Goal: Complete Application Form: Fill out and submit a form for a specific purpose

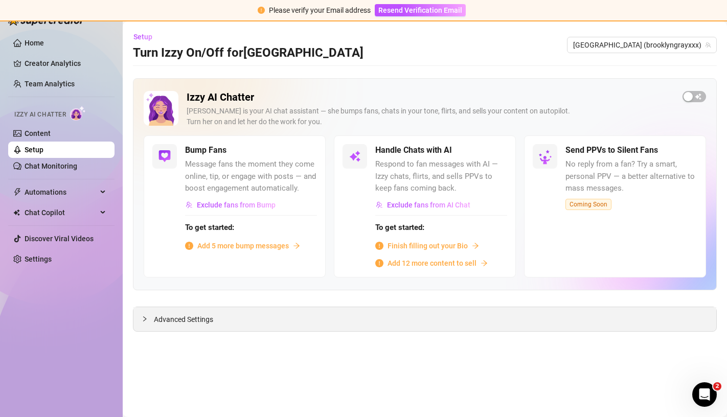
click at [277, 314] on div "Advanced Settings" at bounding box center [424, 319] width 583 height 24
click at [687, 99] on div "button" at bounding box center [687, 96] width 9 height 9
click at [496, 151] on span "button" at bounding box center [495, 150] width 22 height 11
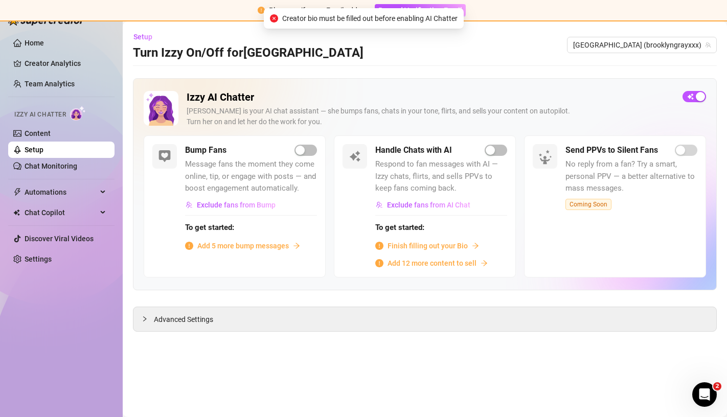
click at [271, 245] on span "Add 5 more bump messages" at bounding box center [242, 245] width 91 height 11
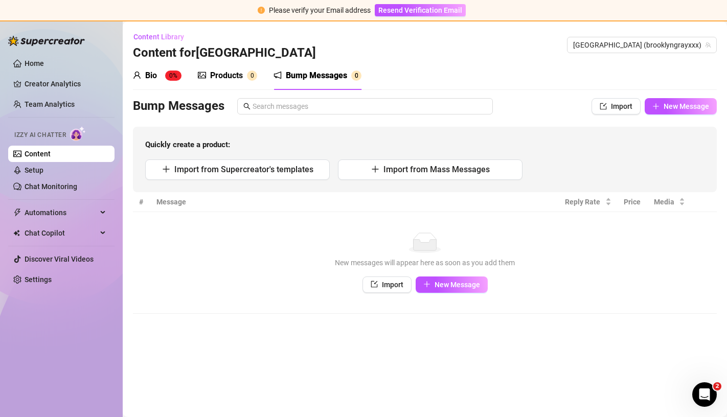
click at [156, 80] on div "Bio" at bounding box center [151, 75] width 12 height 12
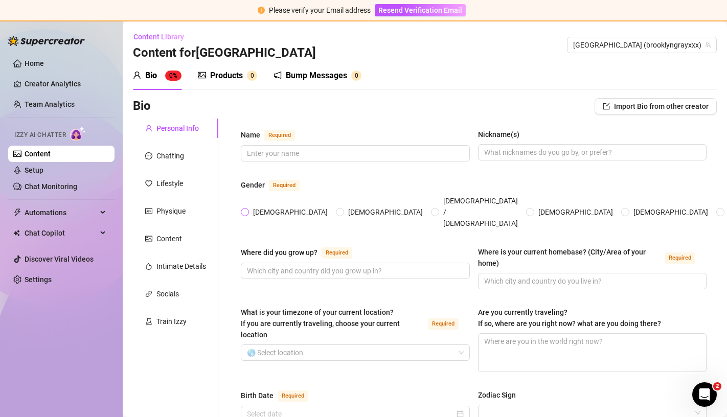
click at [247, 206] on label "[DEMOGRAPHIC_DATA]" at bounding box center [286, 211] width 91 height 11
click at [247, 209] on input "[DEMOGRAPHIC_DATA]" at bounding box center [245, 212] width 4 height 7
radio input "true"
click at [284, 153] on input "Name Required" at bounding box center [354, 153] width 215 height 11
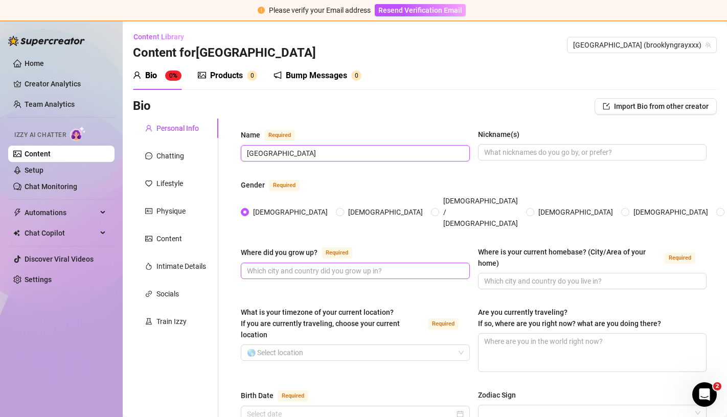
type input "[GEOGRAPHIC_DATA]"
click at [305, 265] on input "Where did you grow up? Required" at bounding box center [354, 270] width 215 height 11
type input "F"
type input "[GEOGRAPHIC_DATA], [GEOGRAPHIC_DATA]"
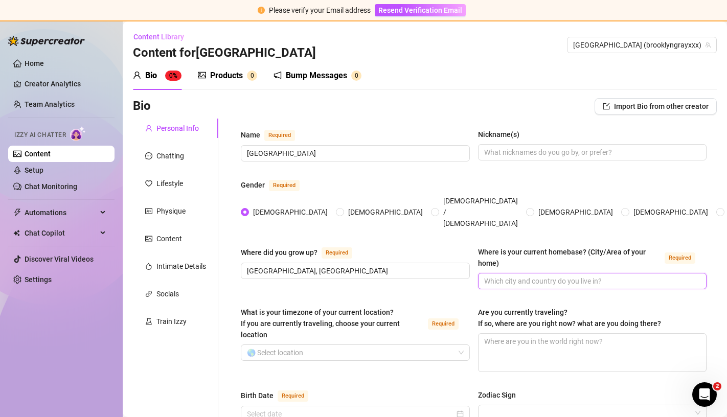
click at [504, 275] on input "Where is your current homebase? (City/Area of your home) Required" at bounding box center [591, 280] width 215 height 11
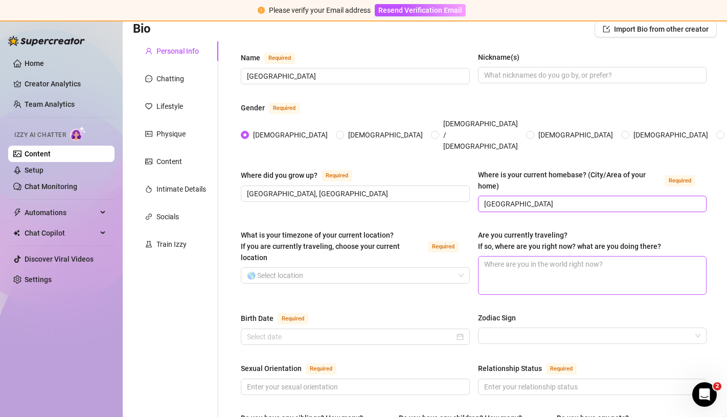
scroll to position [81, 0]
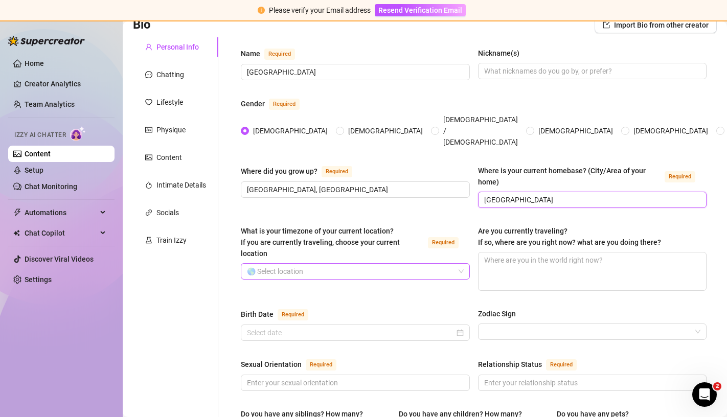
type input "[GEOGRAPHIC_DATA]"
click at [325, 264] on input "What is your timezone of your current location? If you are currently traveling,…" at bounding box center [350, 271] width 207 height 15
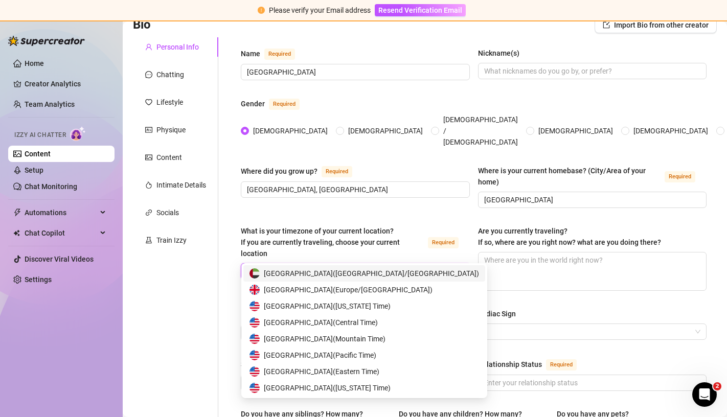
type input "united"
click at [360, 357] on span "United States of America ( Pacific Time )" at bounding box center [320, 355] width 112 height 11
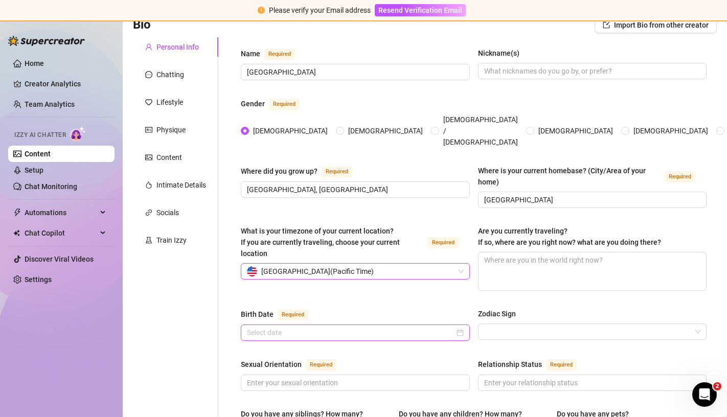
click at [320, 327] on input "Birth Date Required" at bounding box center [350, 332] width 207 height 11
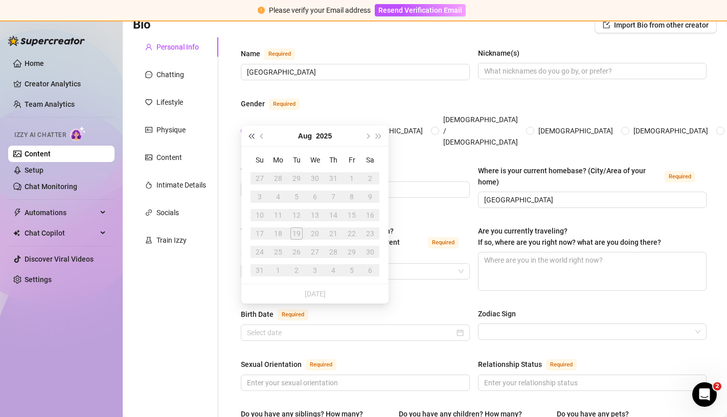
click at [252, 135] on span "Last year (Control + left)" at bounding box center [250, 135] width 5 height 5
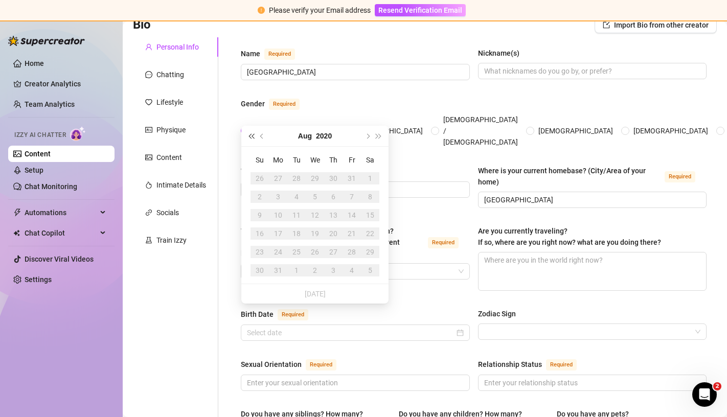
click at [252, 135] on span "Last year (Control + left)" at bounding box center [250, 135] width 5 height 5
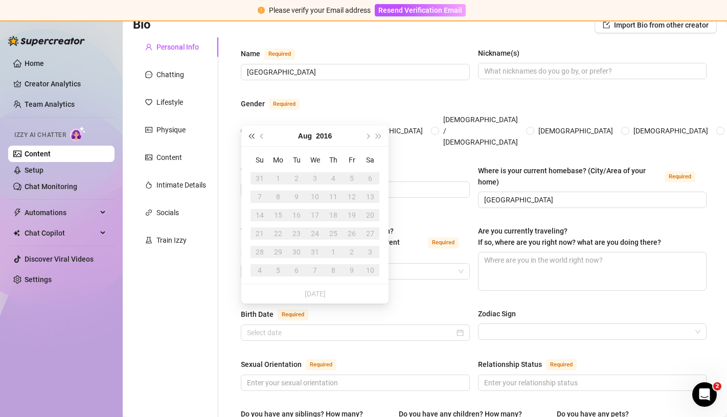
click at [252, 135] on span "Last year (Control + left)" at bounding box center [250, 135] width 5 height 5
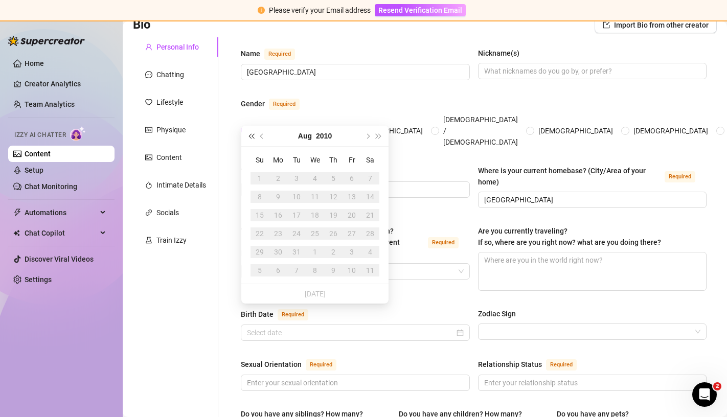
click at [252, 135] on span "Last year (Control + left)" at bounding box center [250, 135] width 5 height 5
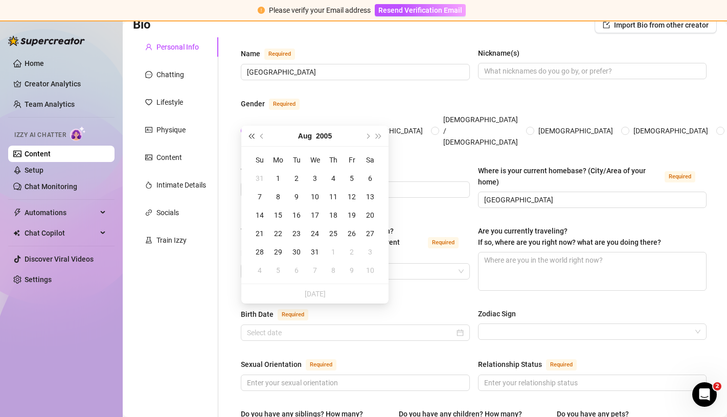
click at [252, 135] on span "Last year (Control + left)" at bounding box center [250, 135] width 5 height 5
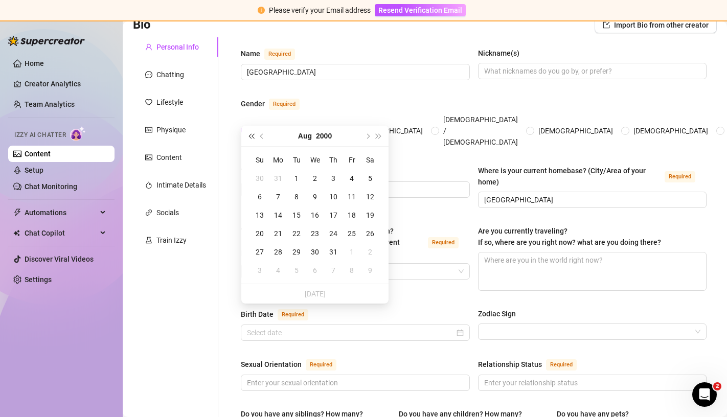
click at [252, 135] on span "Last year (Control + left)" at bounding box center [250, 135] width 5 height 5
click at [262, 136] on span "Previous month (PageUp)" at bounding box center [262, 135] width 5 height 5
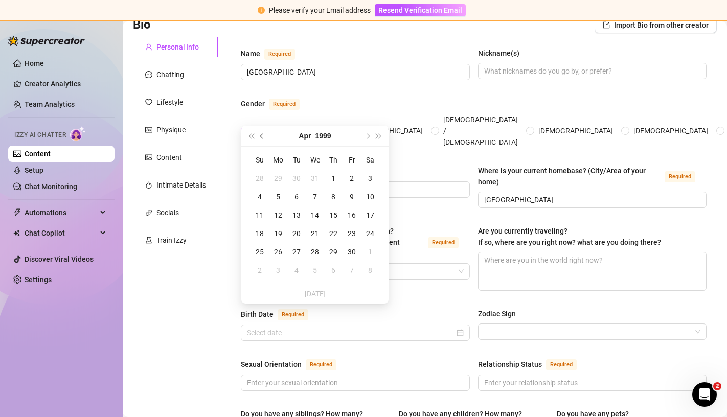
click at [262, 136] on span "Previous month (PageUp)" at bounding box center [262, 135] width 5 height 5
type input "[DATE]"
click at [283, 217] on div "15" at bounding box center [278, 215] width 12 height 12
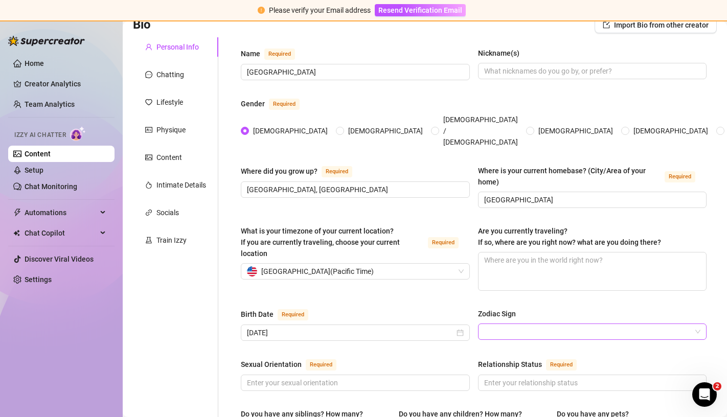
click at [496, 324] on input "Zodiac Sign" at bounding box center [587, 331] width 207 height 15
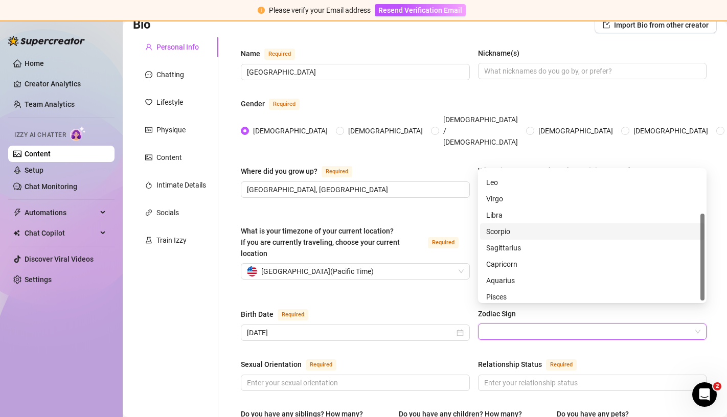
scroll to position [65, 0]
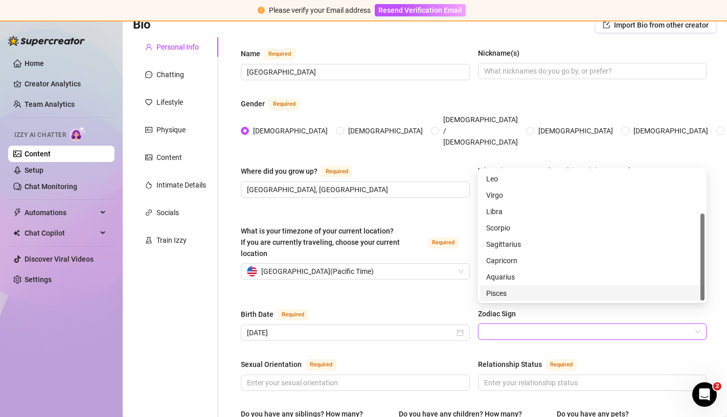
click at [505, 293] on div "Pisces" at bounding box center [592, 293] width 212 height 11
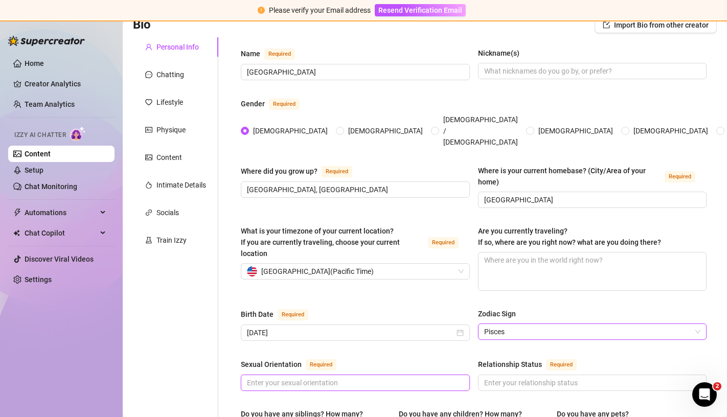
click at [295, 377] on input "Sexual Orientation Required" at bounding box center [354, 382] width 215 height 11
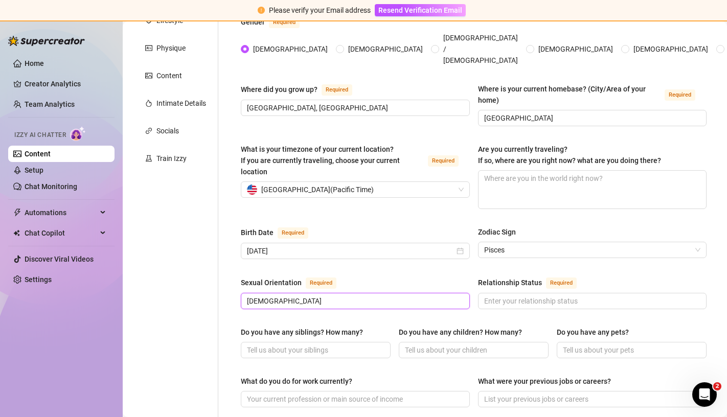
scroll to position [172, 0]
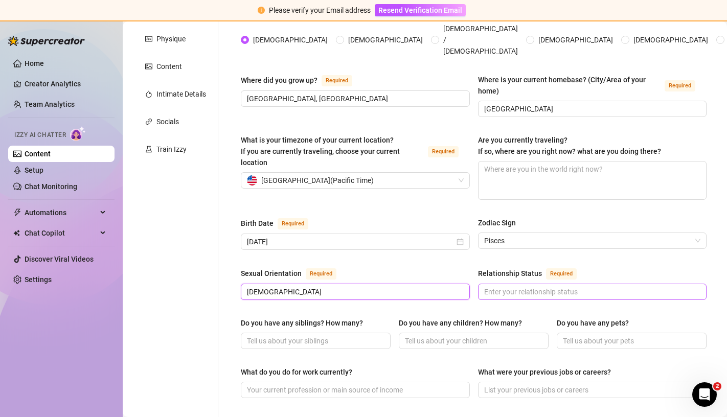
type input "[DEMOGRAPHIC_DATA]"
click at [513, 286] on input "Relationship Status Required" at bounding box center [591, 291] width 215 height 11
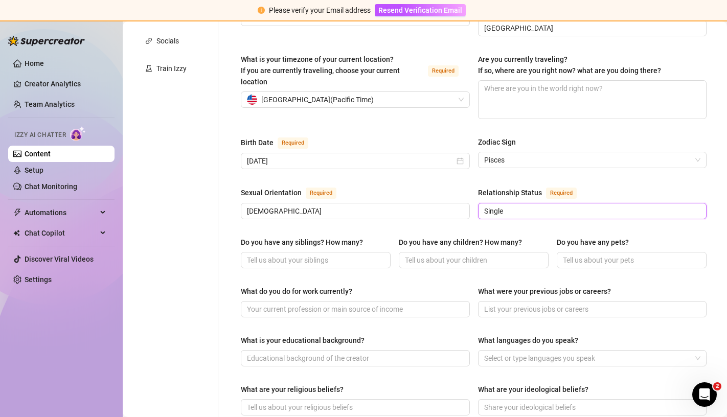
scroll to position [264, 0]
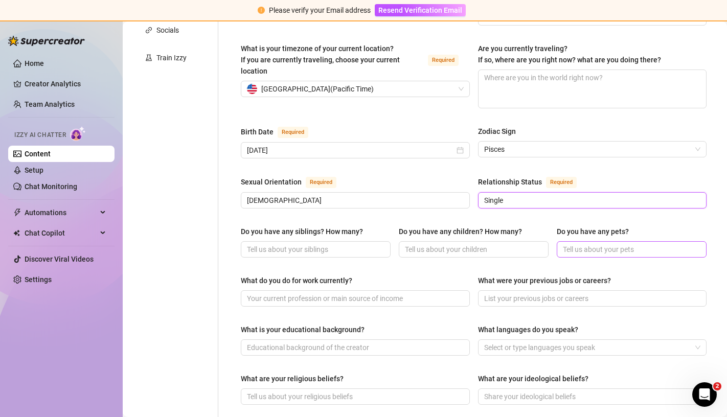
type input "Single"
click at [572, 244] on input "Do you have any pets?" at bounding box center [630, 249] width 135 height 11
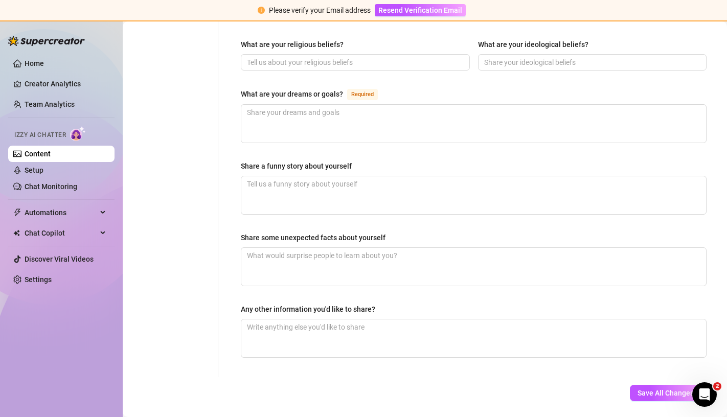
scroll to position [611, 0]
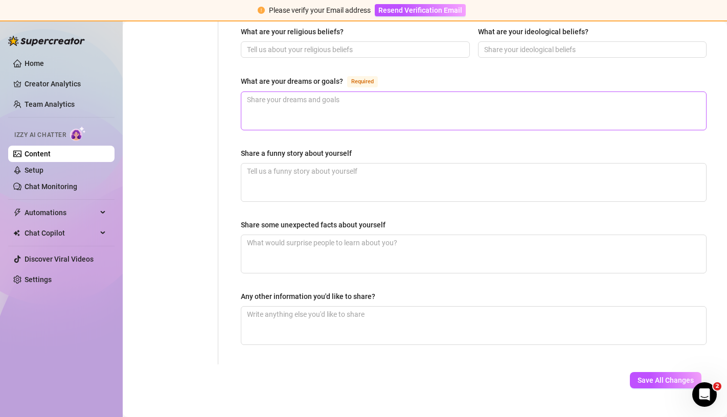
type input "I have two pets! A french bulldog named [PERSON_NAME], and a grey cat named [PE…"
click at [354, 95] on textarea "What are your dreams or goals? Required" at bounding box center [473, 111] width 464 height 38
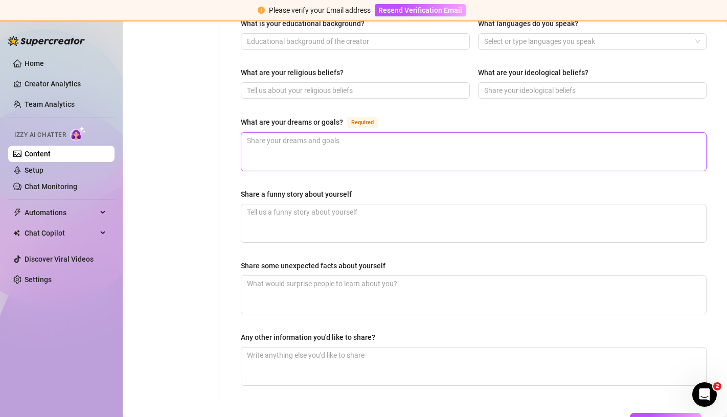
scroll to position [567, 0]
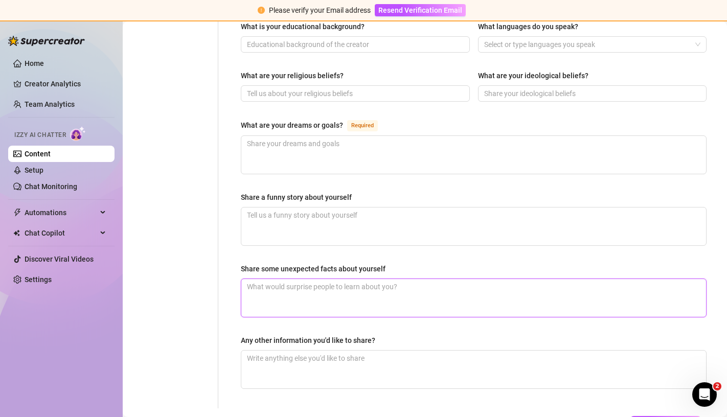
click at [262, 282] on textarea "Share some unexpected facts about yourself" at bounding box center [473, 298] width 464 height 38
type textarea "I'[PERSON_NAME], singer/songwriter, and I play bass guitar. I also resell vinta…"
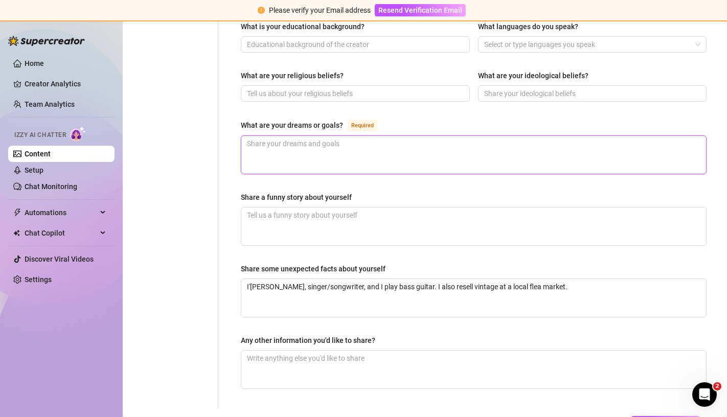
click at [294, 142] on textarea "What are your dreams or goals? Required" at bounding box center [473, 155] width 464 height 38
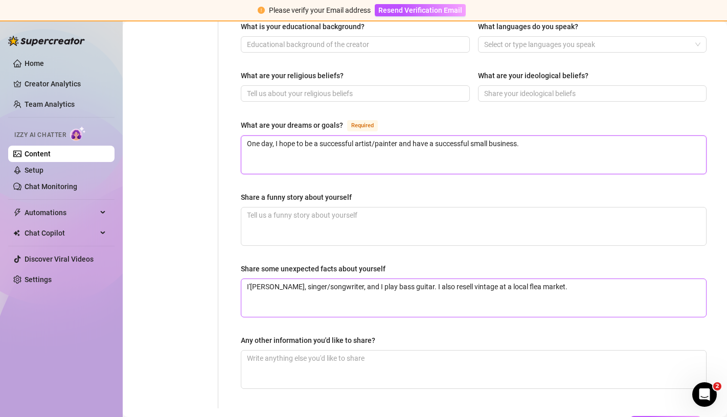
scroll to position [611, 0]
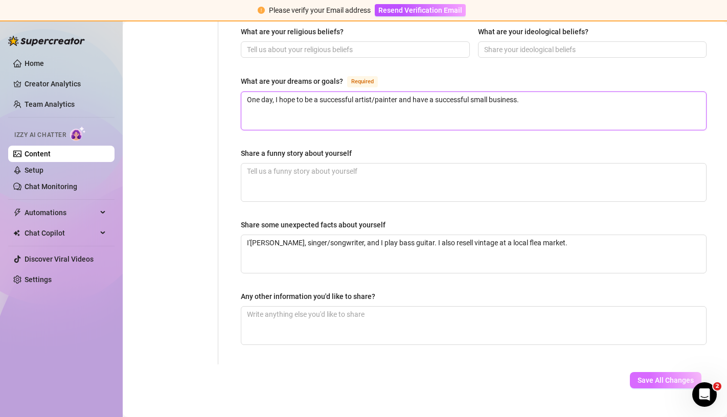
type textarea "One day, I hope to be a successful artist/painter and have a successful small b…"
click at [645, 376] on span "Save All Changes" at bounding box center [665, 380] width 56 height 8
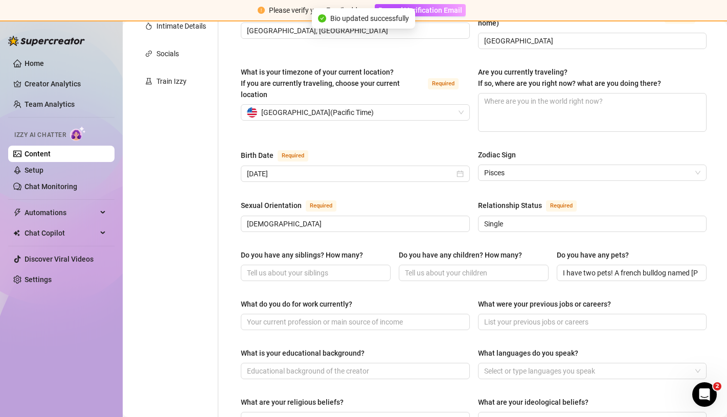
scroll to position [0, 0]
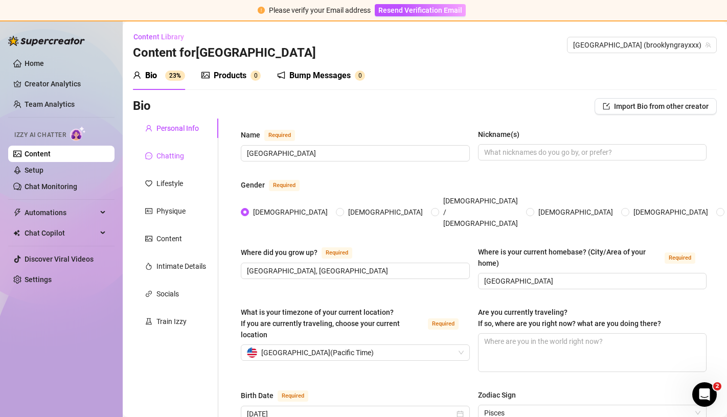
click at [181, 153] on div "Chatting" at bounding box center [170, 155] width 28 height 11
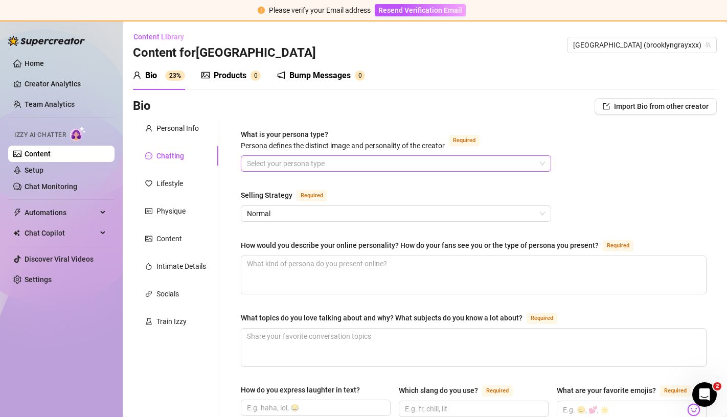
click at [255, 164] on input "What is your persona type? [PERSON_NAME] defines the distinct image and persona…" at bounding box center [391, 163] width 289 height 15
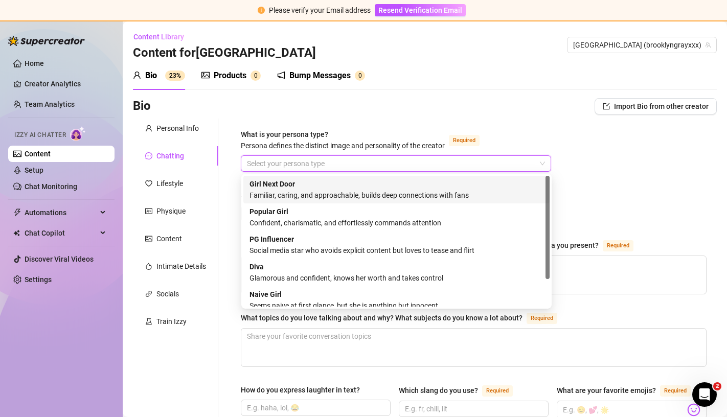
click at [288, 185] on strong "Girl Next Door" at bounding box center [271, 184] width 45 height 8
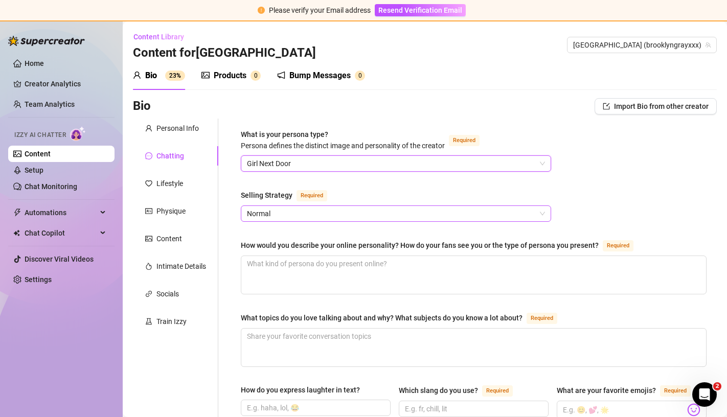
click at [282, 220] on span "Normal" at bounding box center [396, 213] width 298 height 15
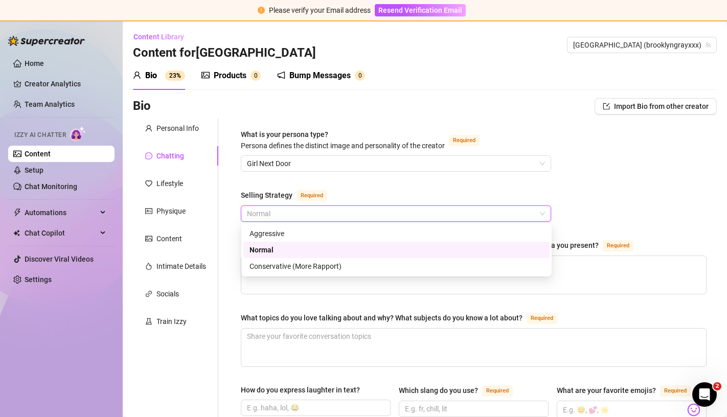
click at [279, 250] on div "Normal" at bounding box center [396, 249] width 294 height 11
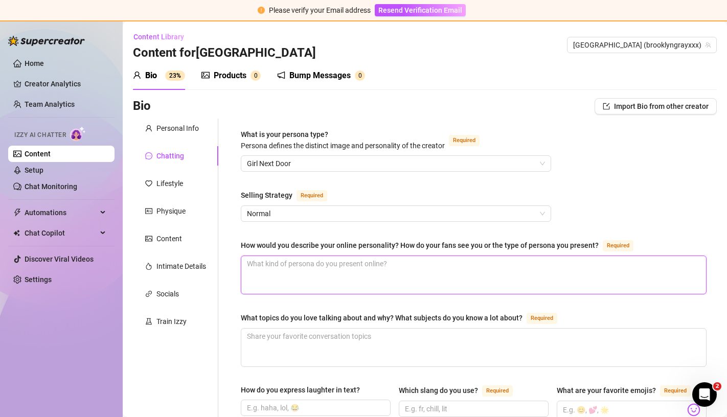
click at [284, 277] on textarea "How would you describe your online personality? How do your fans see you or the…" at bounding box center [473, 275] width 464 height 38
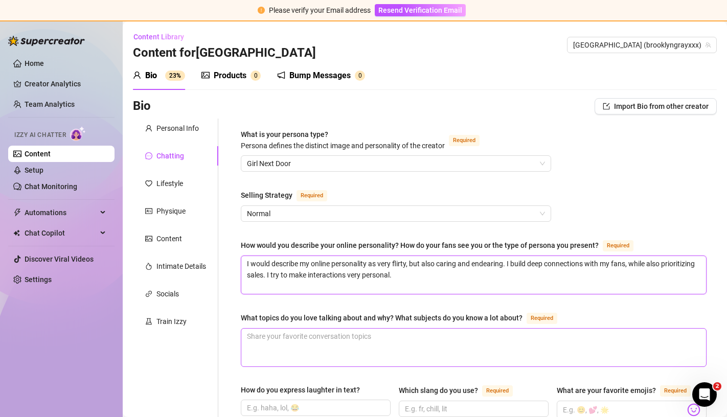
type textarea "I would describe my online personality as very flirty, but also caring and ende…"
click at [289, 343] on textarea "What topics do you love talking about and why? What subjects do you know a lot …" at bounding box center [473, 348] width 464 height 38
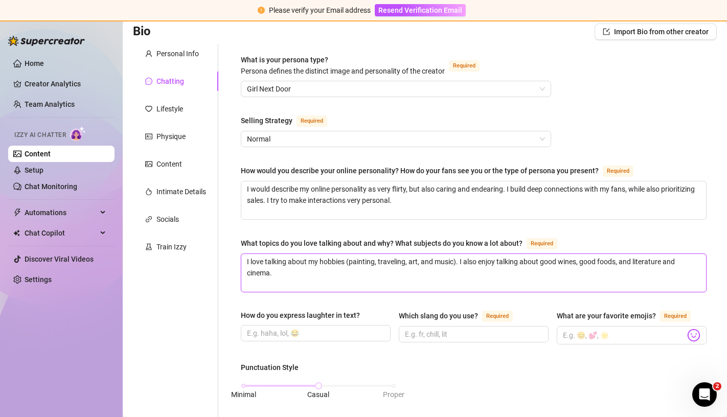
scroll to position [83, 0]
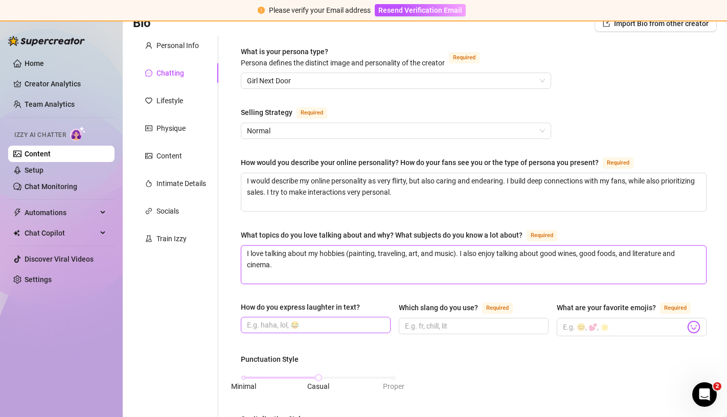
type textarea "I love talking about my hobbies (painting, traveling, art, and music). I also e…"
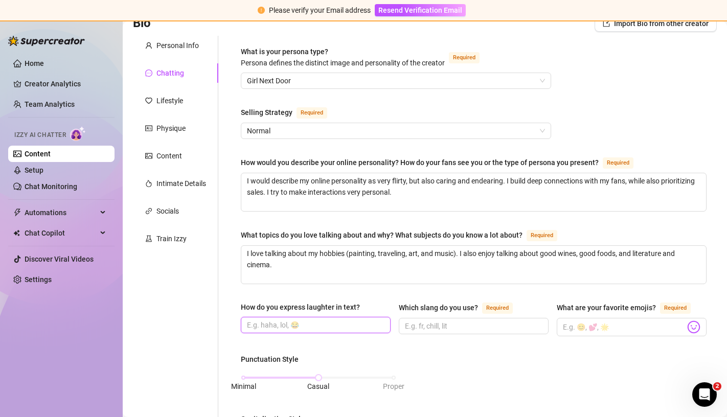
click at [271, 324] on input "How do you express laughter in text?" at bounding box center [314, 324] width 135 height 11
type input "lmao, hahaha, lol"
click at [448, 322] on input "Which slang do you use? Required" at bounding box center [472, 325] width 135 height 11
type input "rn, xx"
click at [605, 322] on input "What are your favorite emojis? Required" at bounding box center [624, 326] width 122 height 13
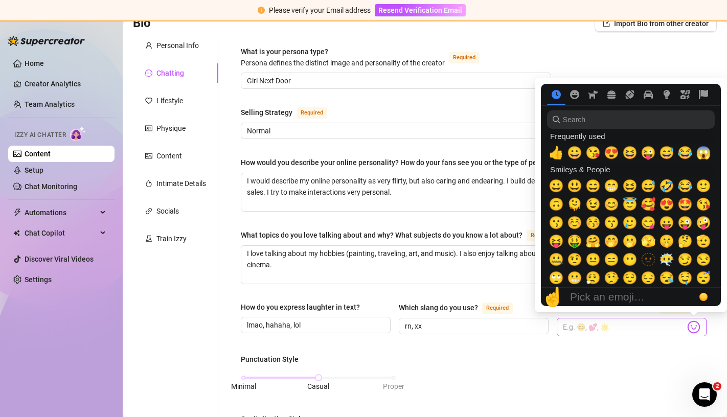
click at [694, 329] on img at bounding box center [693, 326] width 13 height 13
click at [592, 151] on span "😘" at bounding box center [592, 153] width 15 height 14
click at [612, 153] on span "😍" at bounding box center [610, 153] width 15 height 14
click at [651, 202] on span "🥰" at bounding box center [647, 204] width 15 height 14
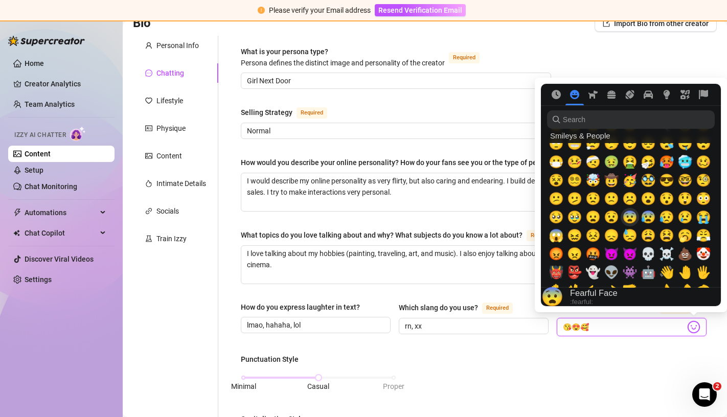
scroll to position [135, 0]
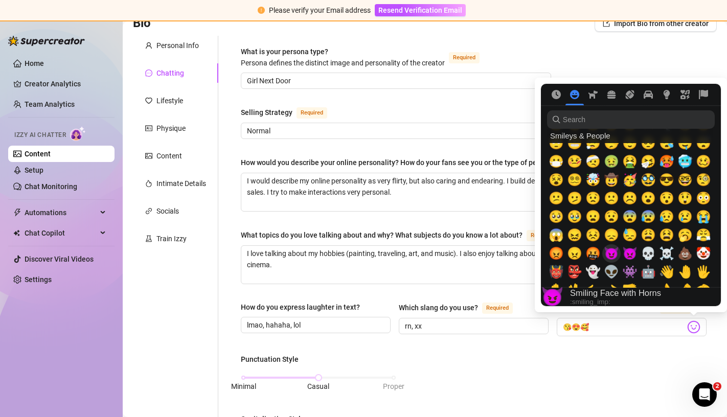
click at [613, 251] on span "😈" at bounding box center [610, 253] width 15 height 14
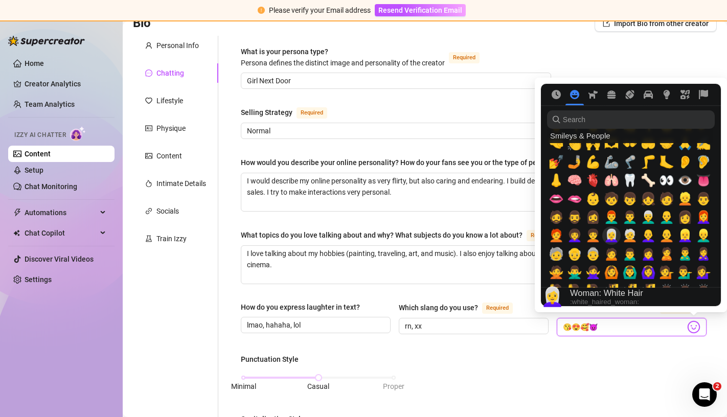
scroll to position [338, 0]
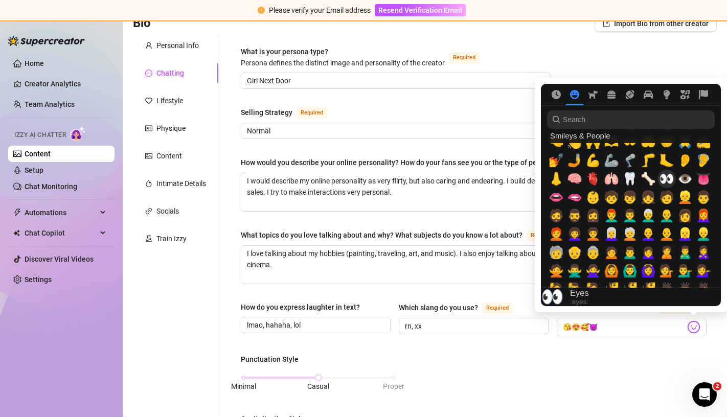
click at [664, 179] on span "👀" at bounding box center [666, 179] width 15 height 14
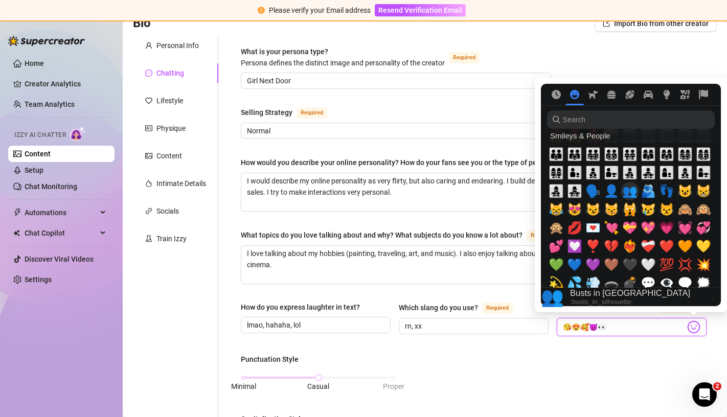
scroll to position [963, 0]
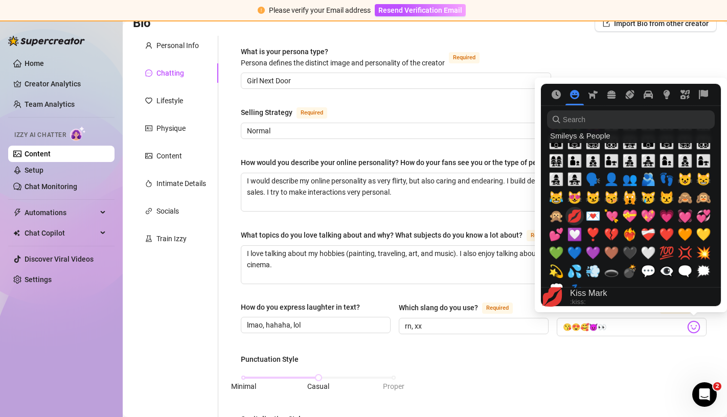
click at [577, 216] on span "💋" at bounding box center [574, 216] width 15 height 14
click at [632, 250] on span "🖤" at bounding box center [629, 253] width 15 height 14
click at [646, 250] on span "🤍" at bounding box center [647, 253] width 15 height 14
click at [687, 219] on span "💓" at bounding box center [684, 216] width 15 height 14
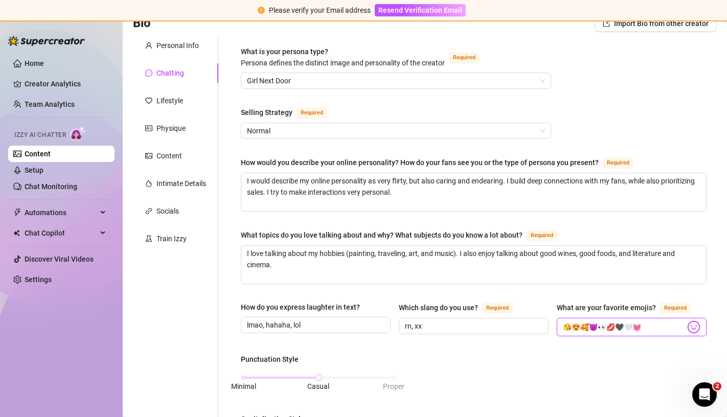
click at [606, 323] on input "😘😍🥰😈👀💋🖤🤍💓" at bounding box center [624, 326] width 122 height 13
click at [600, 323] on input "😘😍🥰😈👀💋🖤🤍💓" at bounding box center [624, 326] width 122 height 13
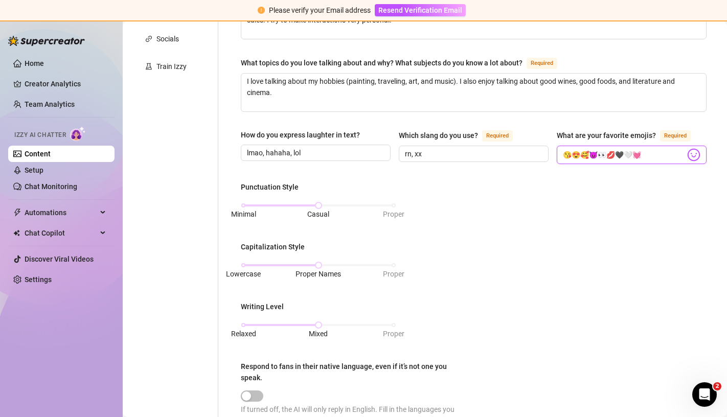
scroll to position [262, 0]
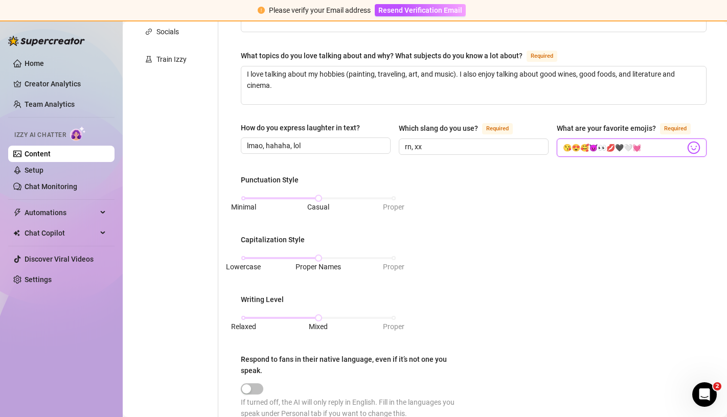
type input "😘😍🥰😈👀💋🖤🤍💓"
click at [399, 256] on div "Punctuation Style Minimal Casual Proper Capitalization Style Lowercase Proper N…" at bounding box center [473, 301] width 465 height 254
click at [393, 257] on div "Lowercase Proper Names Proper" at bounding box center [318, 258] width 150 height 6
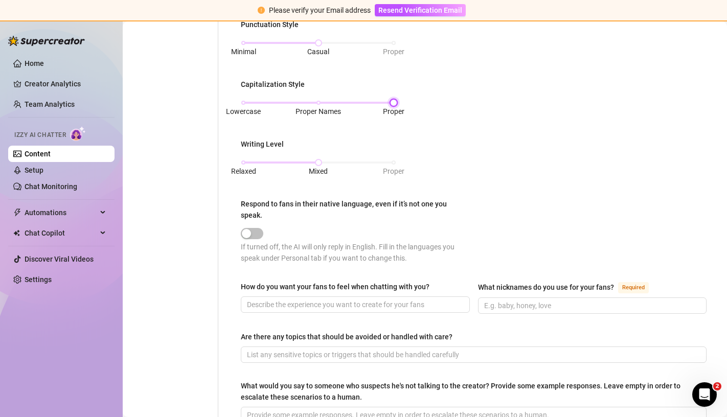
scroll to position [417, 0]
click at [447, 306] on input "How do you want your fans to feel when chatting with you?" at bounding box center [354, 304] width 215 height 11
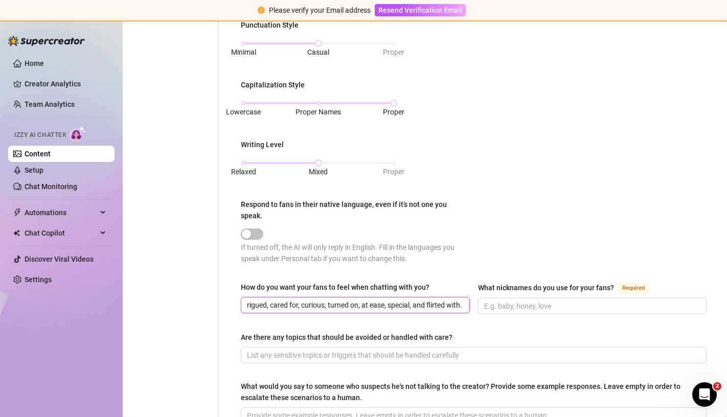
scroll to position [0, 80]
type input "I want my fans to feel intrigued, cared for, curious, turned on, at ease, speci…"
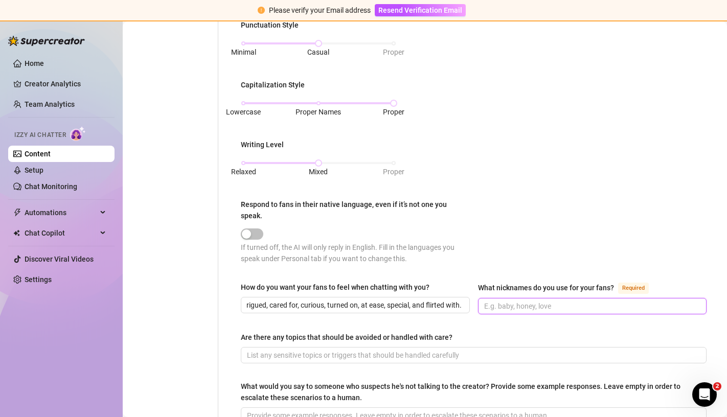
click at [530, 300] on input "What nicknames do you use for your fans? Required" at bounding box center [591, 305] width 215 height 11
type input "Babe, baby, handsome"
click at [412, 351] on input "Are there any topics that should be avoided or handled with care?" at bounding box center [472, 355] width 451 height 11
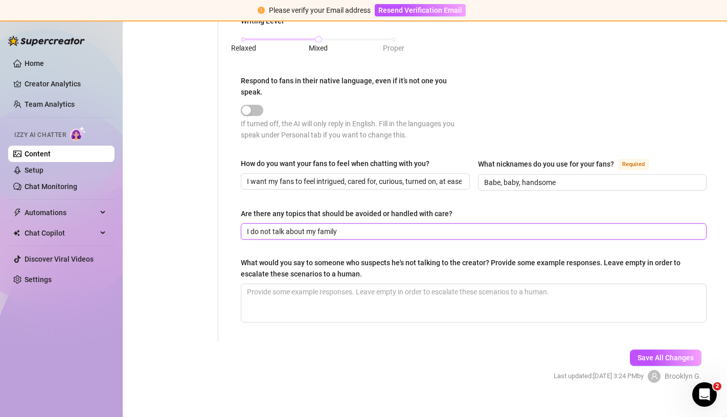
scroll to position [552, 0]
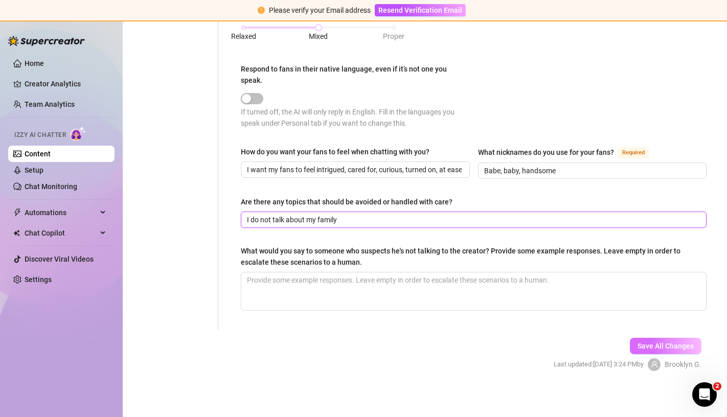
type input "I do not talk about my family"
click at [643, 342] on span "Save All Changes" at bounding box center [665, 346] width 56 height 8
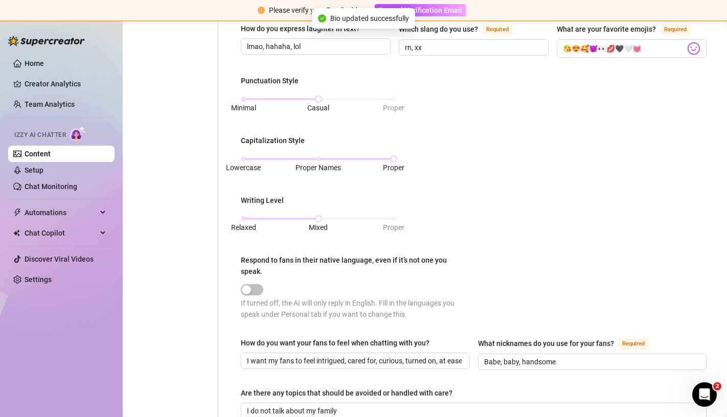
scroll to position [0, 0]
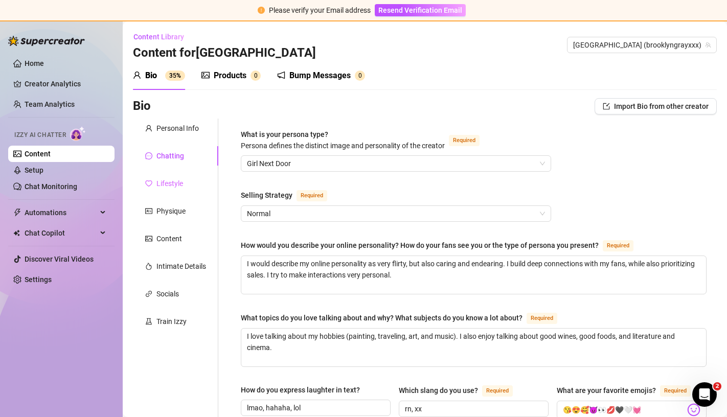
click at [167, 192] on div "Lifestyle" at bounding box center [175, 183] width 85 height 19
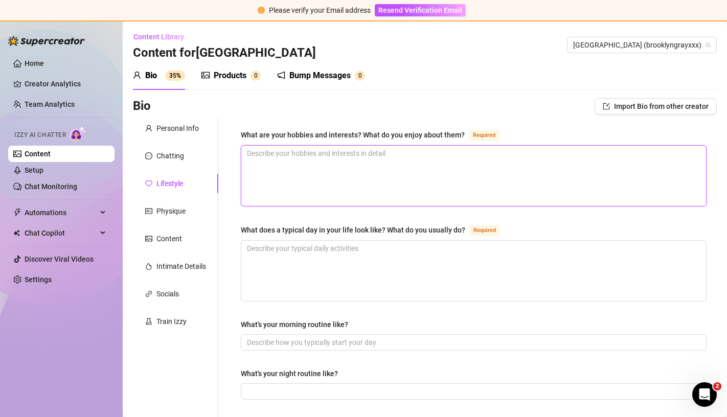
click at [314, 199] on textarea "What are your hobbies and interests? What do you enjoy about them? Required" at bounding box center [473, 176] width 464 height 60
click at [655, 99] on button "Import Bio from other creator" at bounding box center [655, 106] width 122 height 16
click at [532, 118] on div "Bio Import Bio from other creator" at bounding box center [425, 108] width 584 height 20
click at [483, 168] on textarea "What are your hobbies and interests? What do you enjoy about them? Required" at bounding box center [473, 176] width 464 height 60
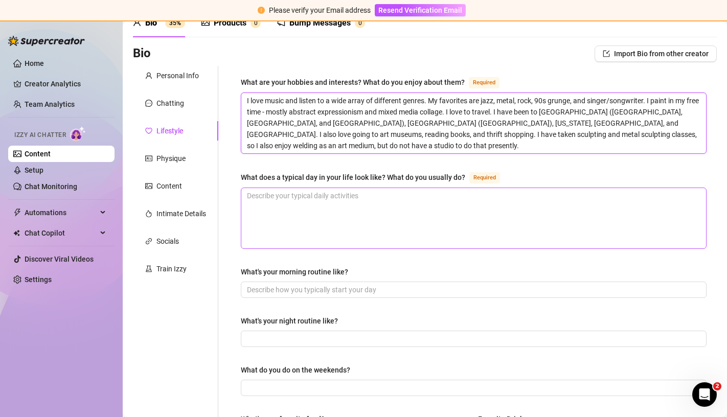
scroll to position [54, 0]
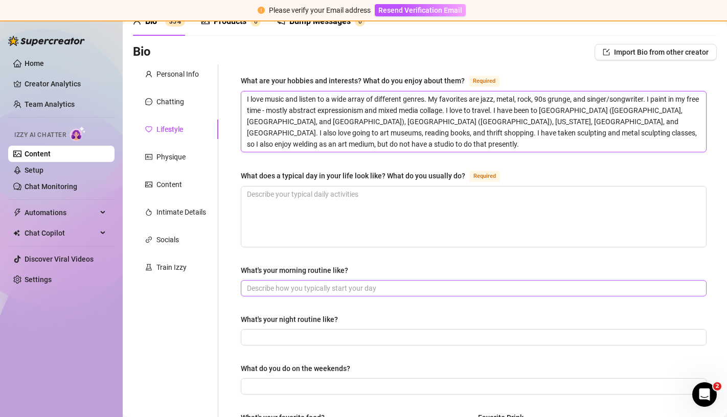
type textarea "I love music and listen to a wide array of different genres. My favorites are j…"
click at [391, 286] on input "What's your morning routine like?" at bounding box center [472, 288] width 451 height 11
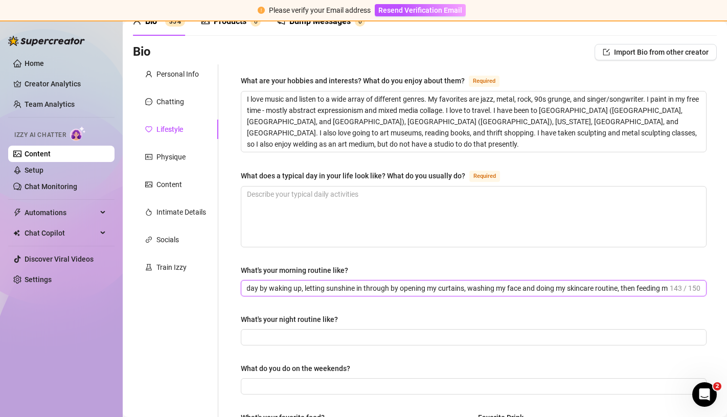
scroll to position [0, 33]
drag, startPoint x: 463, startPoint y: 286, endPoint x: 305, endPoint y: 287, distance: 158.4
click at [305, 287] on input "I start my day by waking up, letting sunshine in through by opening my curtains…" at bounding box center [457, 288] width 421 height 11
click at [543, 290] on input "I start my day by waking up, washing my face and doing my skincare routine, the…" at bounding box center [472, 288] width 451 height 11
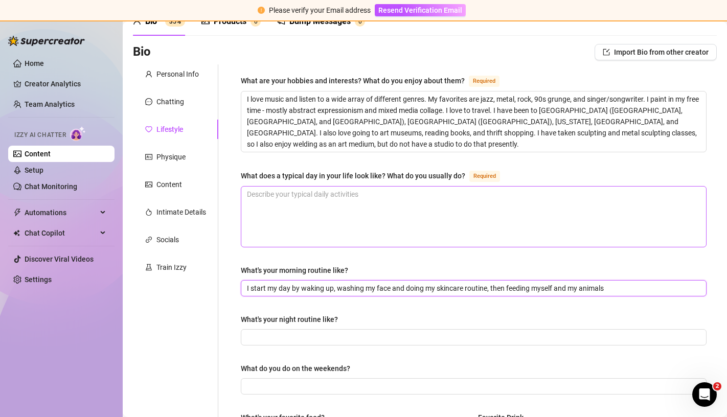
type input "I start my day by waking up, washing my face and doing my skincare routine, the…"
click at [427, 232] on textarea "What does a typical day in your life look like? What do you usually do? Required" at bounding box center [473, 217] width 464 height 60
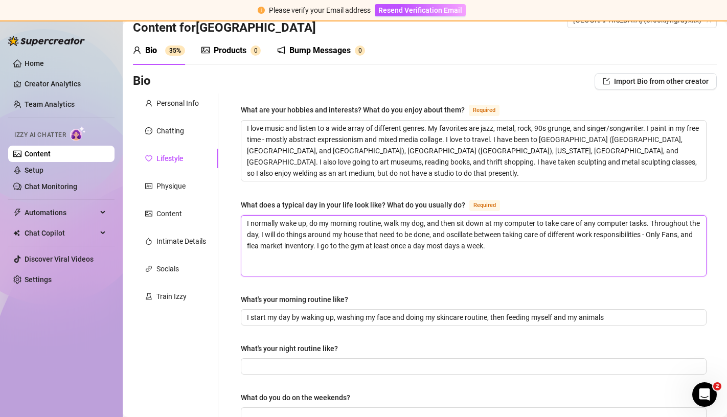
scroll to position [31, 0]
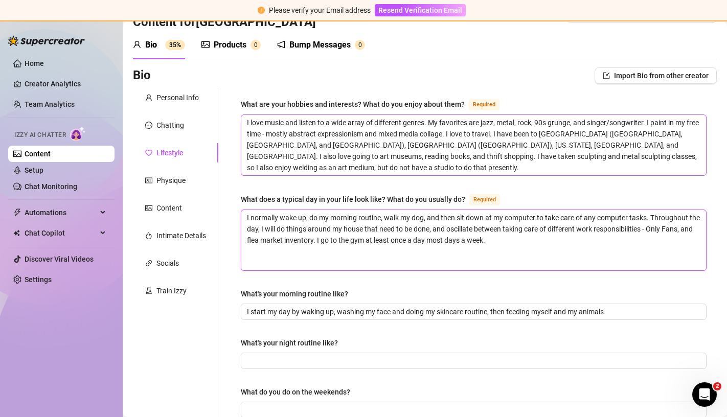
type textarea "I normally wake up, do my morning routine, walk my dog, and then sit down at my…"
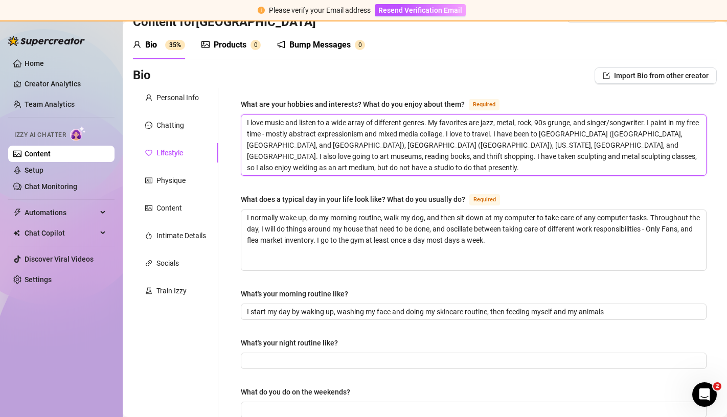
click at [592, 153] on textarea "I love music and listen to a wide array of different genres. My favorites are j…" at bounding box center [473, 145] width 464 height 60
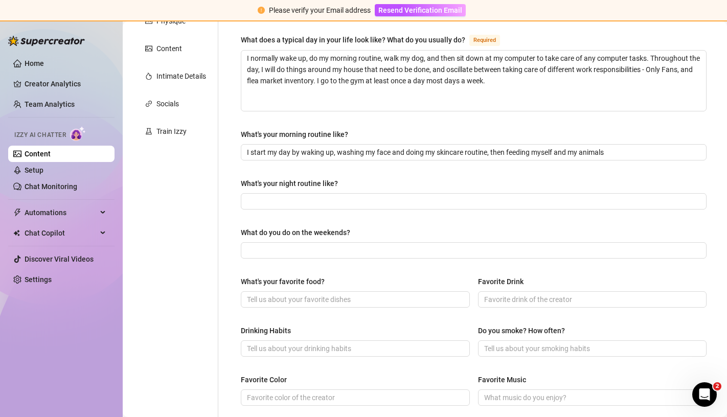
scroll to position [193, 0]
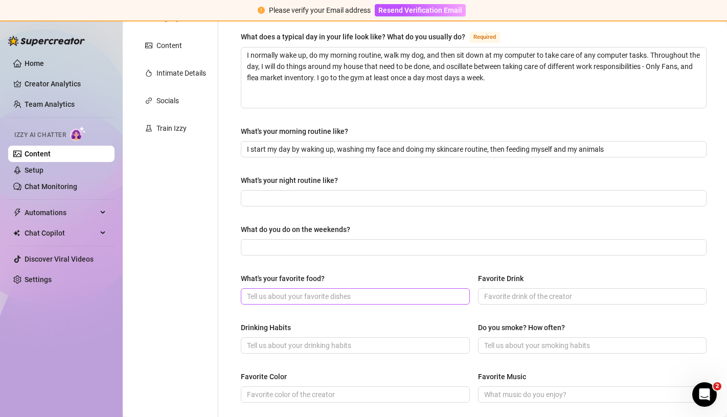
type textarea "I love music and listen to a wide array of different genres. My favorites are j…"
click at [424, 297] on input "What's your favorite food?" at bounding box center [354, 296] width 215 height 11
type input "P"
type input "Pancakes, sushi, and rare cooked steak"
click at [584, 296] on input "Favorite Drink" at bounding box center [591, 296] width 215 height 11
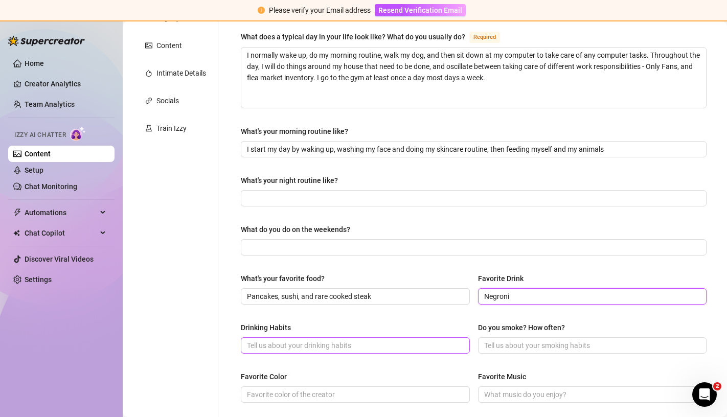
type input "Negroni"
click at [448, 344] on input "Drinking Habits" at bounding box center [354, 345] width 215 height 11
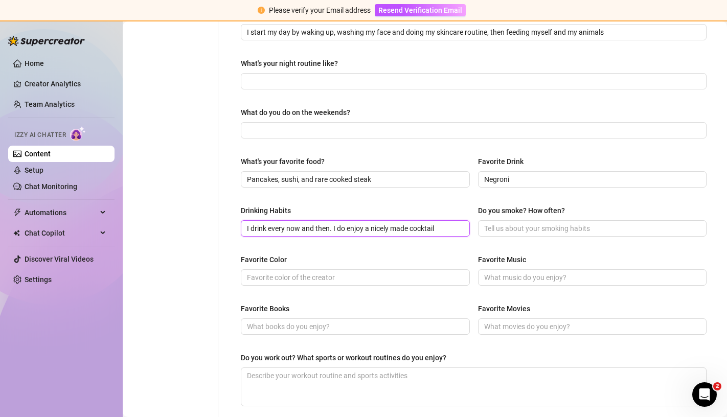
scroll to position [332, 0]
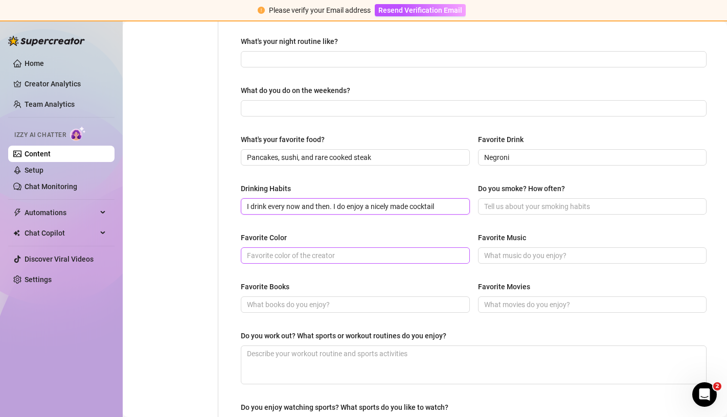
type input "I drink every now and then. I do enjoy a nicely made cocktail"
click at [353, 261] on span at bounding box center [355, 255] width 229 height 16
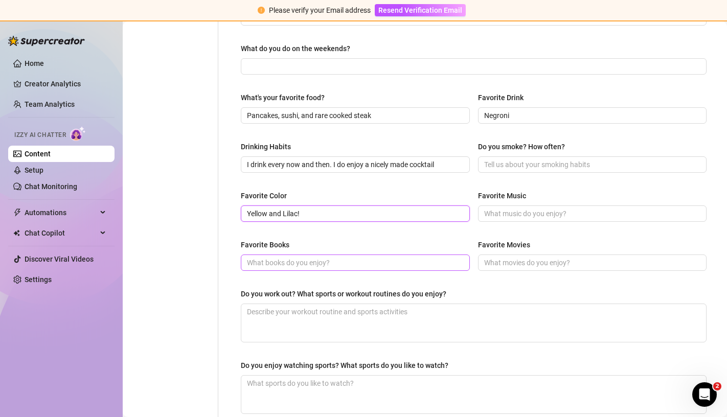
scroll to position [375, 0]
type input "Yellow and Lilac!"
click at [497, 261] on input "Favorite Movies" at bounding box center [591, 262] width 215 height 11
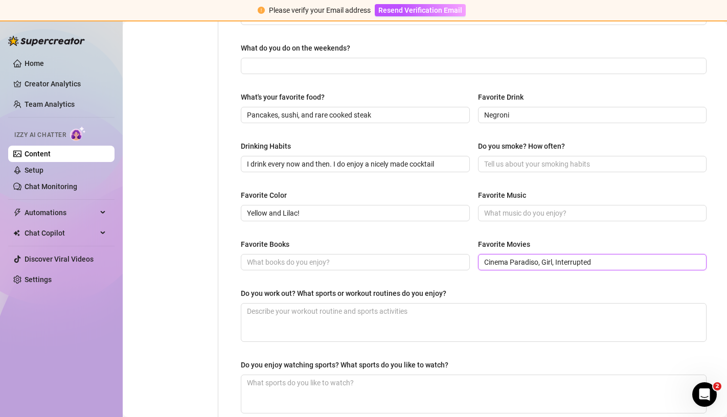
click at [555, 261] on input "Cinema Paradiso, Girl, Interrupted" at bounding box center [591, 262] width 215 height 11
click at [616, 263] on input "Cinema Paradiso, Girl Interrupted" at bounding box center [591, 262] width 215 height 11
type input "Cinema Paradiso, Girl Interrupted, Pearl, [PERSON_NAME], Good [PERSON_NAME], Th…"
click at [495, 316] on textarea "Do you work out? What sports or workout routines do you enjoy?" at bounding box center [473, 323] width 464 height 38
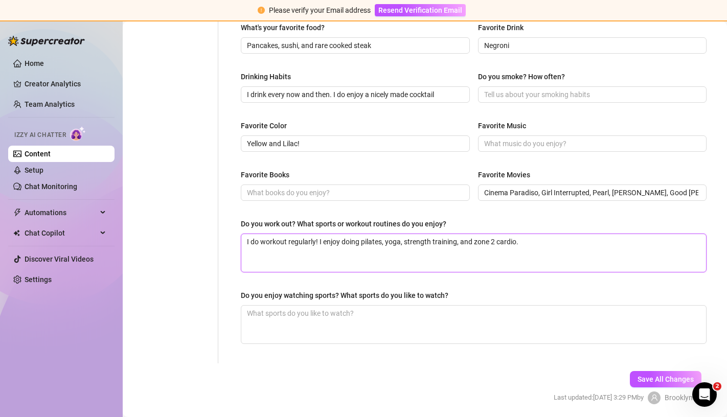
scroll to position [479, 0]
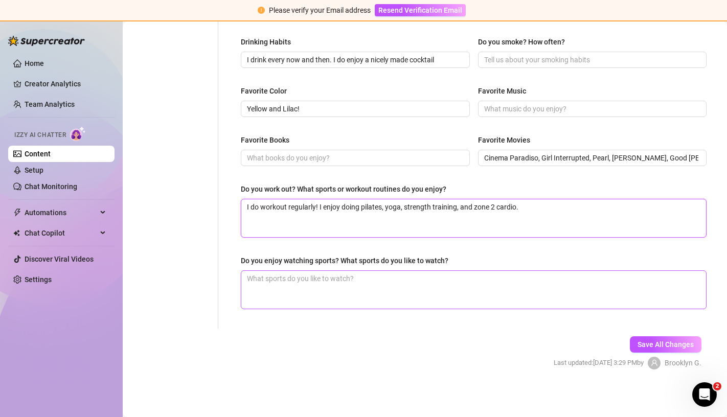
type textarea "I do workout regularly! I enjoy doing pilates, yoga, strength training, and zon…"
click at [437, 296] on textarea "Do you enjoy watching sports? What sports do you like to watch?" at bounding box center [473, 290] width 464 height 38
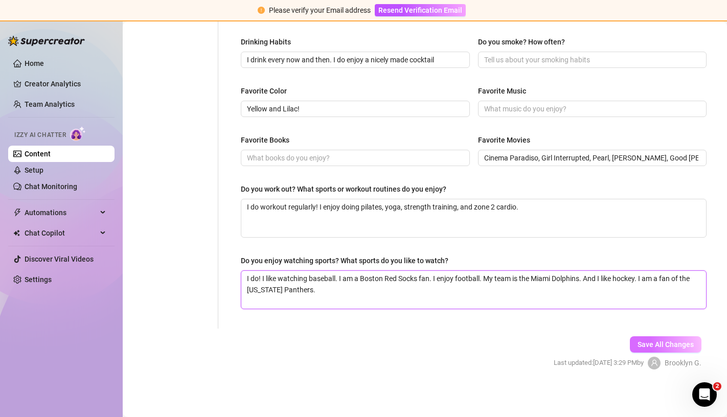
type textarea "I do! I like watching baseball. I am a Boston Red Socks fan. I enjoy football. …"
click at [648, 338] on button "Save All Changes" at bounding box center [666, 344] width 72 height 16
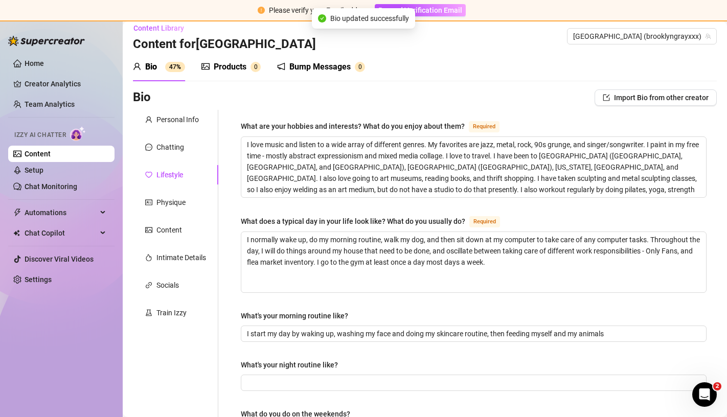
scroll to position [0, 0]
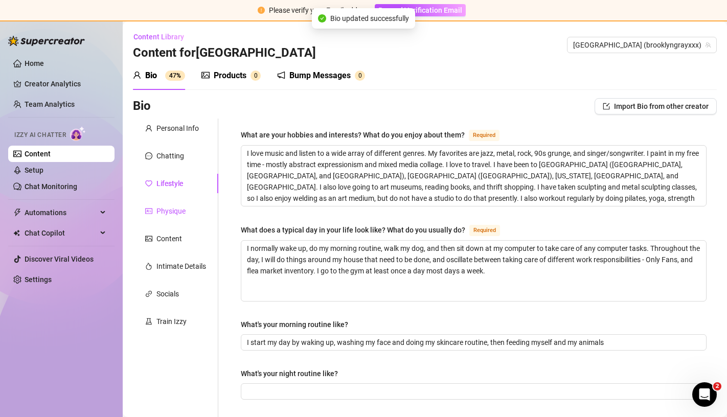
click at [181, 206] on div "Physique" at bounding box center [170, 210] width 29 height 11
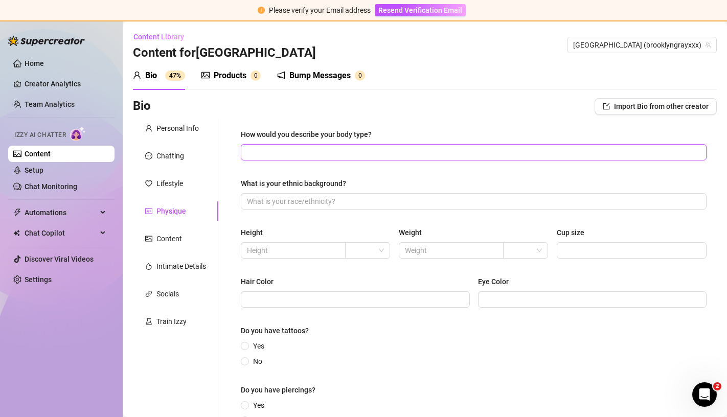
click at [271, 155] on input "How would you describe your body type?" at bounding box center [472, 152] width 451 height 11
type input "Athletic, Toned, Petite"
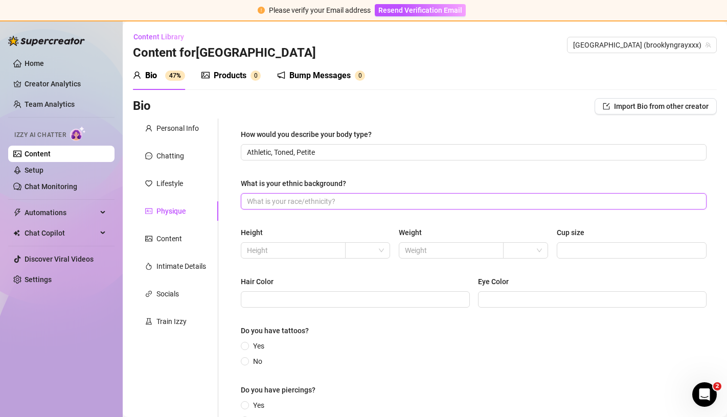
click at [280, 199] on input "What is your ethnic background?" at bounding box center [472, 201] width 451 height 11
type input "Italian/Sicilian"
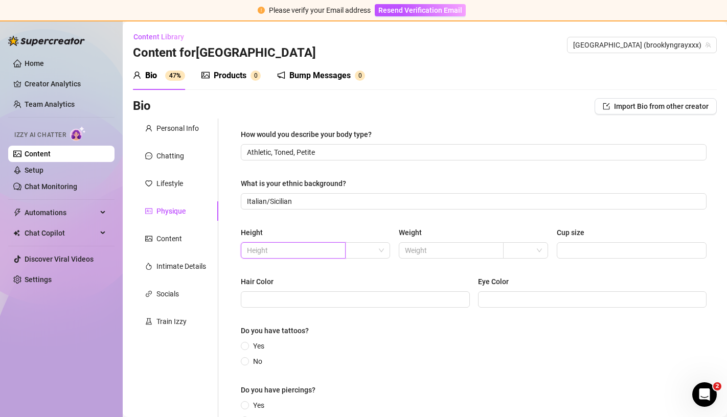
click at [293, 251] on input "text" at bounding box center [292, 250] width 90 height 11
type input "5'4""
click at [453, 252] on input "text" at bounding box center [450, 250] width 90 height 11
click at [564, 252] on input "Cup size" at bounding box center [630, 250] width 135 height 11
type input "34B"
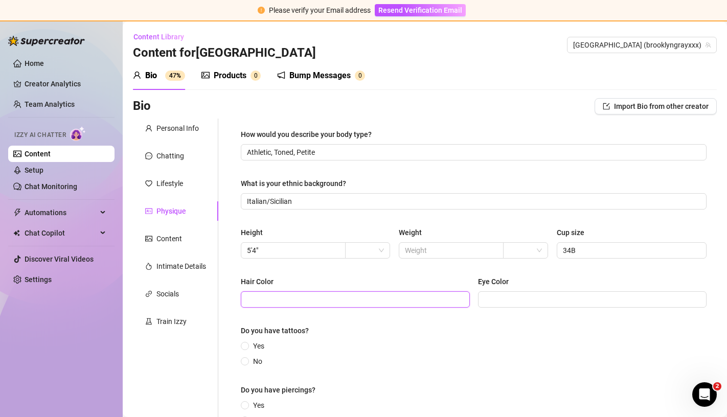
click at [424, 297] on input "Hair Color" at bounding box center [354, 299] width 215 height 11
type input "Dark brown"
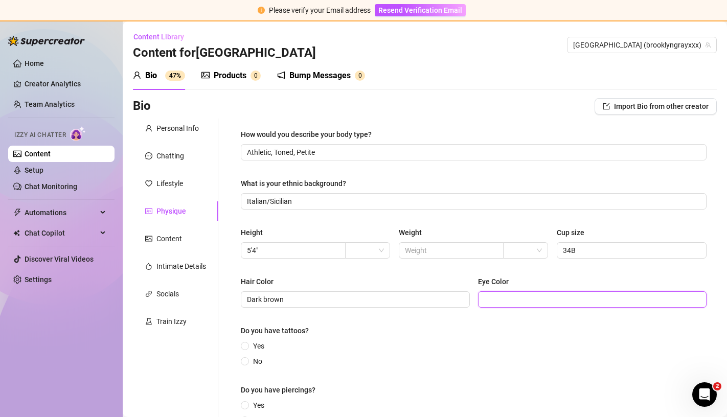
click at [565, 298] on input "Eye Color" at bounding box center [591, 299] width 215 height 11
type input "Dark brown"
click at [248, 347] on span at bounding box center [245, 346] width 8 height 8
click at [247, 347] on input "Yes" at bounding box center [245, 346] width 4 height 7
radio input "true"
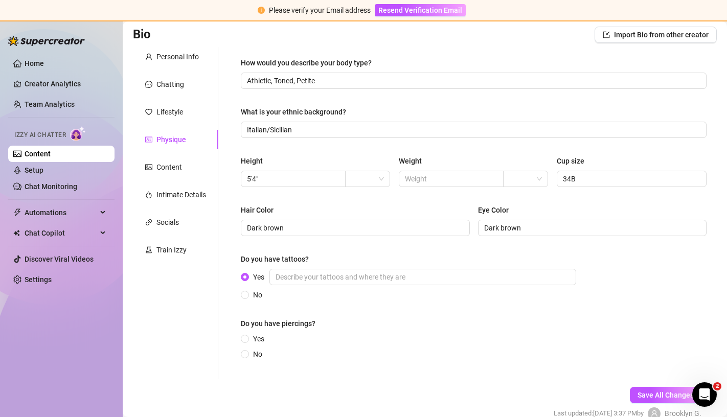
scroll to position [84, 0]
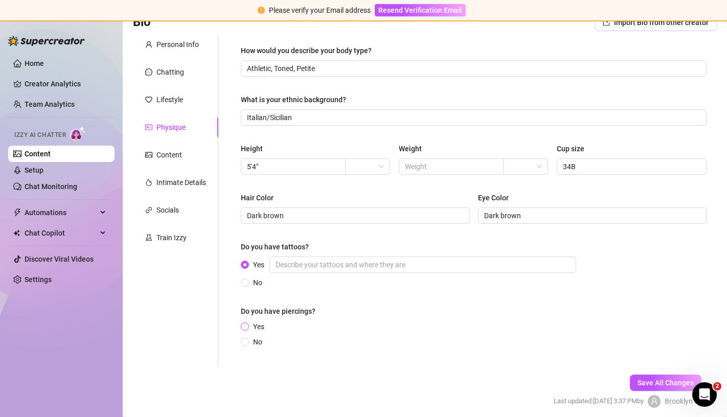
click at [242, 329] on span at bounding box center [245, 326] width 8 height 8
click at [243, 329] on input "Yes" at bounding box center [245, 327] width 4 height 7
radio input "true"
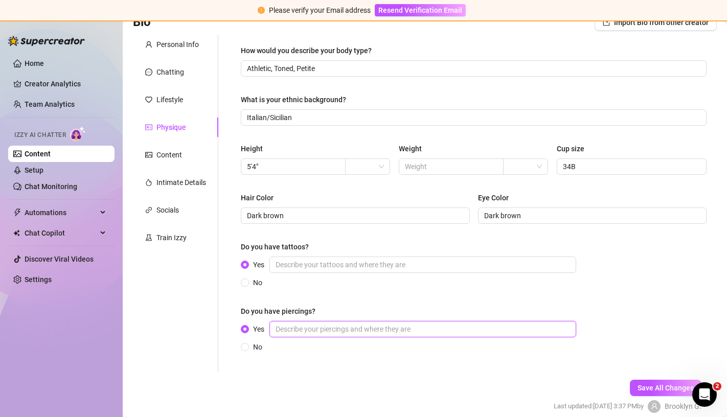
click at [292, 329] on input "Yes" at bounding box center [422, 329] width 307 height 16
type input "Septum piercing and ears"
click at [644, 389] on span "Save All Changes" at bounding box center [665, 388] width 56 height 8
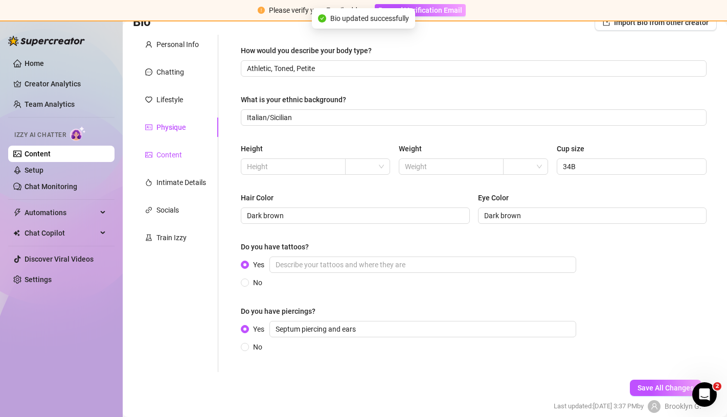
click at [171, 150] on div "Content" at bounding box center [169, 154] width 26 height 11
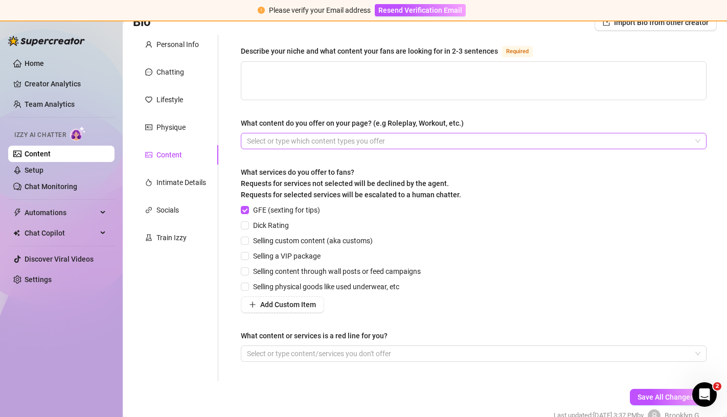
click at [364, 141] on div at bounding box center [468, 141] width 451 height 14
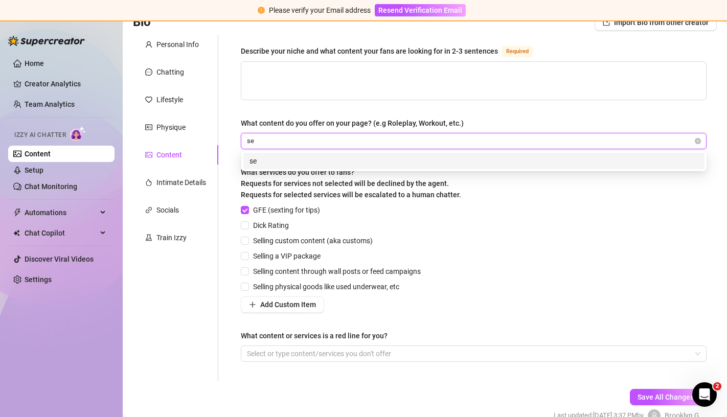
type input "s"
type input "NSFW"
click at [343, 157] on div "NSFW" at bounding box center [473, 160] width 449 height 11
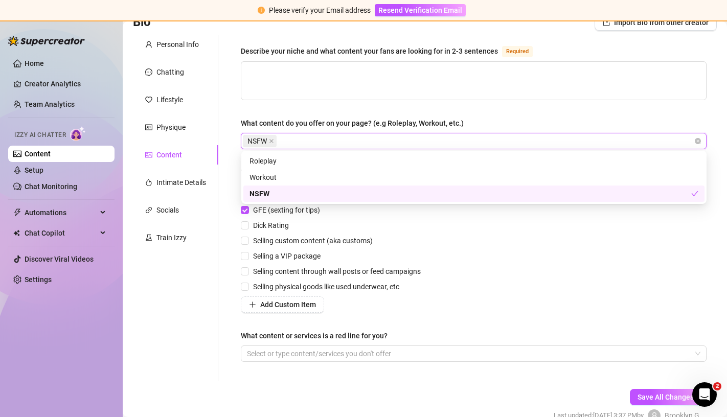
click at [317, 196] on div "NSFW" at bounding box center [469, 193] width 441 height 11
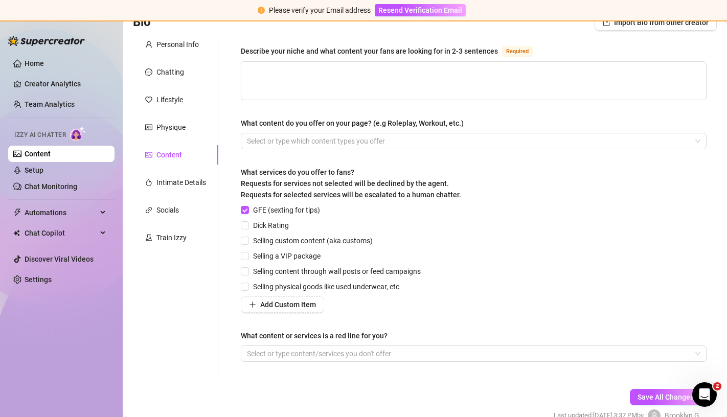
click at [404, 226] on div "Dick Rating" at bounding box center [333, 225] width 184 height 11
click at [244, 225] on input "Dick Rating" at bounding box center [244, 224] width 7 height 7
checkbox input "true"
click at [248, 241] on span at bounding box center [245, 241] width 8 height 8
click at [248, 241] on input "Selling custom content (aka customs)" at bounding box center [244, 240] width 7 height 7
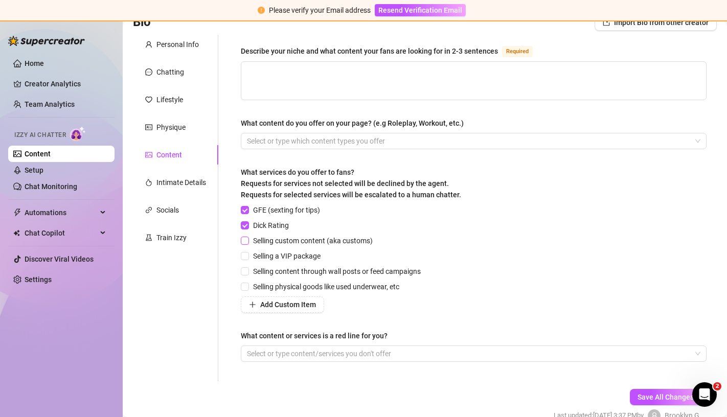
checkbox input "true"
click at [248, 284] on input "Selling physical goods like used underwear, etc" at bounding box center [244, 286] width 7 height 7
checkbox input "true"
click at [259, 306] on button "Add Custom Item" at bounding box center [282, 304] width 83 height 16
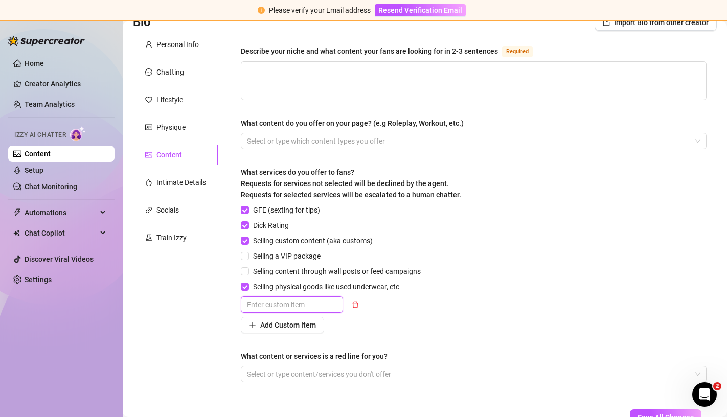
click at [259, 306] on input "text" at bounding box center [292, 304] width 102 height 16
type input "Selling PPV content"
click at [379, 309] on div "Selling PPV content" at bounding box center [333, 304] width 184 height 16
click at [331, 331] on div "Add Custom Item" at bounding box center [333, 325] width 184 height 16
click at [301, 327] on span "Add Custom Item" at bounding box center [288, 325] width 56 height 8
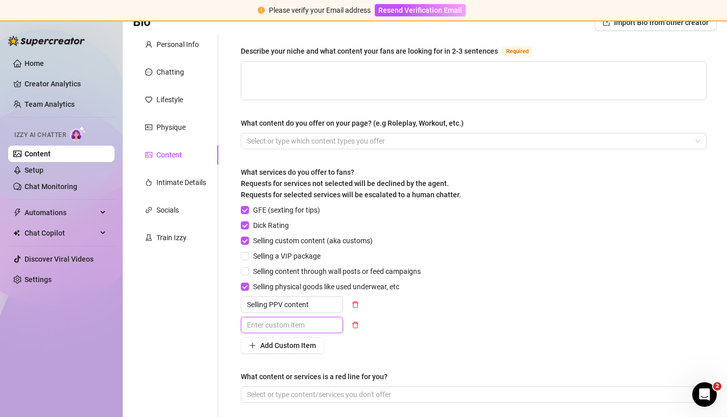
click at [325, 329] on input "text" at bounding box center [292, 325] width 102 height 16
type input "Findom"
click at [300, 350] on button "Add Custom Item" at bounding box center [282, 345] width 83 height 16
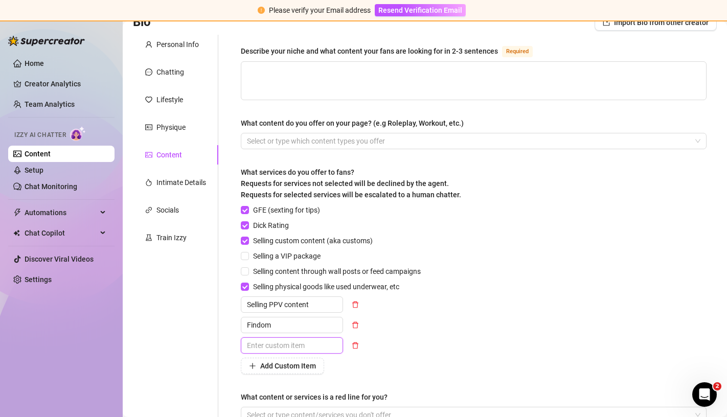
click at [300, 350] on input "text" at bounding box center [292, 345] width 102 height 16
type input "Sexting"
click at [290, 85] on textarea "Describe your niche and what content your fans are looking for in 2-3 sentences…" at bounding box center [473, 81] width 464 height 38
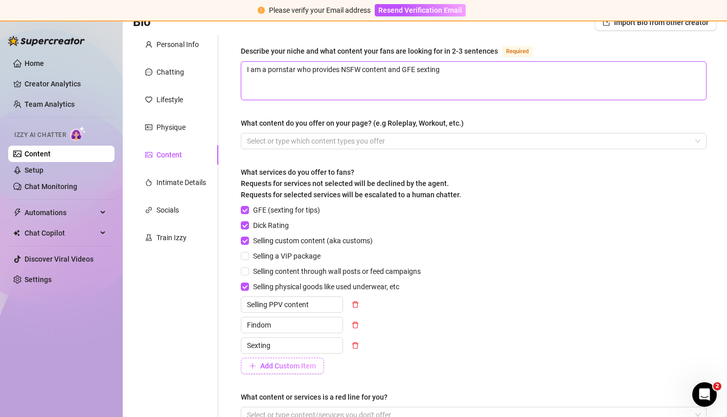
type textarea "I am a pornstar who provides NSFW content and GFE sexting"
click at [272, 366] on span "Add Custom Item" at bounding box center [288, 366] width 56 height 8
click at [270, 366] on input "text" at bounding box center [292, 366] width 102 height 16
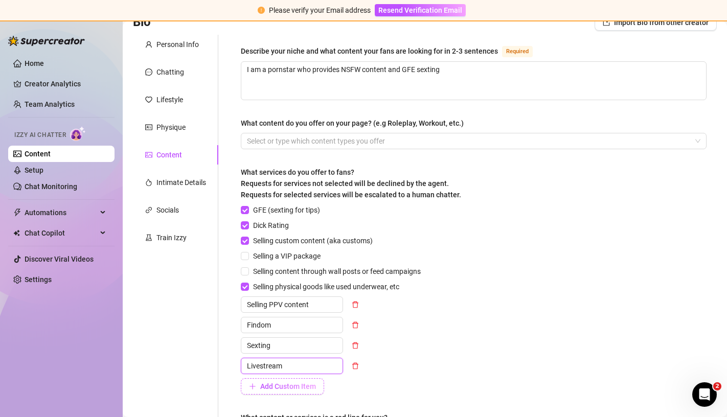
type input "Livestream"
click at [282, 388] on span "Add Custom Item" at bounding box center [288, 386] width 56 height 8
click at [281, 386] on input "text" at bounding box center [292, 386] width 102 height 16
type input "Video Chat"
click at [468, 70] on textarea "I am a pornstar who provides NSFW content and GFE sexting" at bounding box center [473, 81] width 464 height 38
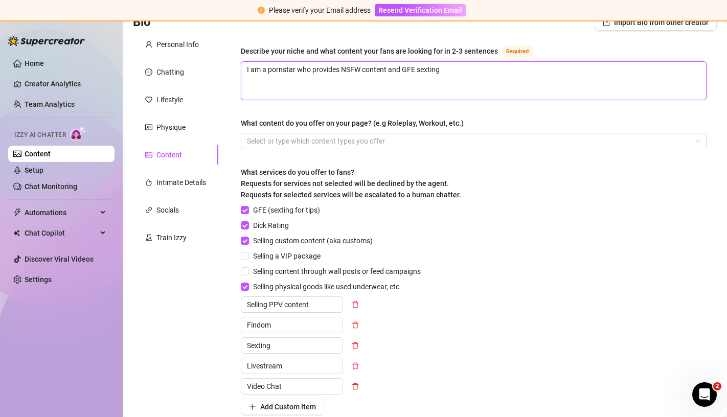
click at [417, 69] on textarea "I am a pornstar who provides NSFW content and GFE sexting" at bounding box center [473, 81] width 464 height 38
click at [475, 65] on textarea "I am a pornstar who provides NSFW content and GFE style sexting" at bounding box center [473, 81] width 464 height 38
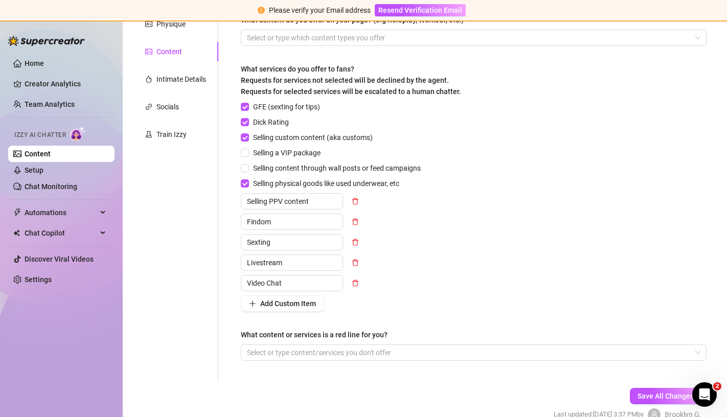
scroll to position [239, 0]
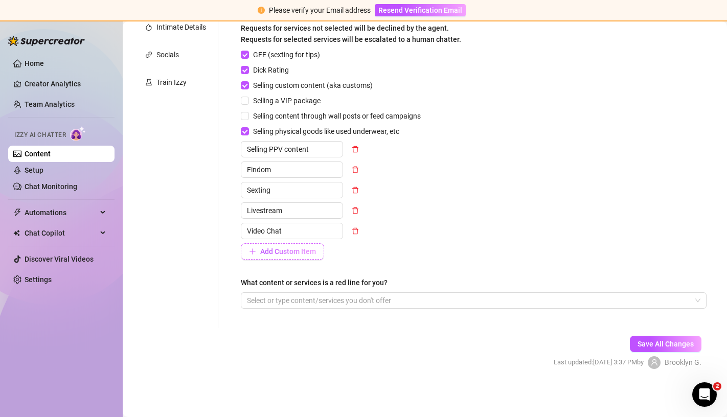
type textarea "I am a pornstar who provides NSFW content and GFE style sexting, as well as pre…"
click at [301, 257] on button "Add Custom Item" at bounding box center [282, 251] width 83 height 16
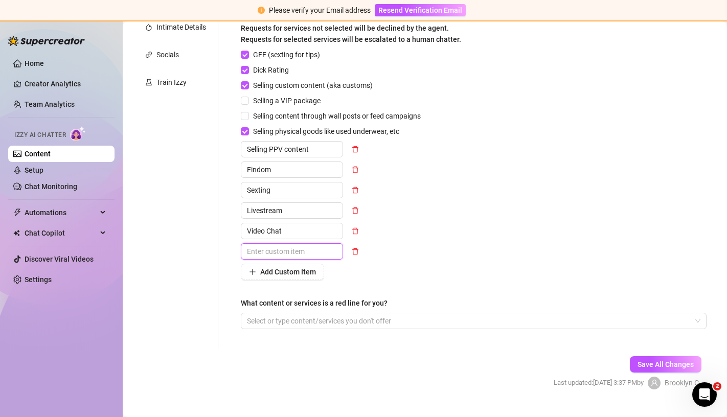
click at [301, 257] on input "text" at bounding box center [292, 251] width 102 height 16
type input "GG content"
click at [288, 282] on div "Describe your niche and what content your fans are looking for in 2-3 sentences…" at bounding box center [473, 114] width 465 height 449
click at [290, 274] on span "Add Custom Item" at bounding box center [288, 272] width 56 height 8
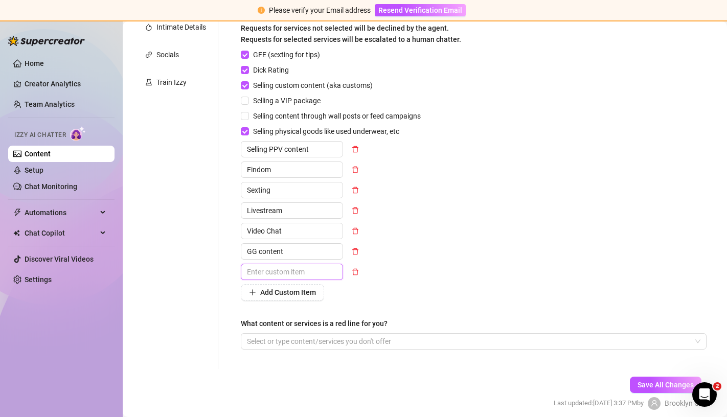
click at [290, 274] on input "text" at bounding box center [292, 272] width 102 height 16
type input "BG content"
click at [276, 294] on span "Add Custom Item" at bounding box center [288, 292] width 56 height 8
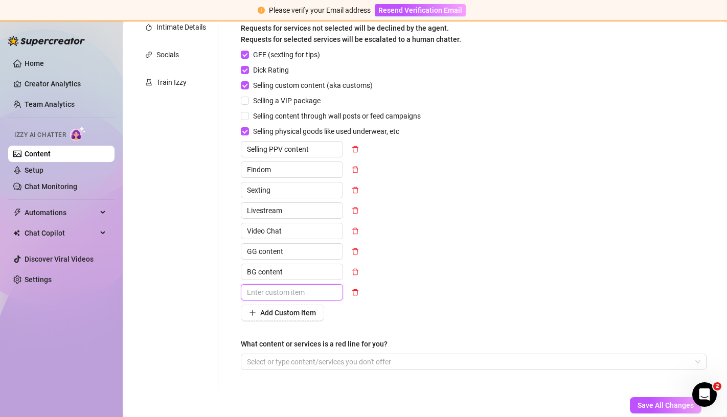
click at [276, 294] on input "text" at bounding box center [292, 292] width 102 height 16
type input "Solo content"
click at [267, 321] on div "Describe your niche and what content your fans are looking for in 2-3 sentences…" at bounding box center [473, 135] width 465 height 490
click at [268, 317] on button "Add Custom Item" at bounding box center [282, 313] width 83 height 16
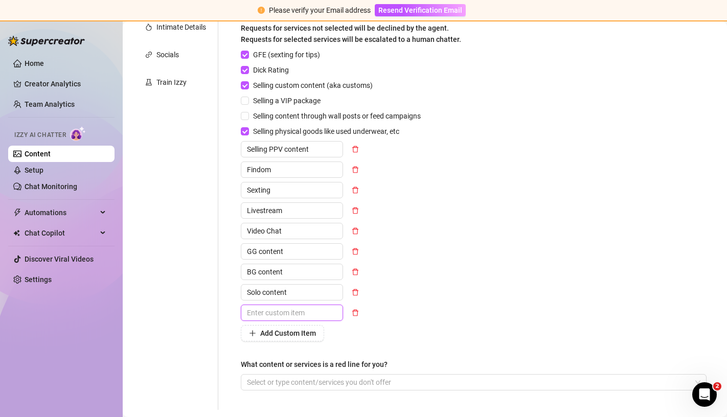
click at [268, 317] on input "text" at bounding box center [292, 313] width 102 height 16
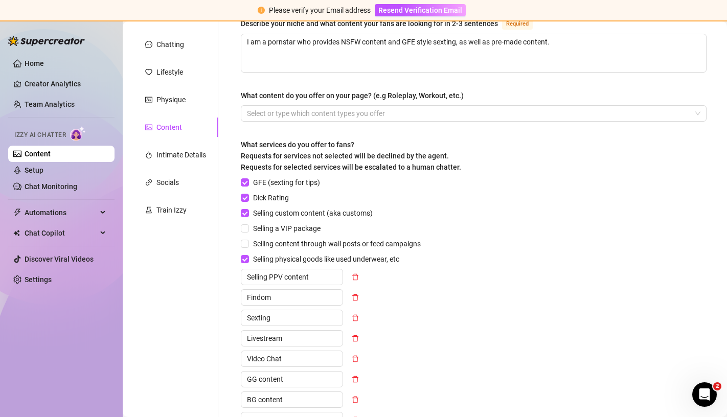
scroll to position [75, 0]
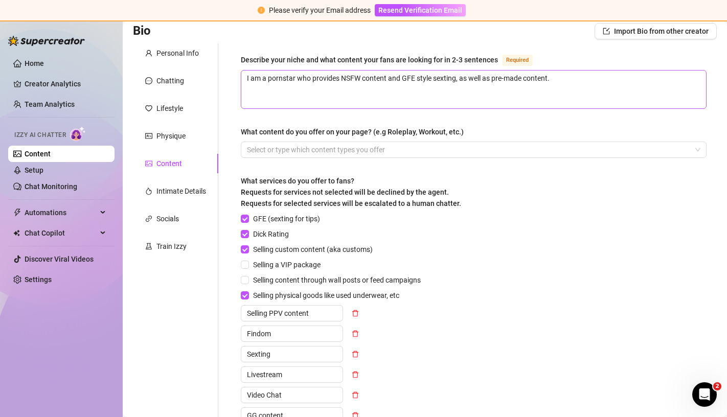
type input "Blowjob Content"
click at [562, 85] on textarea "I am a pornstar who provides NSFW content and GFE style sexting, as well as pre…" at bounding box center [473, 90] width 464 height 38
click at [525, 76] on textarea "I am a pornstar who provides NSFW content and GFE style sexting, as well as pre…" at bounding box center [473, 90] width 464 height 38
click at [622, 80] on textarea "I am a pornstar who provides NSFW content and GFE style sexting, as well as pre…" at bounding box center [473, 90] width 464 height 38
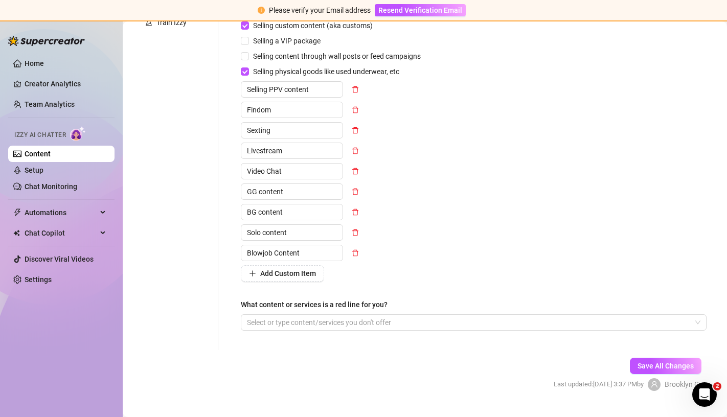
scroll to position [321, 0]
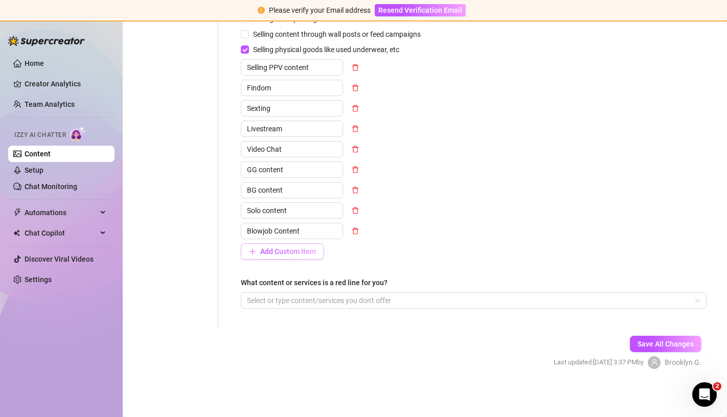
type textarea "I am a pornstar who provides NSFW content and GFE style sexting, as well as pre…"
click at [305, 256] on button "Add Custom Item" at bounding box center [282, 251] width 83 height 16
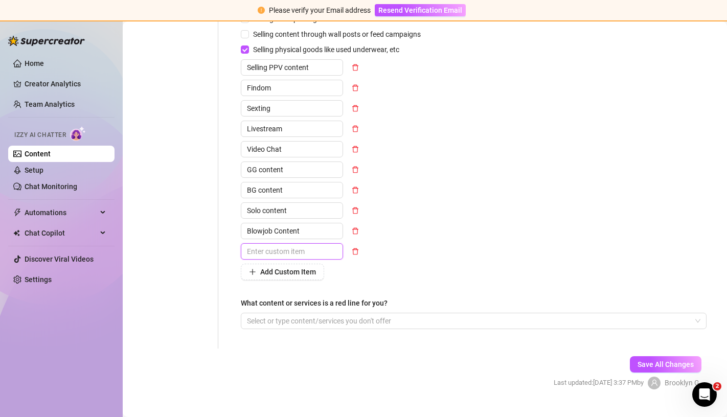
click at [305, 256] on input "text" at bounding box center [292, 251] width 102 height 16
click at [365, 320] on div at bounding box center [468, 321] width 451 height 14
type input "BDSM"
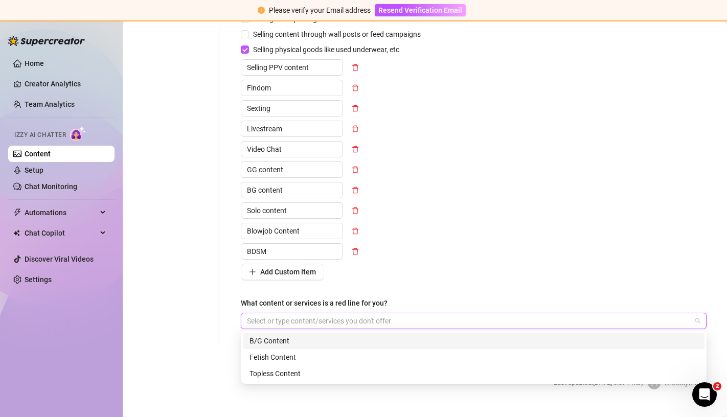
click at [413, 251] on div "BDSM" at bounding box center [333, 251] width 184 height 16
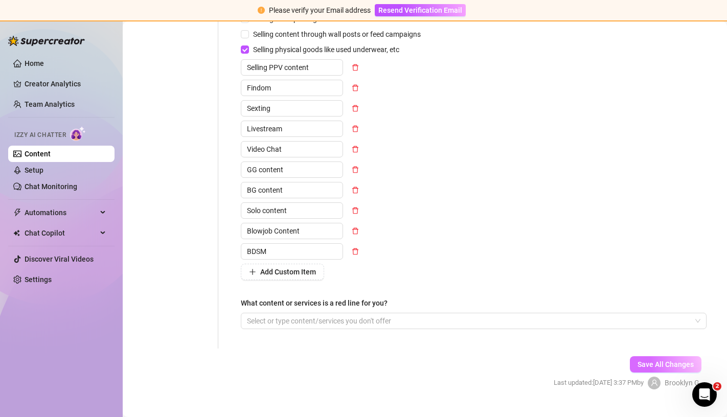
click at [662, 365] on span "Save All Changes" at bounding box center [665, 364] width 56 height 8
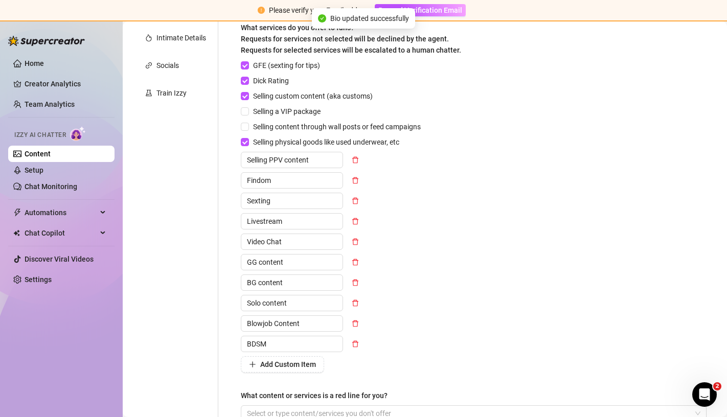
scroll to position [0, 0]
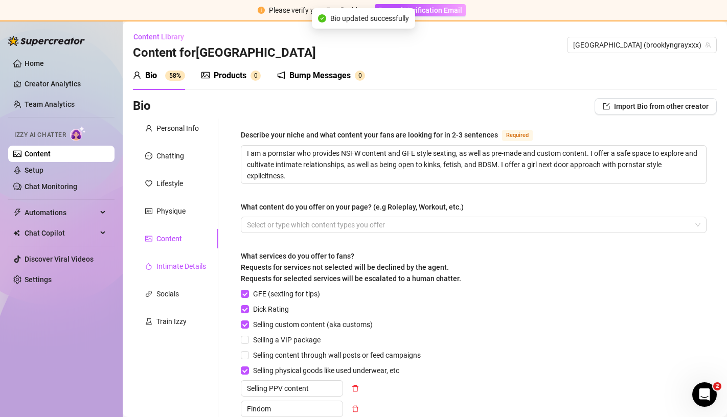
click at [186, 262] on div "Intimate Details" at bounding box center [181, 266] width 50 height 11
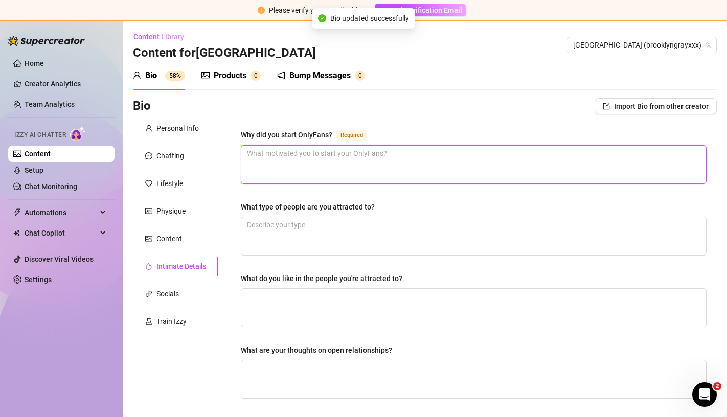
click at [277, 170] on textarea "Why did you start OnlyFans? Required" at bounding box center [473, 165] width 464 height 38
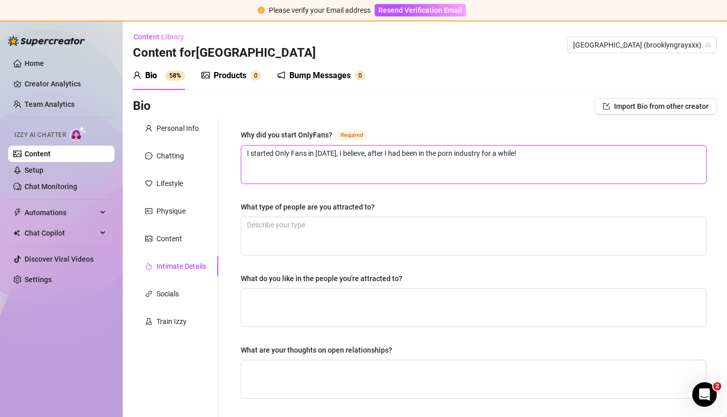
click at [495, 153] on textarea "I started Only Fans in [DATE], I believe, after I had been in the porn industry…" at bounding box center [473, 165] width 464 height 38
type textarea "I started Only Fans in [DATE], I believe, after I had been in the porn industry…"
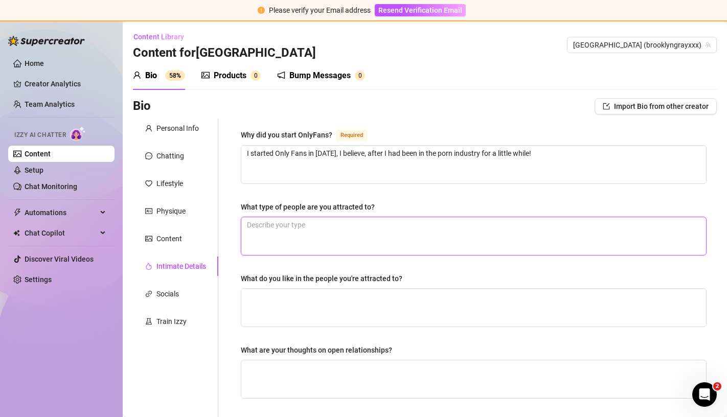
click at [407, 228] on textarea "What type of people are you attracted to?" at bounding box center [473, 236] width 464 height 38
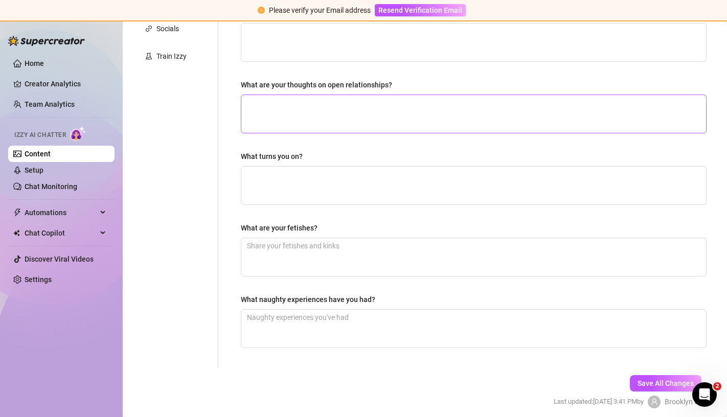
scroll to position [266, 0]
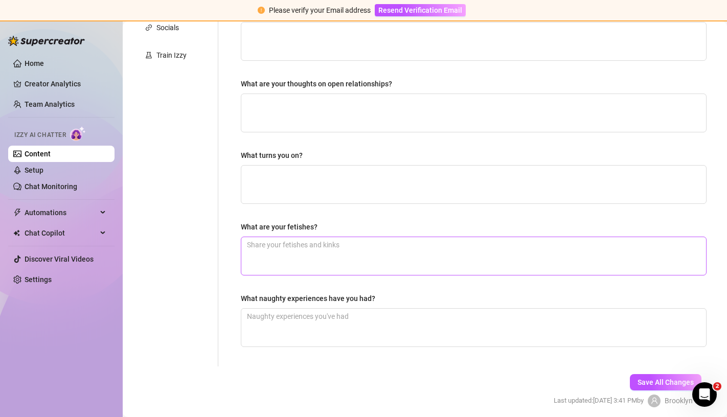
type textarea "I am [DEMOGRAPHIC_DATA], so I am into both men and women, and mostly, it's an e…"
click at [373, 255] on textarea "What are your fetishes?" at bounding box center [473, 256] width 464 height 38
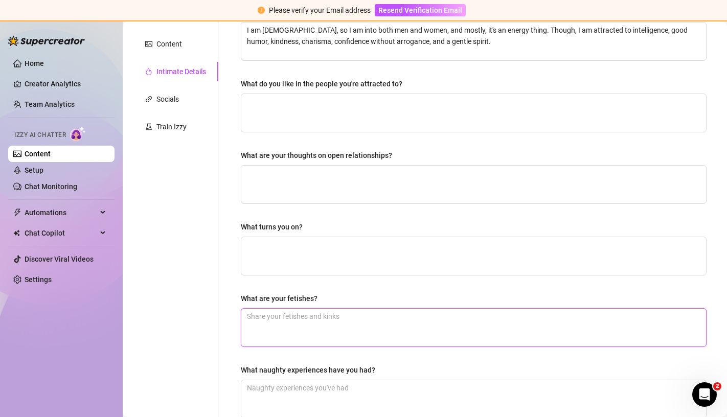
scroll to position [3, 0]
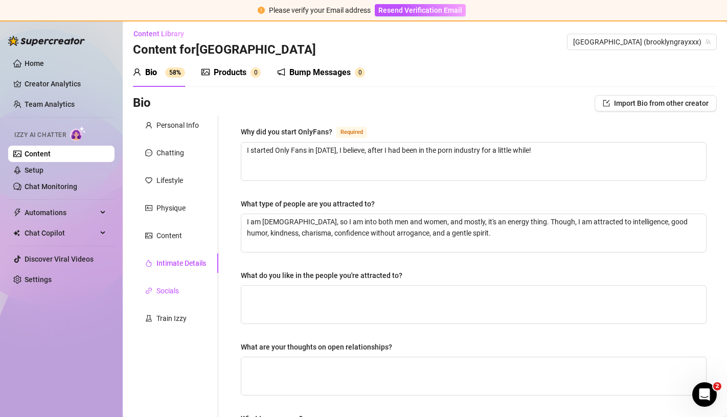
click at [172, 290] on div "Socials" at bounding box center [167, 290] width 22 height 11
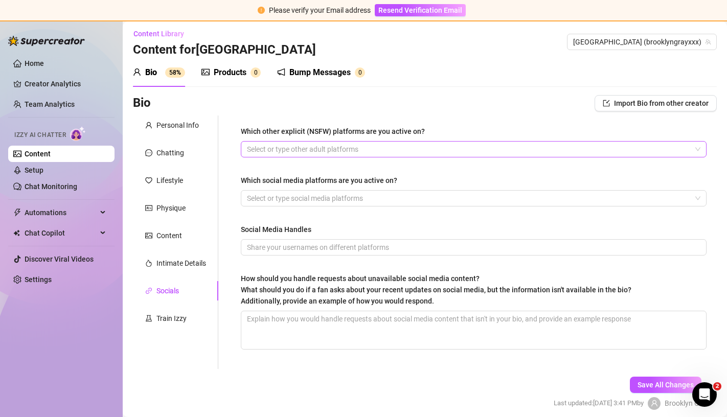
click at [306, 147] on div at bounding box center [468, 149] width 451 height 14
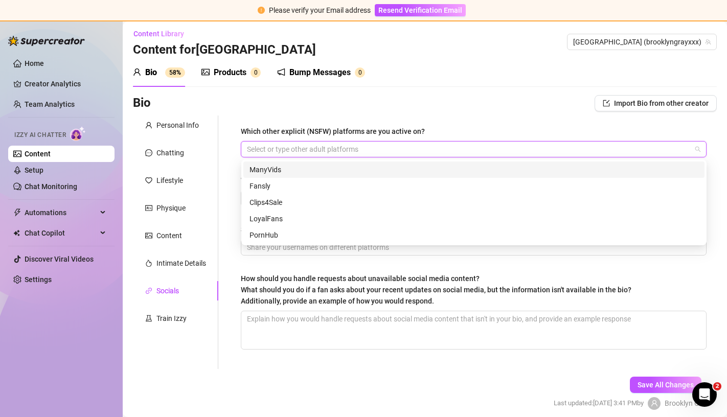
click at [285, 173] on div "ManyVids" at bounding box center [473, 169] width 449 height 11
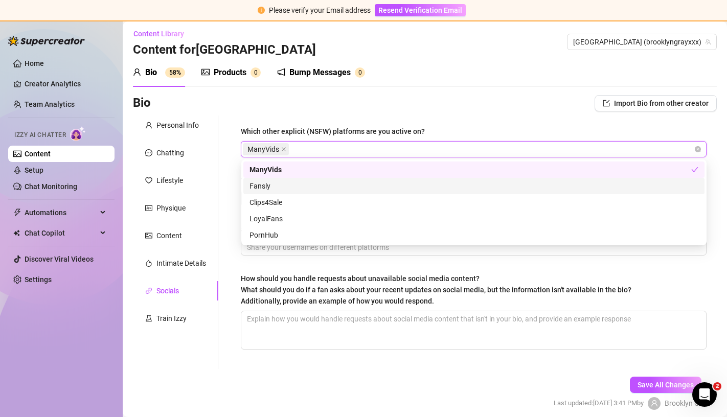
click at [278, 186] on div "Fansly" at bounding box center [473, 185] width 449 height 11
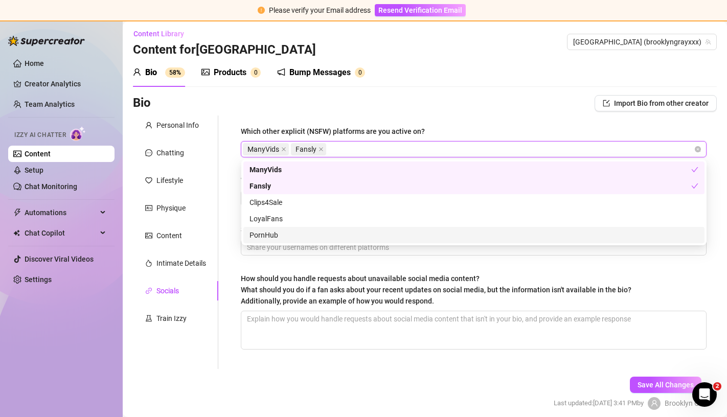
click at [235, 252] on div "Which other explicit (NSFW) platforms are you active on? ManyVids Fansly Which …" at bounding box center [473, 241] width 486 height 253
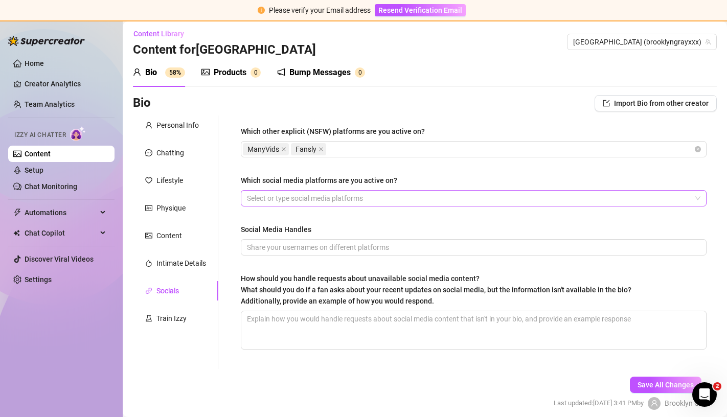
click at [282, 198] on div at bounding box center [468, 198] width 451 height 14
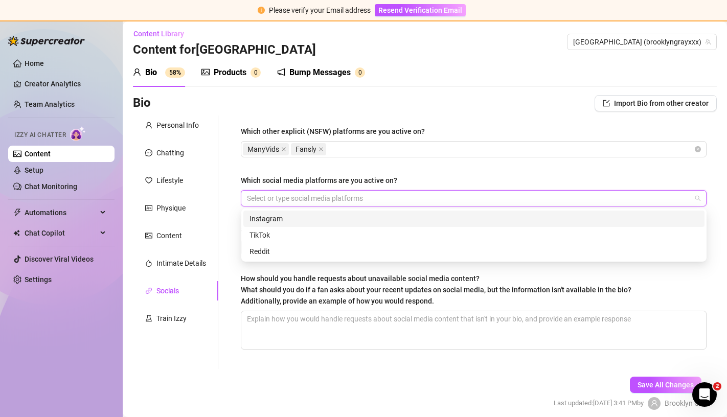
click at [278, 217] on div "Instagram" at bounding box center [473, 218] width 449 height 11
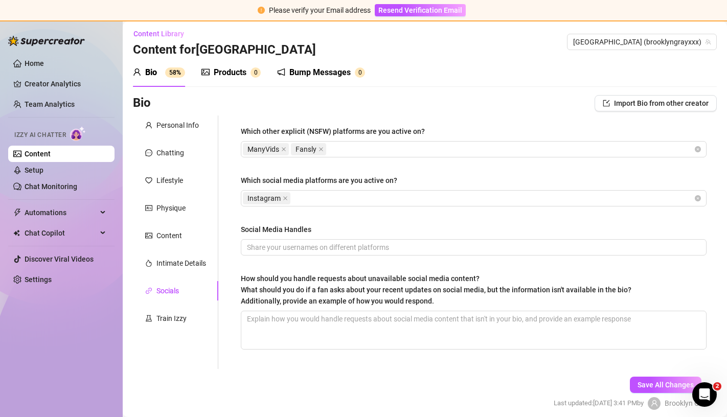
click at [233, 243] on div "Which other explicit (NSFW) platforms are you active on? ManyVids Fansly Which …" at bounding box center [473, 241] width 486 height 253
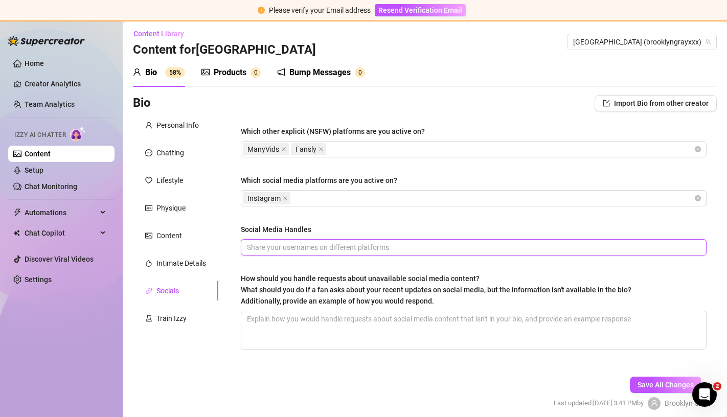
click at [260, 252] on input "Social Media Handles" at bounding box center [472, 247] width 451 height 11
click at [309, 246] on input "@xoxogodsfavorite Instagram and @BrooklynGrayXXX on X" at bounding box center [472, 247] width 451 height 11
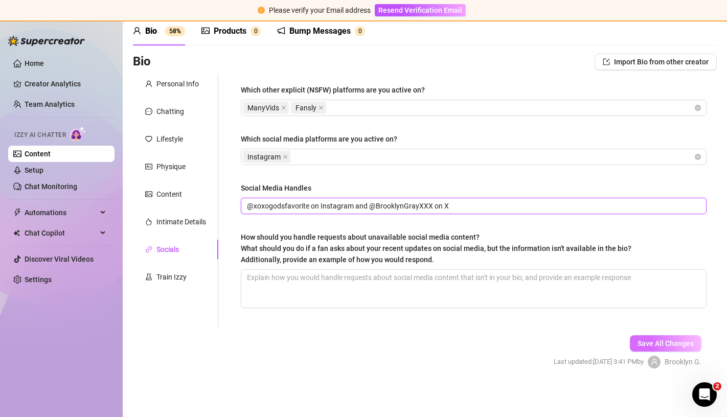
type input "@xoxogodsfavorite on Instagram and @BrooklynGrayXXX on X"
click at [643, 347] on button "Save All Changes" at bounding box center [666, 343] width 72 height 16
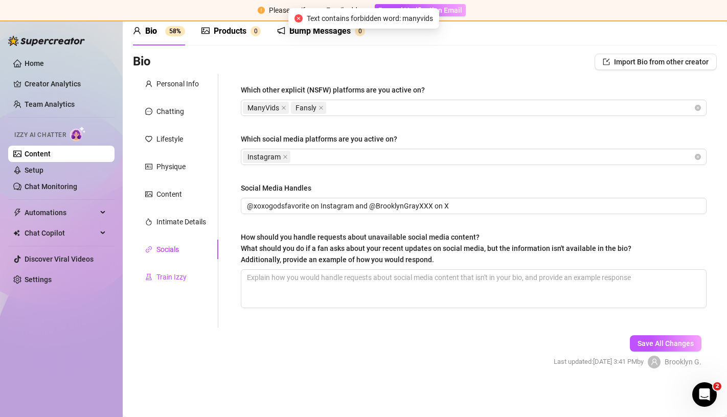
click at [179, 279] on div "Train Izzy" at bounding box center [171, 276] width 30 height 11
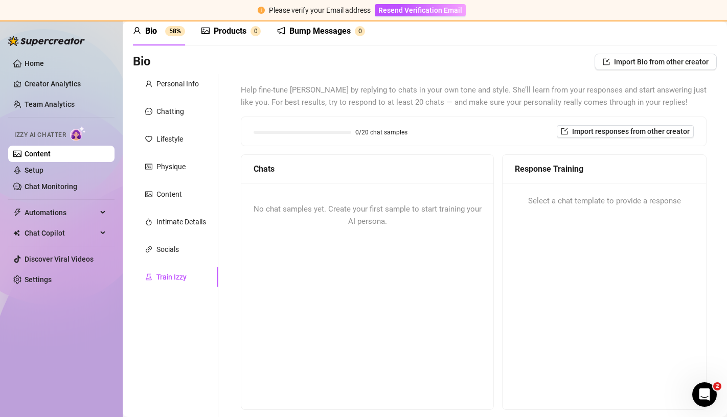
scroll to position [137, 0]
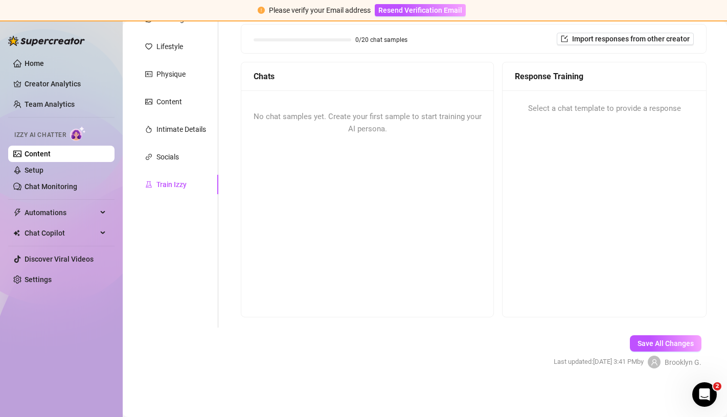
click at [567, 111] on span "Select a chat template to provide a response" at bounding box center [604, 109] width 153 height 12
click at [555, 108] on span "Select a chat template to provide a response" at bounding box center [604, 109] width 153 height 12
click at [361, 124] on div "No chat samples yet. Create your first sample to start training your AI persona." at bounding box center [367, 122] width 252 height 65
click at [43, 172] on link "Setup" at bounding box center [34, 170] width 19 height 8
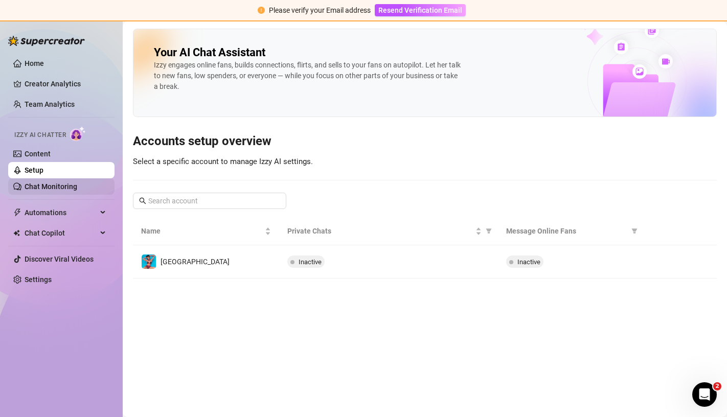
click at [71, 186] on link "Chat Monitoring" at bounding box center [51, 186] width 53 height 8
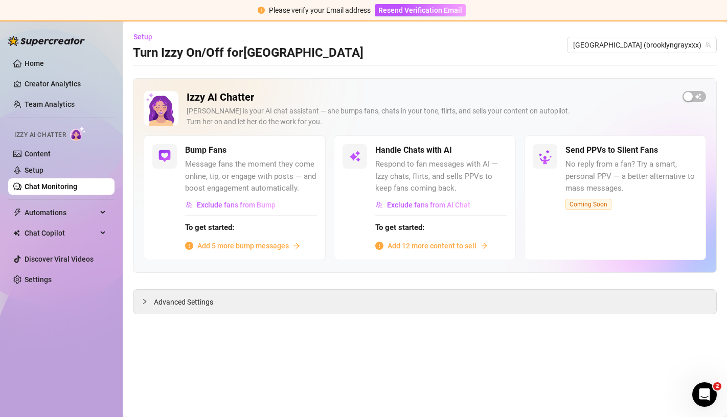
click at [258, 244] on span "Add 5 more bump messages" at bounding box center [242, 245] width 91 height 11
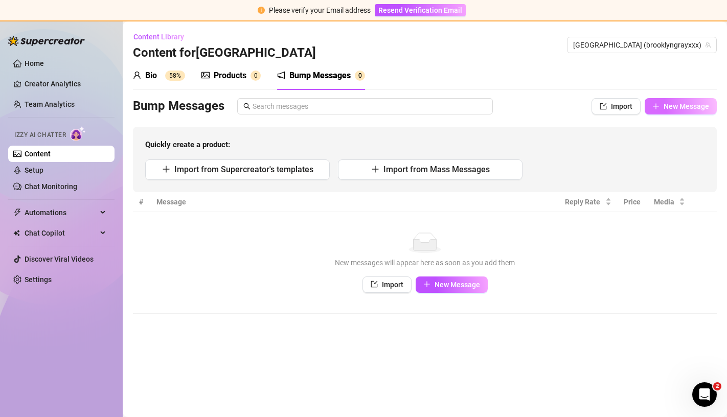
click at [698, 103] on span "New Message" at bounding box center [685, 106] width 45 height 8
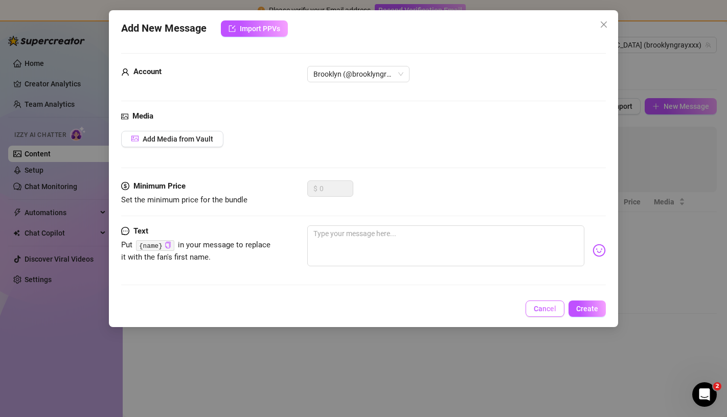
click at [550, 307] on span "Cancel" at bounding box center [544, 309] width 22 height 8
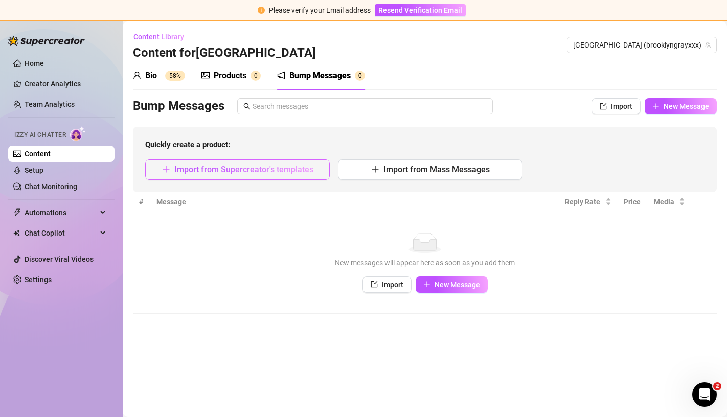
click at [266, 173] on span "Import from Supercreator's templates" at bounding box center [243, 170] width 139 height 10
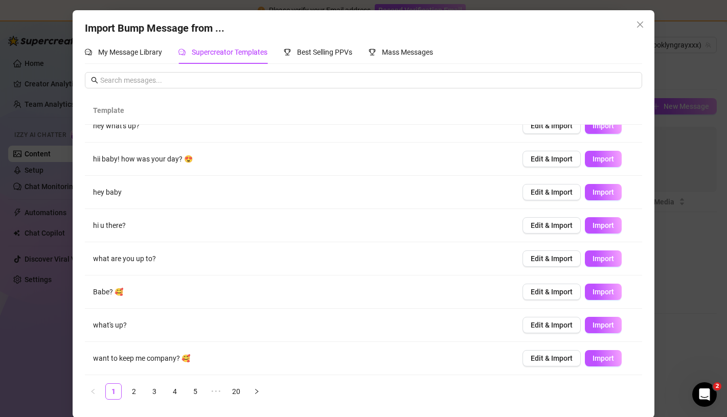
scroll to position [1, 0]
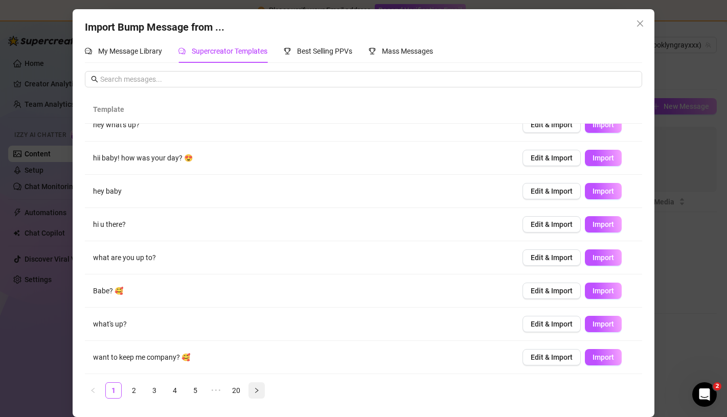
click at [256, 393] on icon "right" at bounding box center [256, 390] width 6 height 6
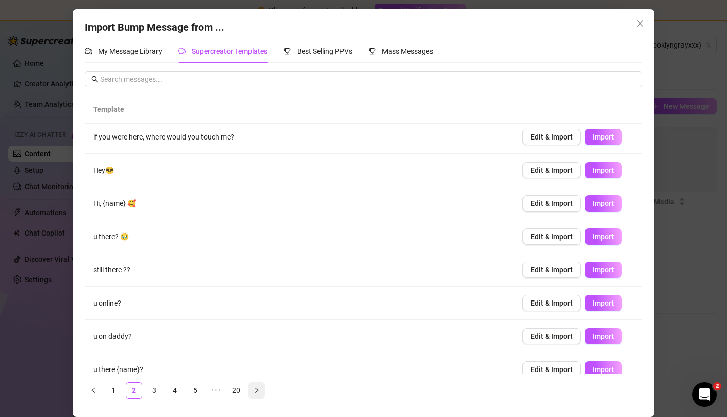
scroll to position [0, 0]
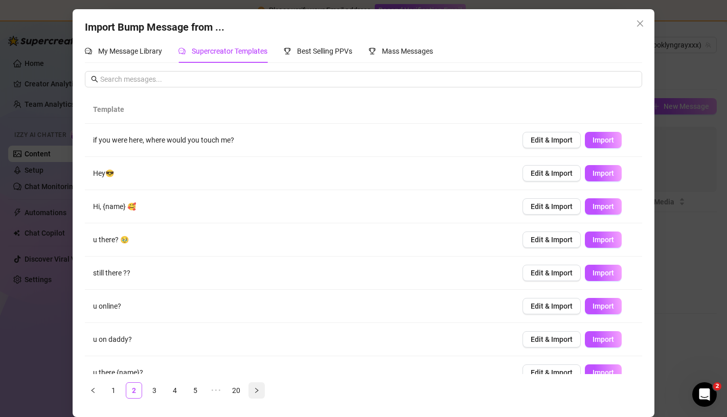
click at [256, 393] on button "button" at bounding box center [256, 390] width 16 height 16
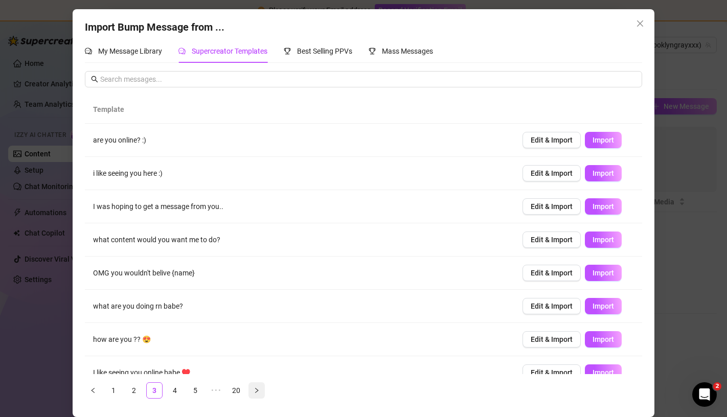
click at [256, 393] on button "button" at bounding box center [256, 390] width 16 height 16
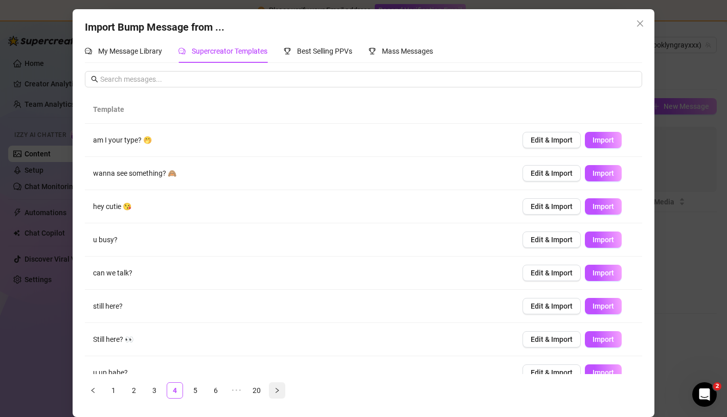
click at [256, 393] on link "20" at bounding box center [256, 390] width 15 height 15
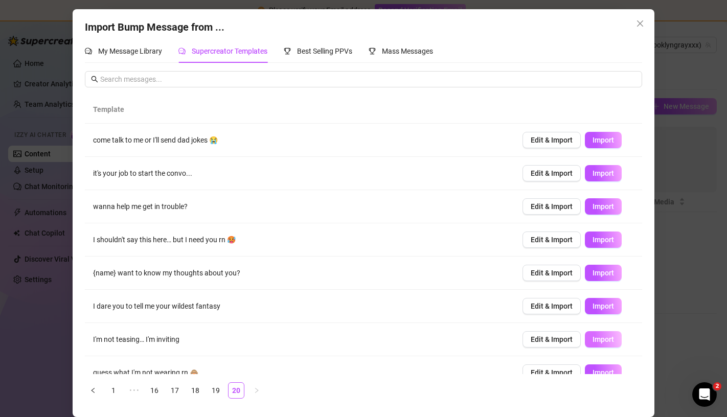
click at [589, 342] on button "Import" at bounding box center [603, 339] width 37 height 16
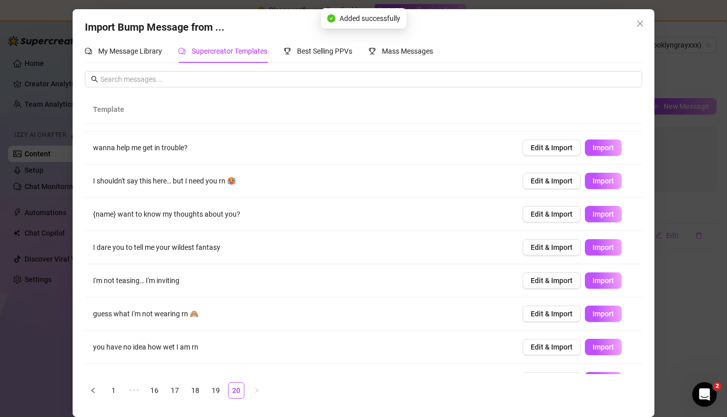
scroll to position [69, 0]
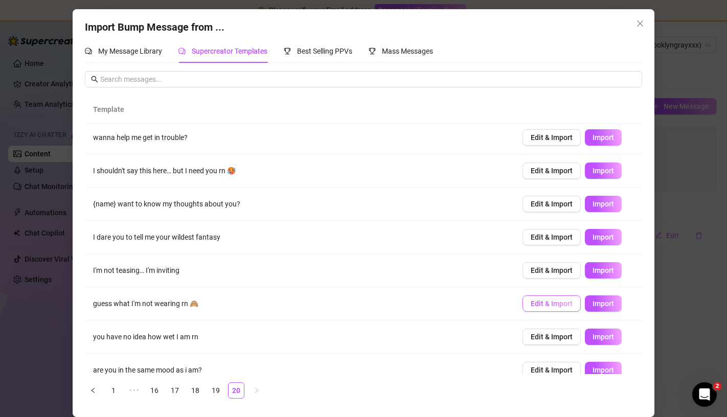
click at [534, 302] on span "Edit & Import" at bounding box center [551, 303] width 42 height 8
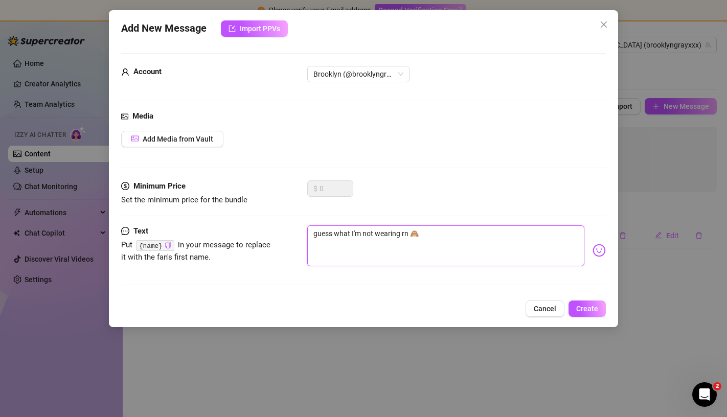
click at [316, 234] on textarea "guess what I'm not wearing rn 🙈" at bounding box center [445, 245] width 276 height 41
type textarea "Guess what I'm not wearing rn 🙈"
click at [587, 310] on span "Create" at bounding box center [587, 309] width 22 height 8
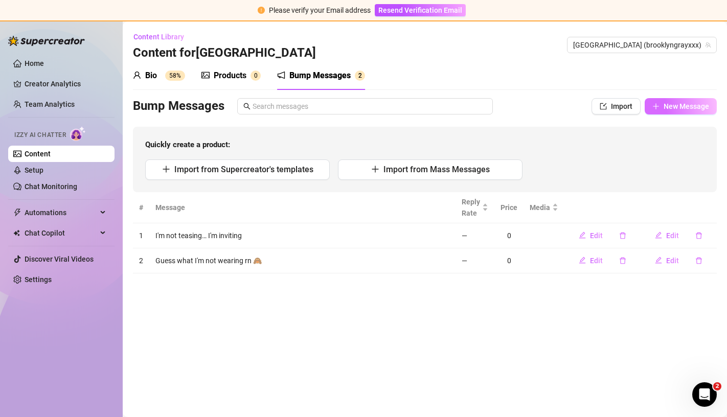
click at [667, 108] on span "New Message" at bounding box center [685, 106] width 45 height 8
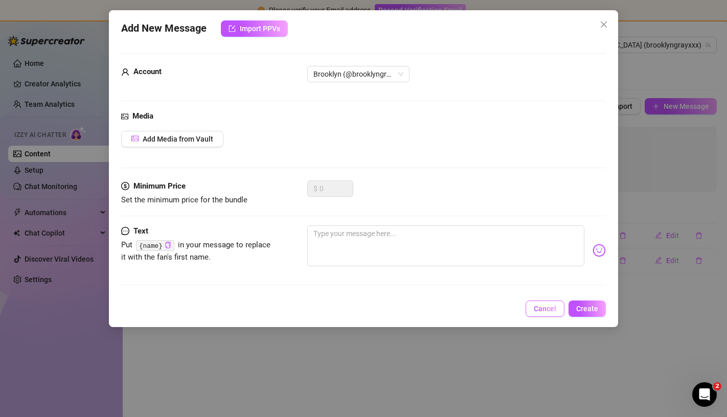
click at [536, 314] on button "Cancel" at bounding box center [544, 308] width 39 height 16
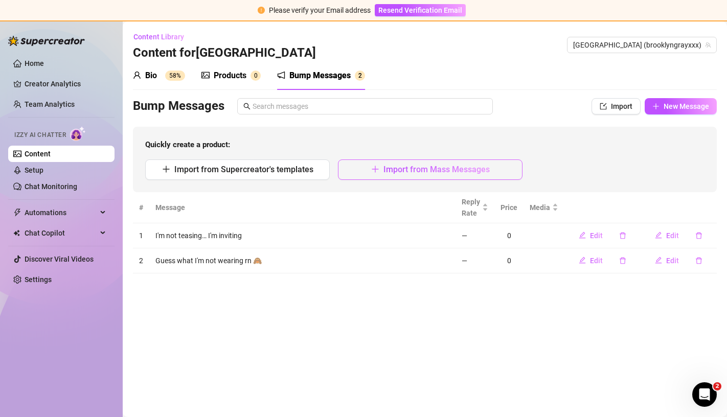
click at [379, 167] on icon "plus" at bounding box center [375, 169] width 8 height 8
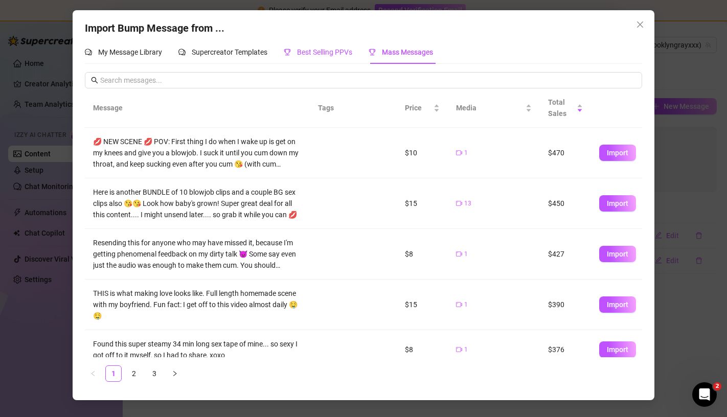
click at [323, 52] on span "Best Selling PPVs" at bounding box center [324, 52] width 55 height 8
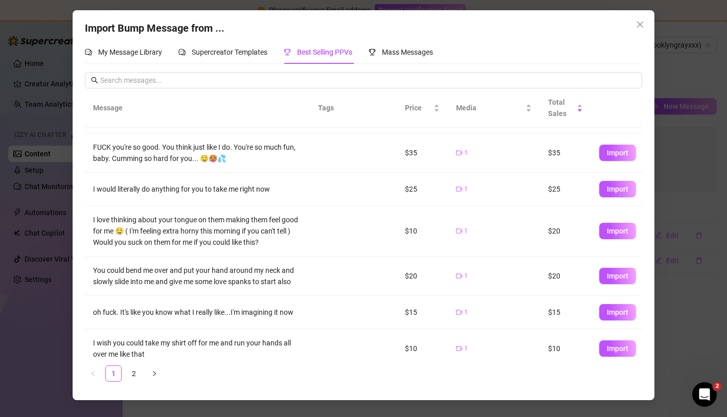
scroll to position [179, 0]
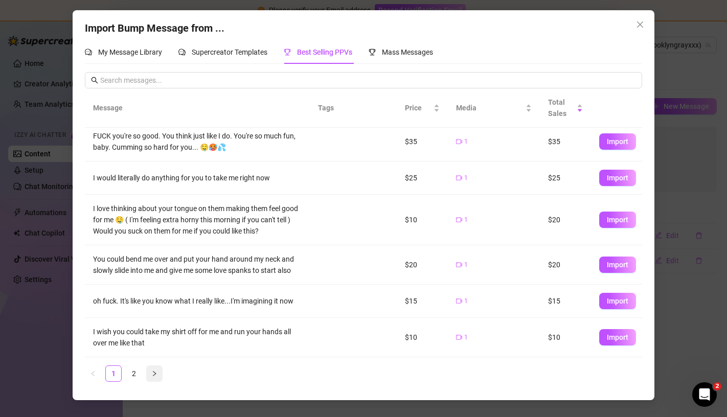
click at [158, 370] on button "button" at bounding box center [154, 373] width 16 height 16
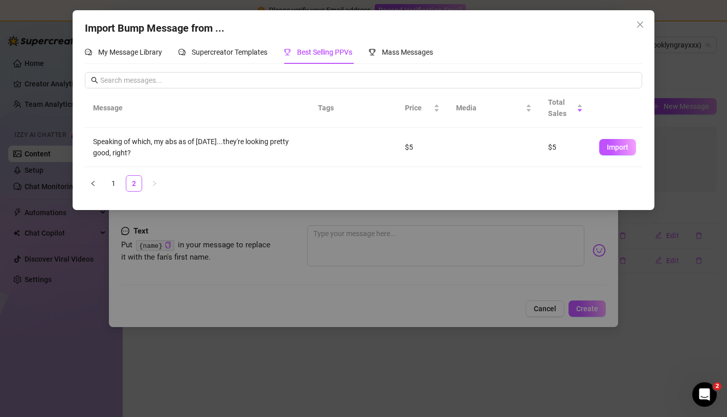
scroll to position [0, 0]
click at [251, 47] on div "Supercreator Templates" at bounding box center [222, 51] width 89 height 11
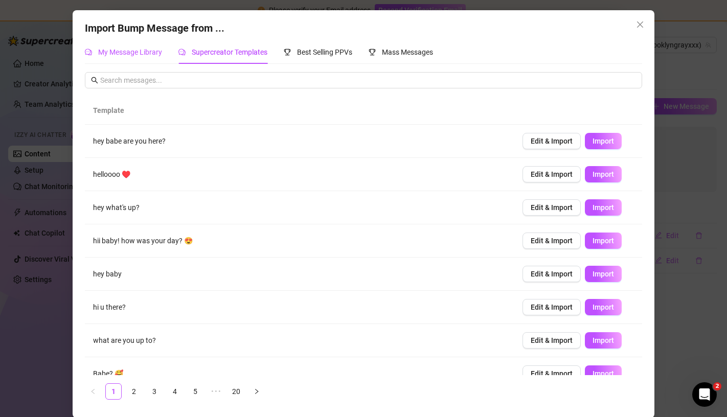
click at [136, 50] on span "My Message Library" at bounding box center [130, 52] width 64 height 8
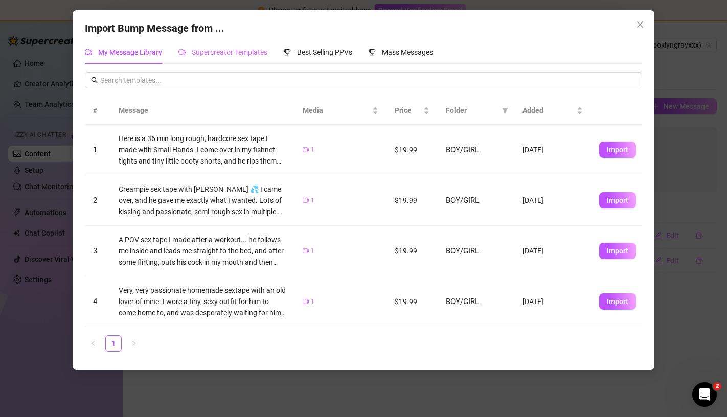
click at [224, 58] on div "Supercreator Templates" at bounding box center [222, 52] width 89 height 24
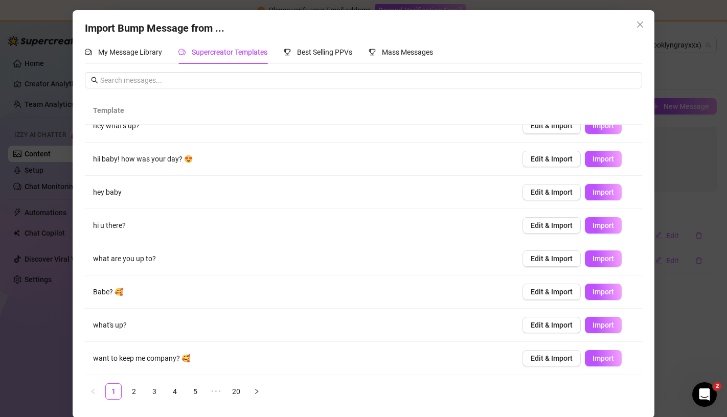
scroll to position [1, 0]
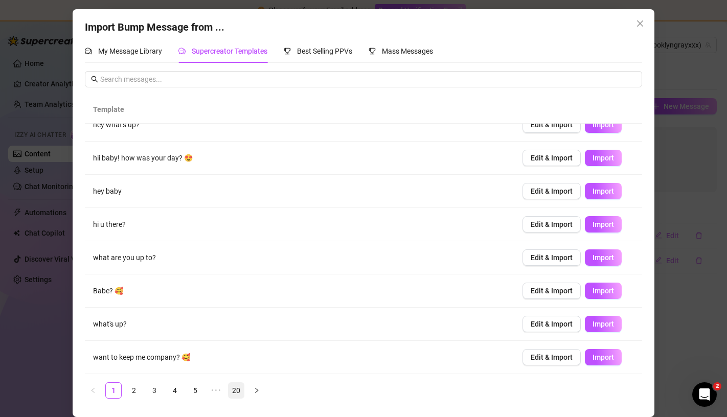
click at [238, 388] on link "20" at bounding box center [235, 390] width 15 height 15
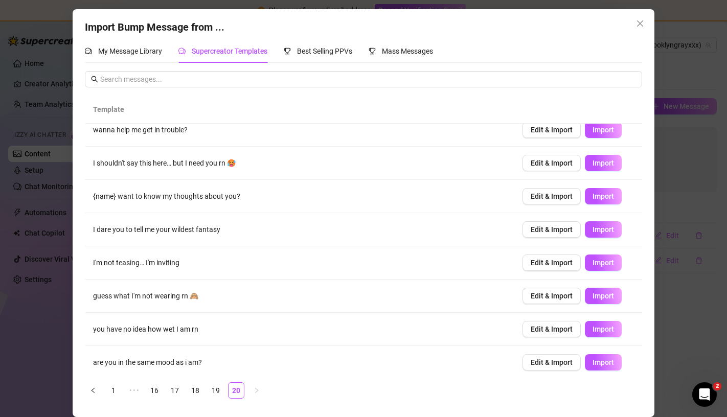
scroll to position [82, 0]
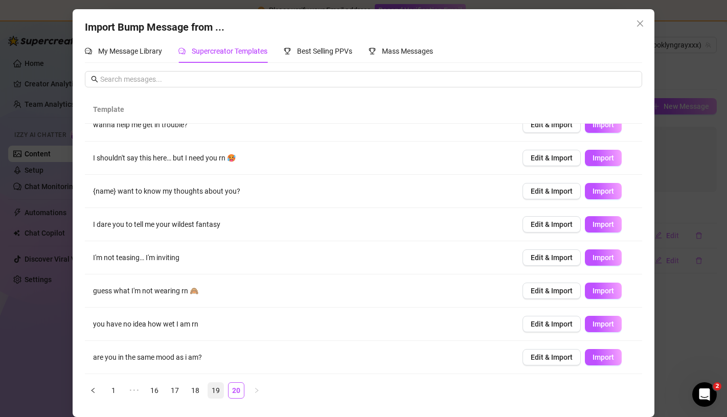
click at [212, 383] on link "19" at bounding box center [215, 390] width 15 height 15
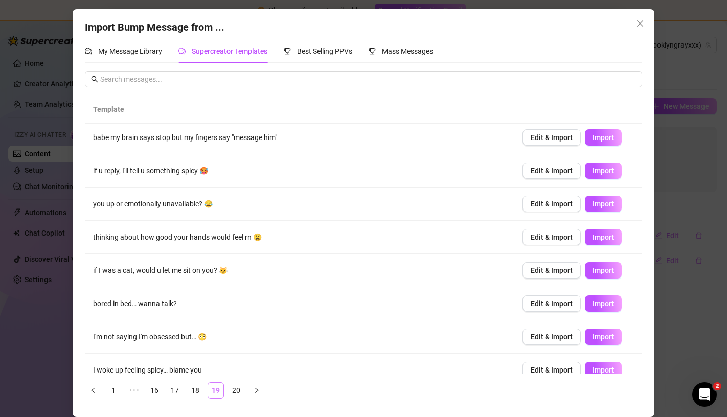
scroll to position [0, 0]
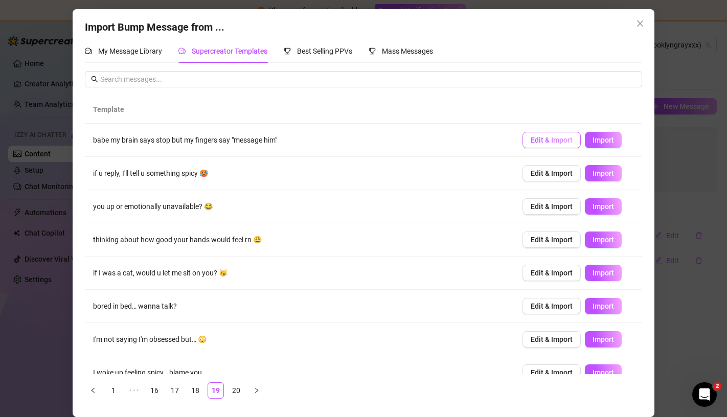
click at [551, 146] on button "Edit & Import" at bounding box center [551, 140] width 58 height 16
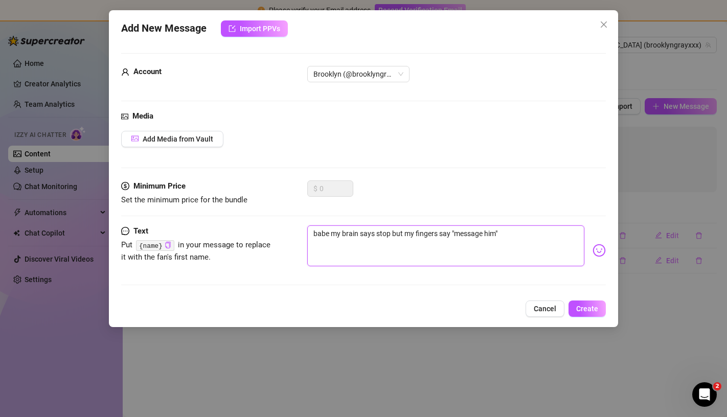
click at [317, 235] on textarea "babe my brain says stop but my fingers say "message him"" at bounding box center [445, 245] width 276 height 41
type textarea "Babe my brain says stop but my fingers say "message him""
click at [587, 305] on span "Create" at bounding box center [587, 309] width 22 height 8
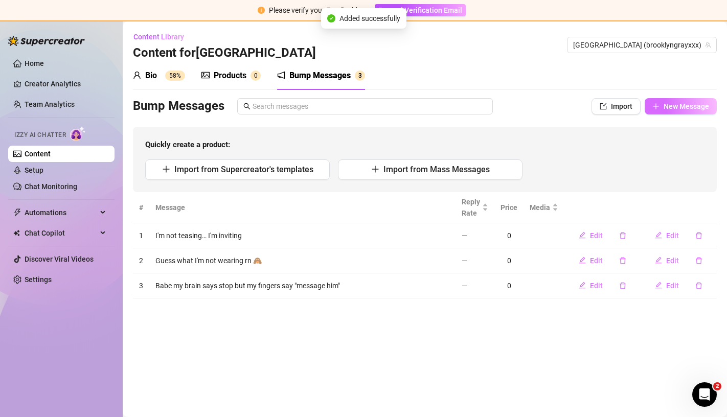
click at [662, 103] on button "New Message" at bounding box center [680, 106] width 72 height 16
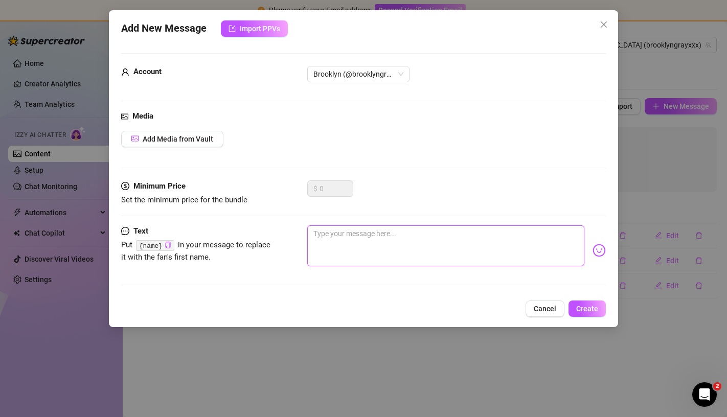
click at [366, 236] on textarea at bounding box center [445, 245] width 276 height 41
type textarea "H"
type textarea "Oh god I'm so worked up and horny right now"
click at [185, 130] on div "Media Add Media from Vault" at bounding box center [363, 145] width 484 height 70
click at [185, 142] on span "Add Media from Vault" at bounding box center [178, 139] width 71 height 8
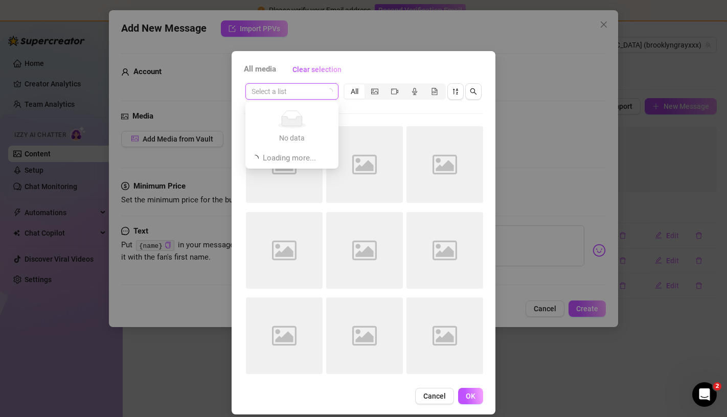
click at [312, 90] on input "search" at bounding box center [287, 91] width 72 height 15
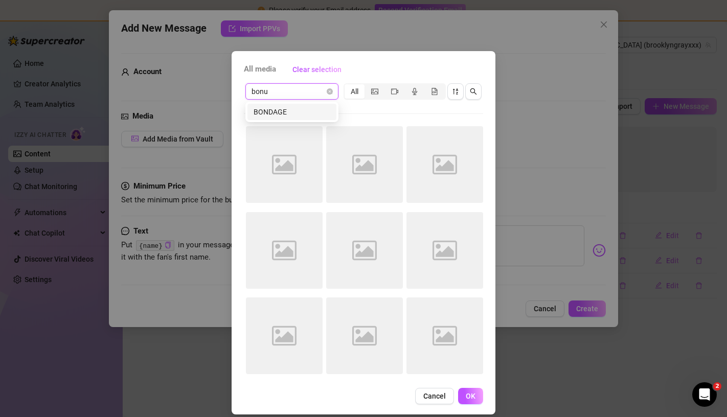
type input "bonus"
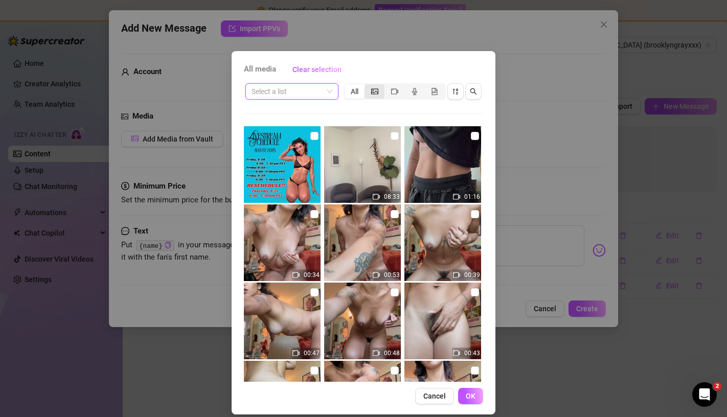
click at [373, 95] on icon "picture" at bounding box center [374, 91] width 7 height 7
click at [367, 86] on input "segmented control" at bounding box center [367, 86] width 0 height 0
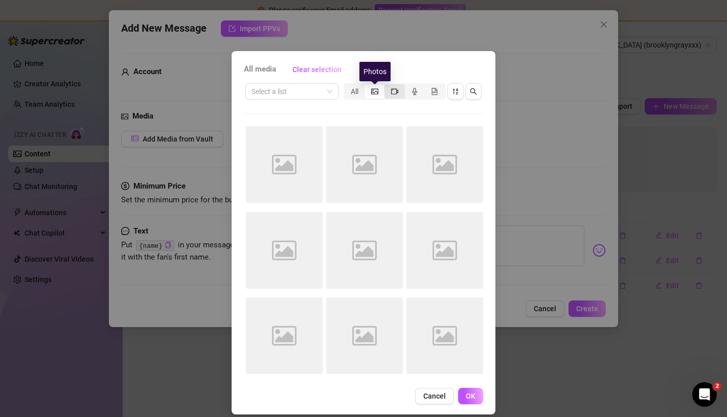
click at [392, 92] on icon "video-camera" at bounding box center [394, 91] width 7 height 7
click at [387, 86] on input "segmented control" at bounding box center [387, 86] width 0 height 0
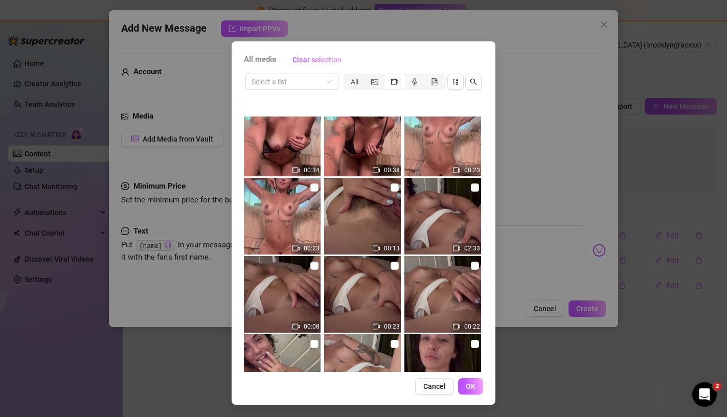
scroll to position [654, 0]
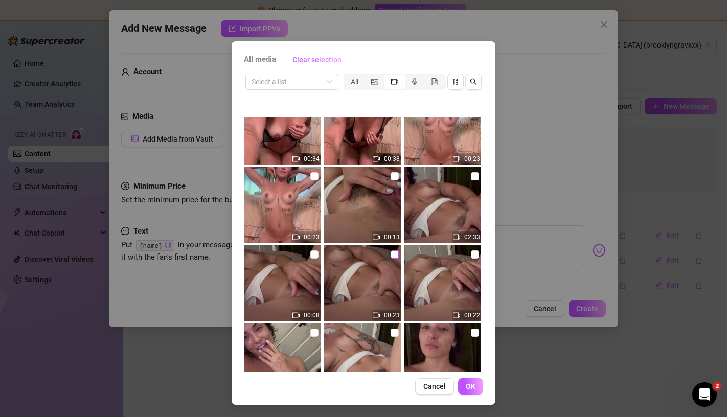
click at [394, 256] on input "checkbox" at bounding box center [394, 254] width 8 height 8
checkbox input "true"
click at [314, 250] on input "checkbox" at bounding box center [314, 254] width 8 height 8
click at [315, 254] on input "checkbox" at bounding box center [314, 254] width 8 height 8
checkbox input "false"
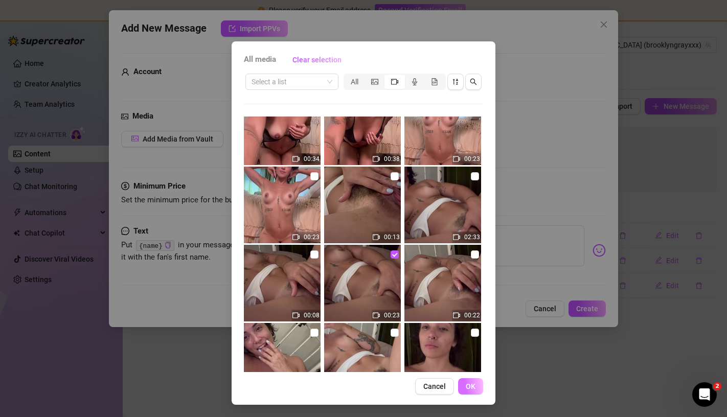
click at [471, 383] on span "OK" at bounding box center [470, 386] width 10 height 8
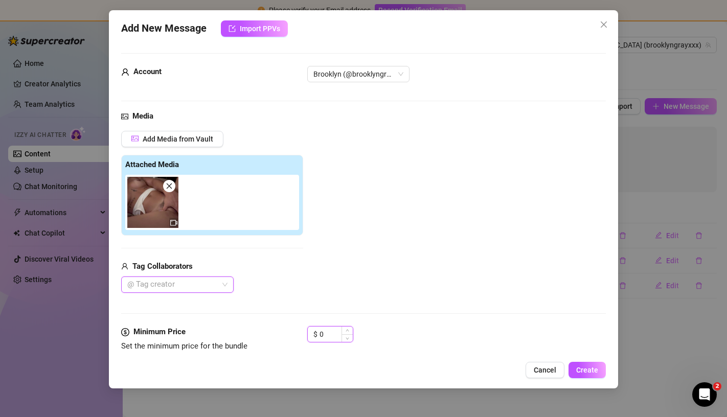
click at [335, 335] on input "0" at bounding box center [335, 334] width 33 height 15
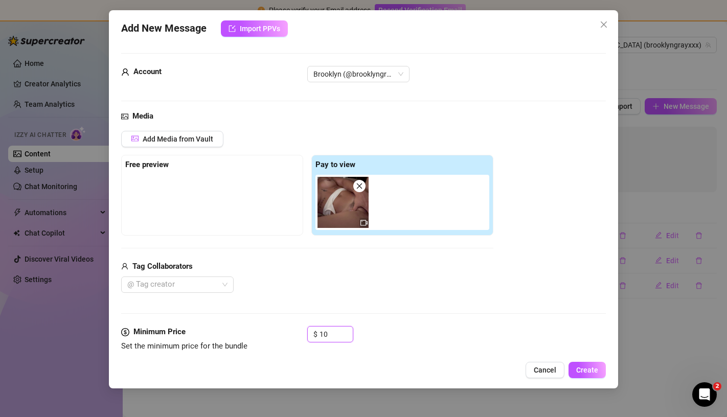
type input "10"
click at [398, 367] on div "Cancel Create" at bounding box center [363, 370] width 484 height 16
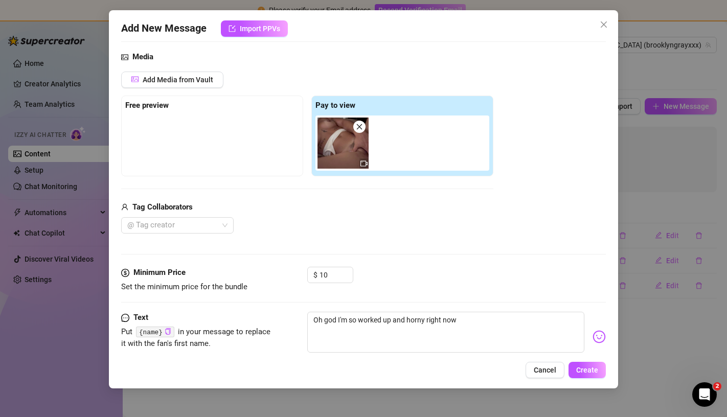
scroll to position [84, 0]
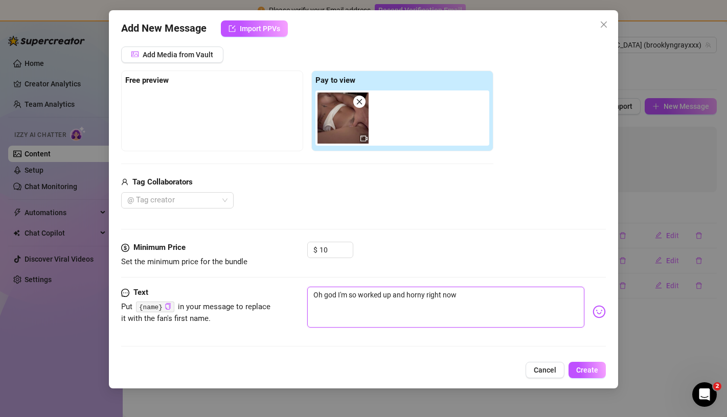
click at [501, 302] on textarea "Oh god I'm so worked up and horny right now" at bounding box center [445, 307] width 276 height 41
type textarea "Oh god I'm so worked up and horny right now... Need you"
click at [587, 374] on span "Create" at bounding box center [587, 370] width 22 height 8
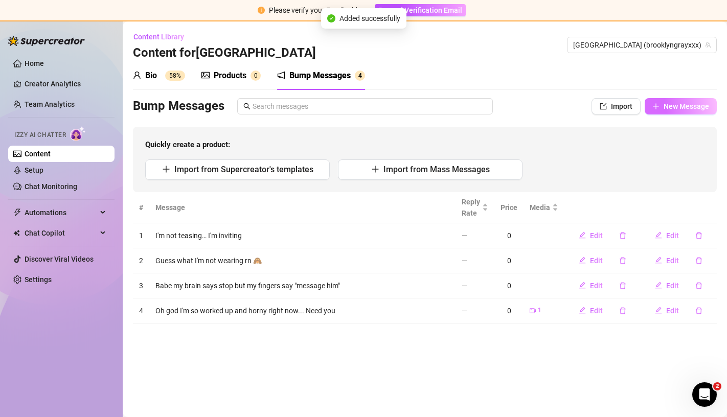
click at [680, 109] on span "New Message" at bounding box center [685, 106] width 45 height 8
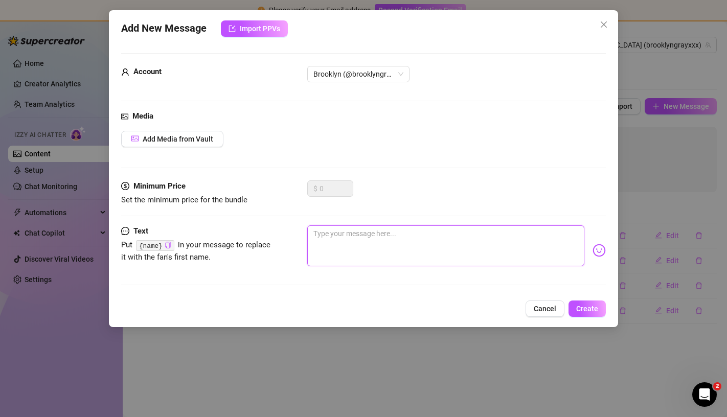
click at [402, 253] on textarea at bounding box center [445, 245] width 276 height 41
type textarea "W"
type textarea "H"
type textarea "A"
type textarea "W"
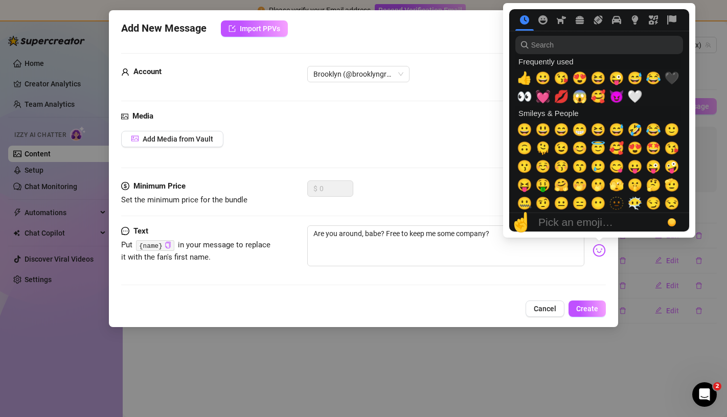
click at [604, 252] on img at bounding box center [598, 250] width 13 height 13
click at [561, 76] on span "😘" at bounding box center [560, 78] width 15 height 14
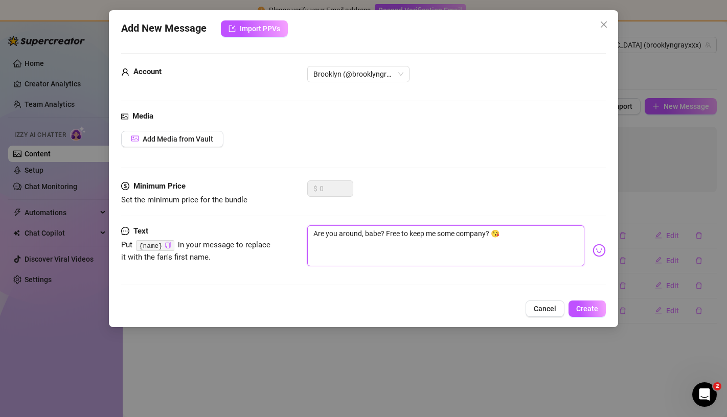
type textarea "Are you around, babe? Free to keep me some company? 😘"
click at [590, 290] on div "Text Put {name} in your message to replace it with the fan's first name. Are yo…" at bounding box center [363, 259] width 484 height 69
click at [590, 311] on span "Create" at bounding box center [587, 309] width 22 height 8
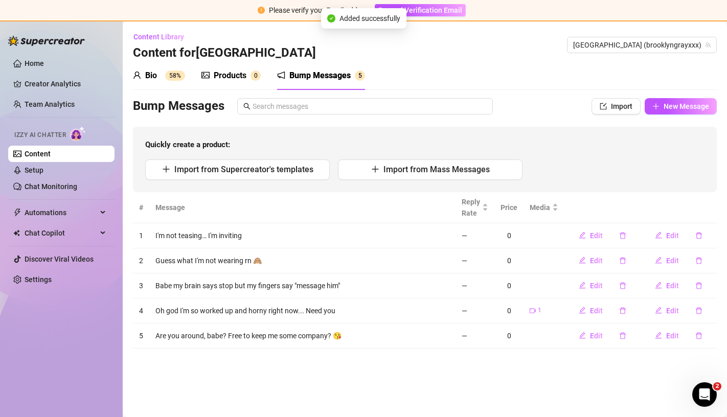
click at [234, 77] on div "Products" at bounding box center [230, 75] width 33 height 12
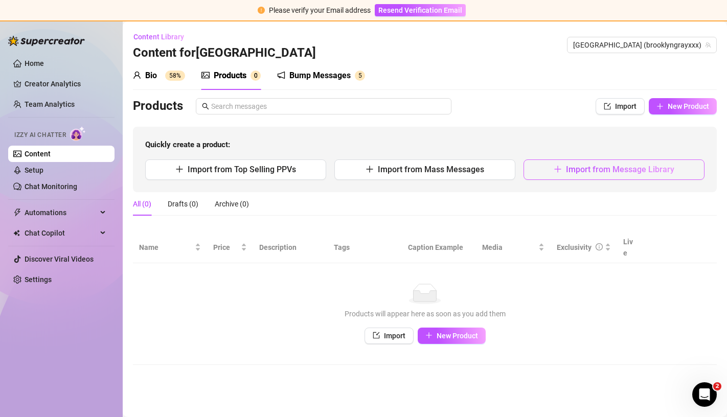
click at [559, 173] on icon "plus" at bounding box center [557, 169] width 8 height 8
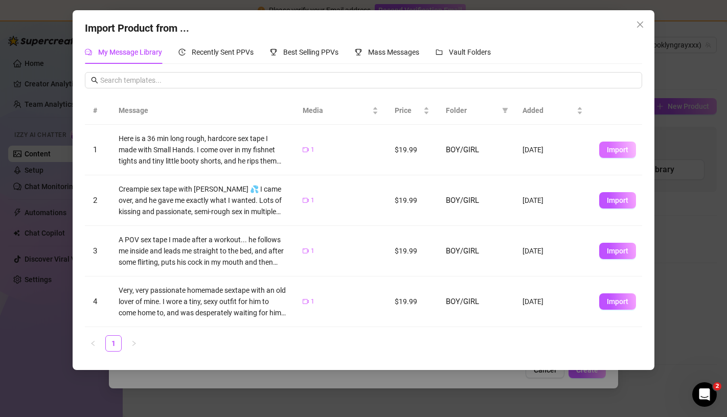
click at [611, 150] on span "Import" at bounding box center [617, 150] width 21 height 8
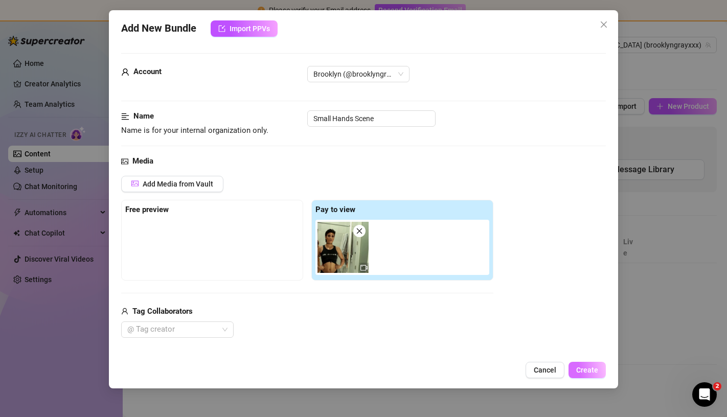
click at [595, 371] on span "Create" at bounding box center [587, 370] width 22 height 8
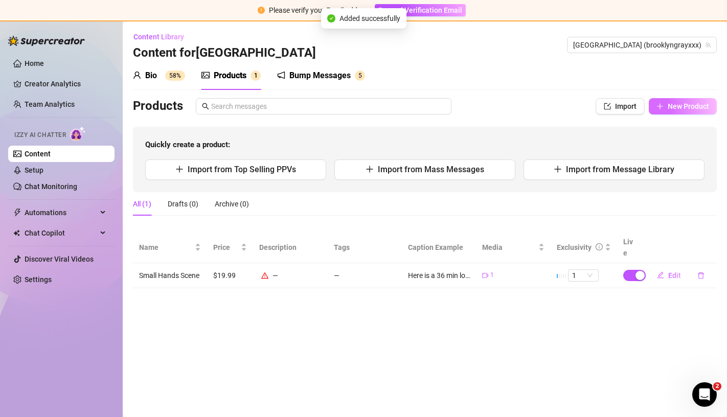
click at [677, 109] on span "New Product" at bounding box center [687, 106] width 41 height 8
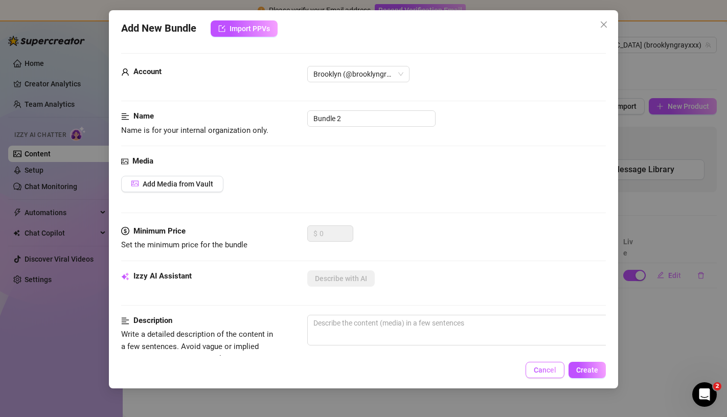
click at [545, 377] on button "Cancel" at bounding box center [544, 370] width 39 height 16
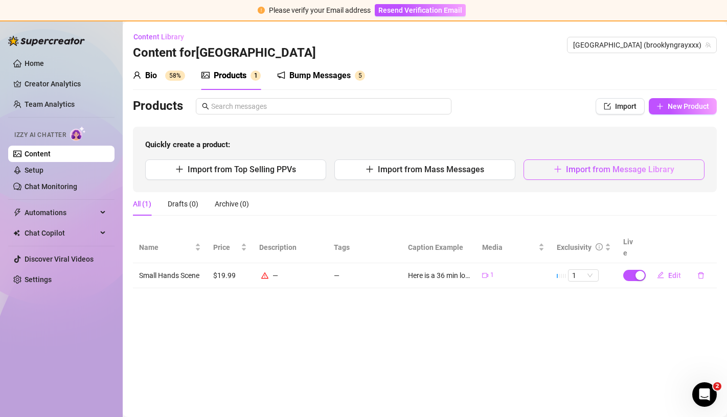
click at [568, 171] on span "Import from Message Library" at bounding box center [620, 170] width 108 height 10
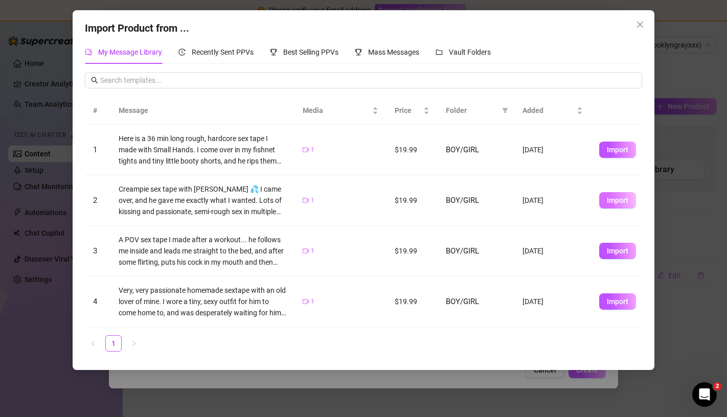
click at [621, 200] on span "Import" at bounding box center [617, 200] width 21 height 8
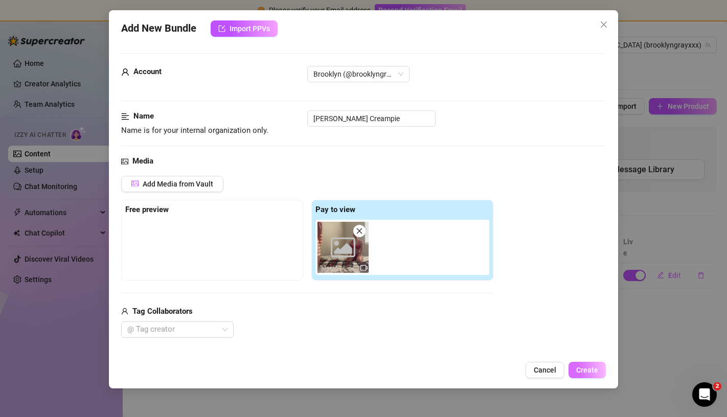
click at [585, 370] on span "Create" at bounding box center [587, 370] width 22 height 8
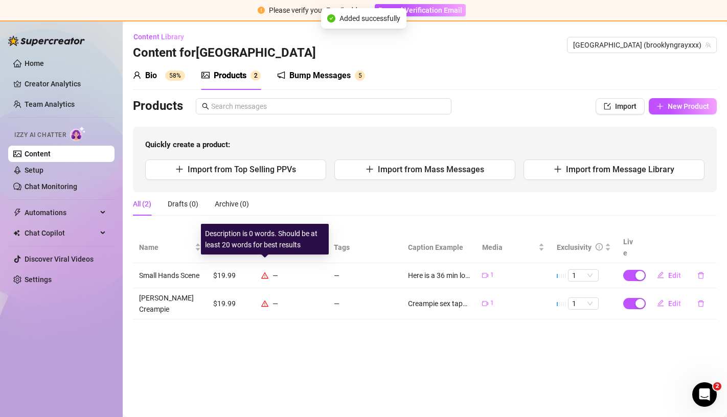
click at [263, 272] on icon "warning" at bounding box center [264, 275] width 7 height 7
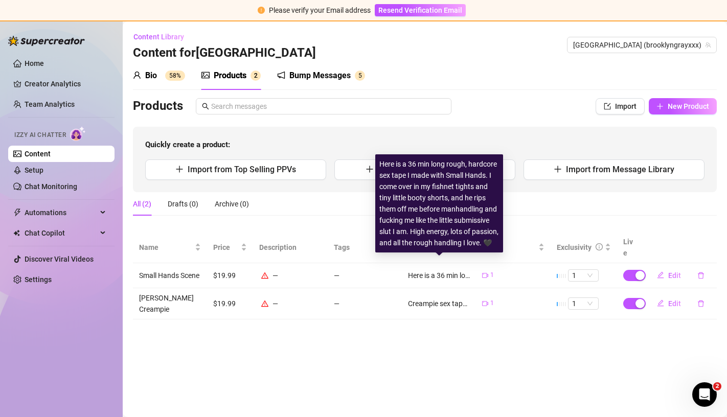
click at [439, 270] on div "Here is a 36 min long rough, hardcore sex tape I made with Small Hands. I come …" at bounding box center [439, 275] width 62 height 11
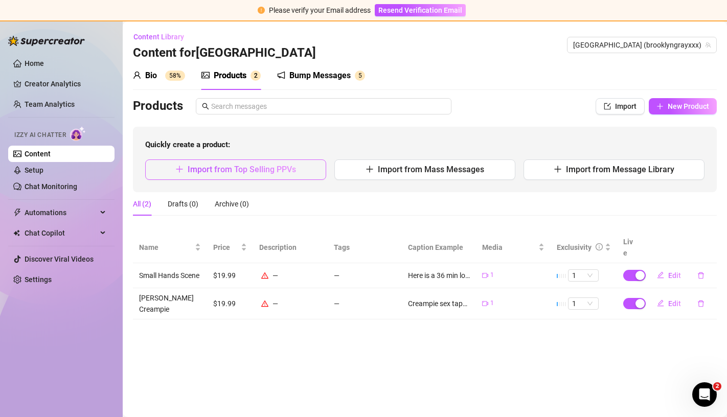
click at [269, 170] on span "Import from Top Selling PPVs" at bounding box center [242, 170] width 108 height 10
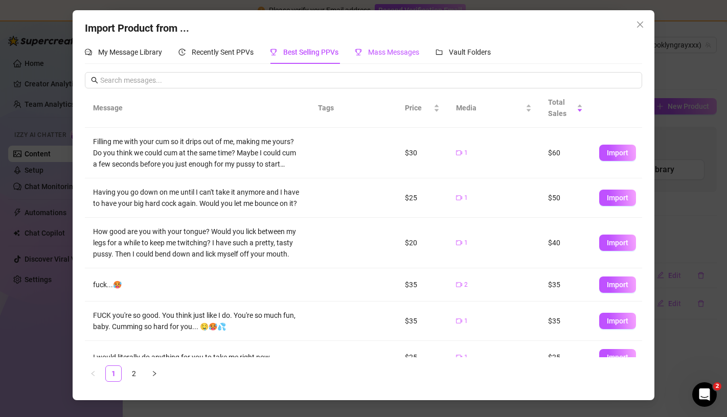
click at [399, 54] on span "Mass Messages" at bounding box center [393, 52] width 51 height 8
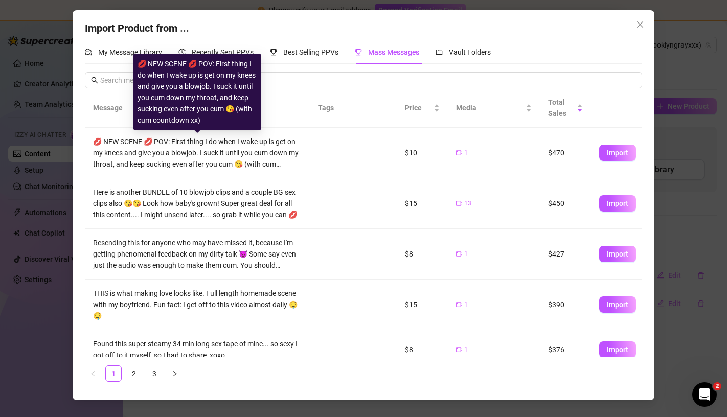
click at [129, 162] on div "💋 NEW SCENE 💋 POV: First thing I do when I wake up is get on my knees and give …" at bounding box center [197, 153] width 208 height 34
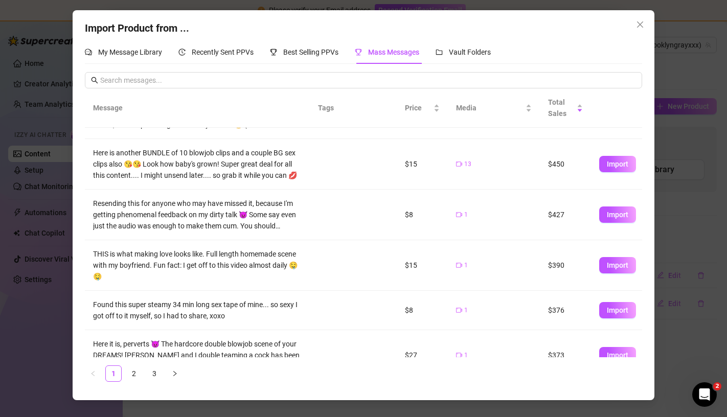
scroll to position [53, 0]
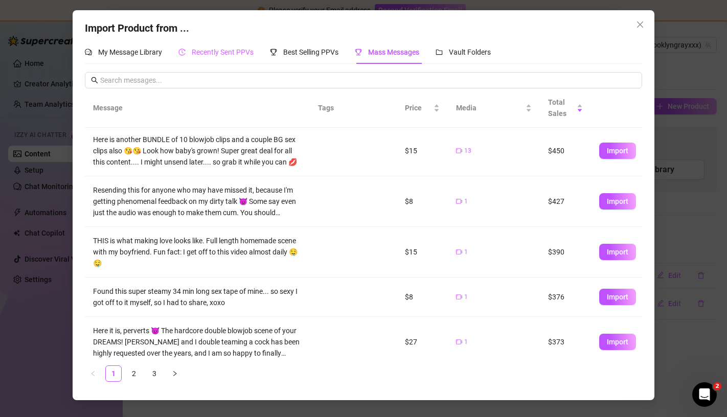
click at [205, 44] on div "Recently Sent PPVs" at bounding box center [215, 52] width 75 height 24
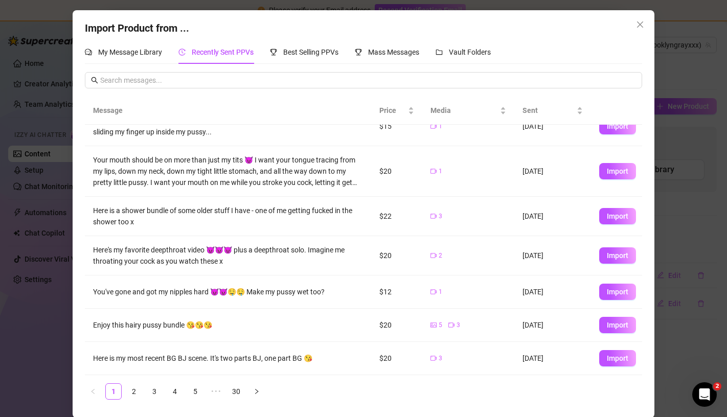
scroll to position [1, 0]
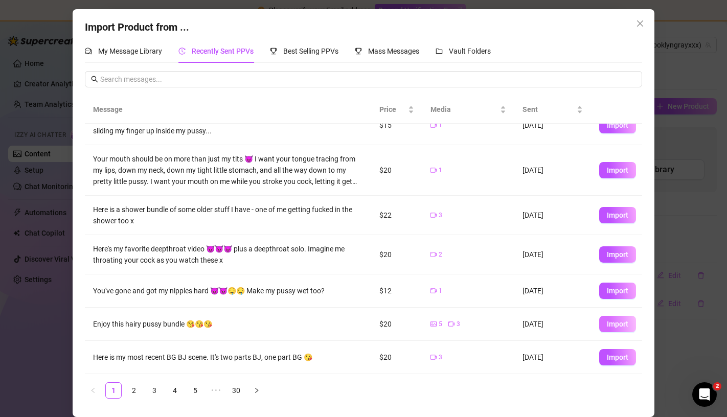
click at [613, 320] on span "Import" at bounding box center [617, 324] width 21 height 8
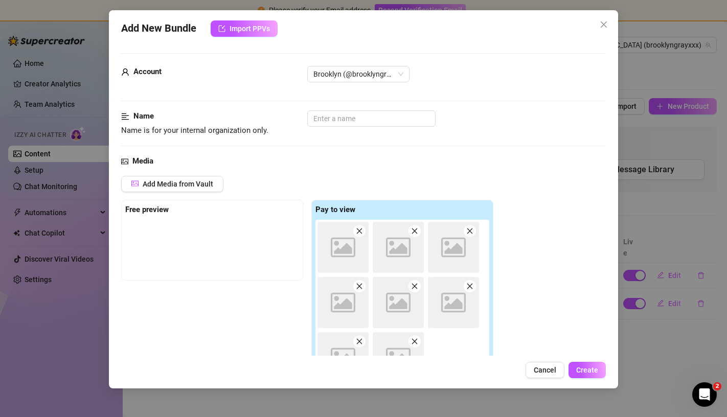
scroll to position [0, 0]
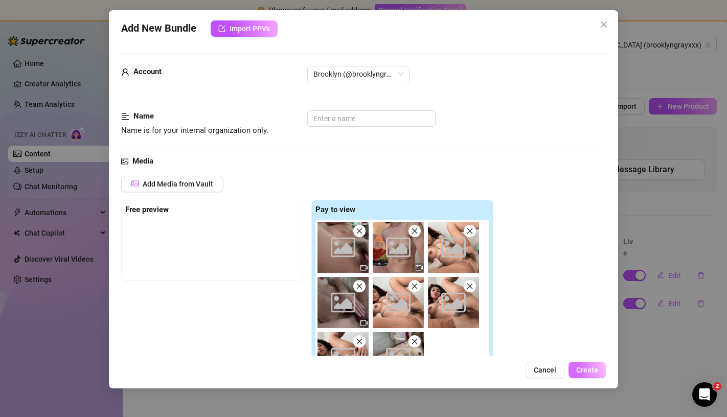
click at [590, 367] on span "Create" at bounding box center [587, 370] width 22 height 8
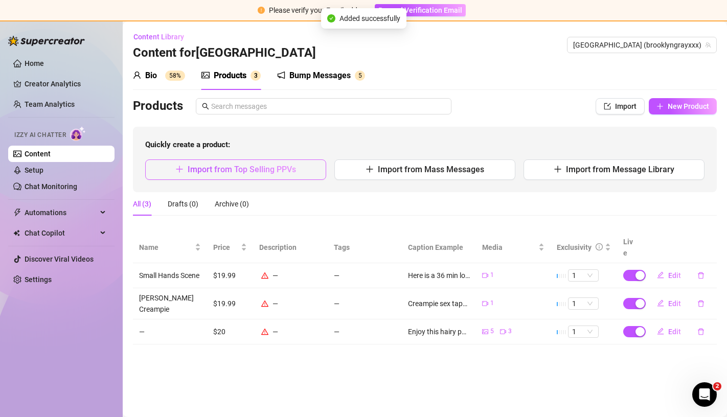
click at [263, 163] on button "Import from Top Selling PPVs" at bounding box center [235, 169] width 181 height 20
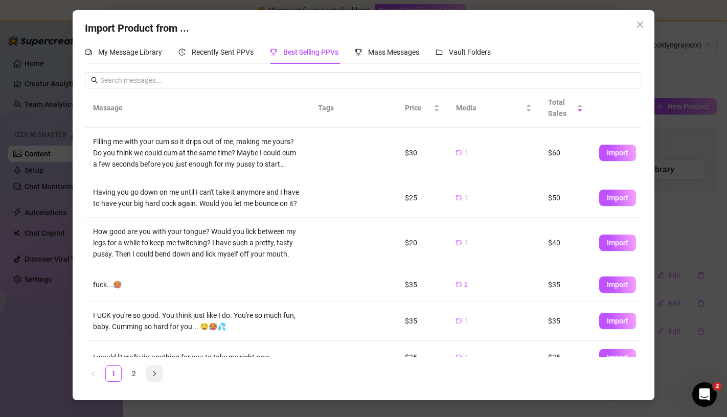
click at [150, 377] on button "button" at bounding box center [154, 373] width 16 height 16
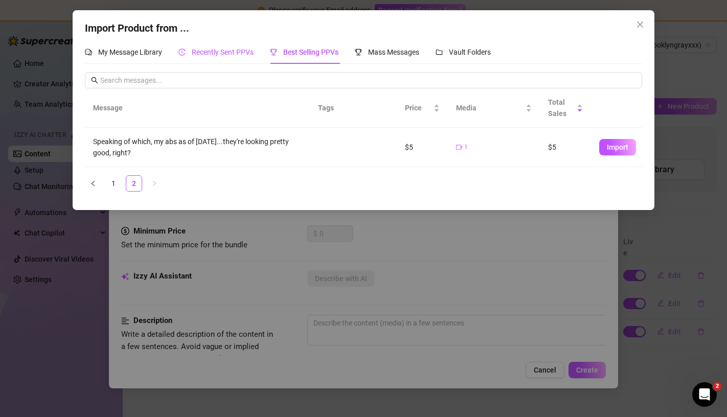
click at [220, 54] on span "Recently Sent PPVs" at bounding box center [223, 52] width 62 height 8
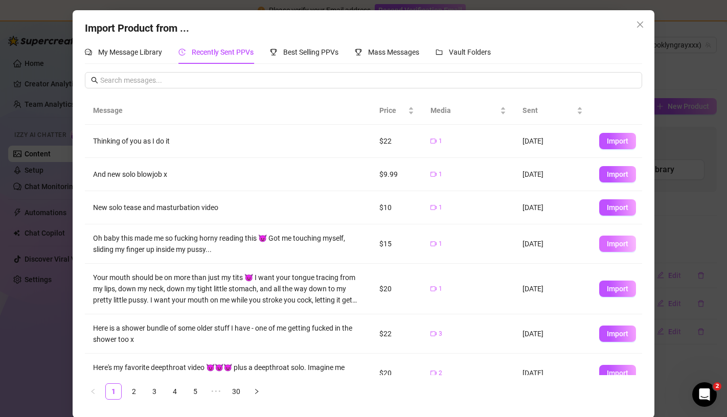
click at [620, 243] on span "Import" at bounding box center [617, 244] width 21 height 8
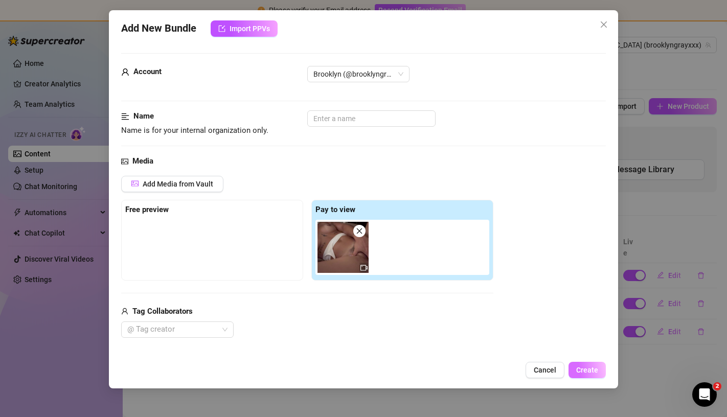
click at [589, 365] on button "Create" at bounding box center [586, 370] width 37 height 16
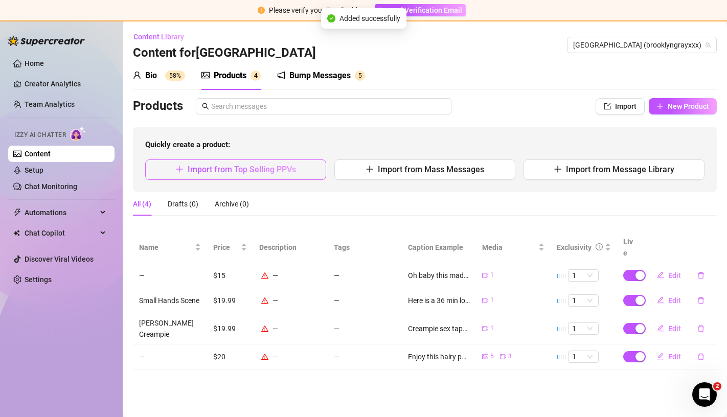
click at [259, 175] on button "Import from Top Selling PPVs" at bounding box center [235, 169] width 181 height 20
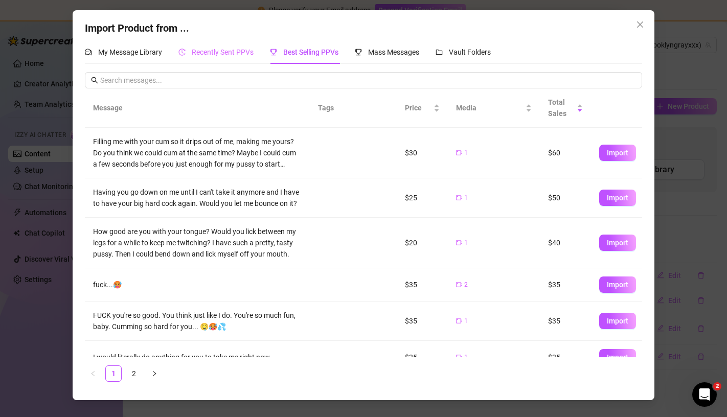
click at [200, 62] on div "Recently Sent PPVs" at bounding box center [215, 52] width 75 height 24
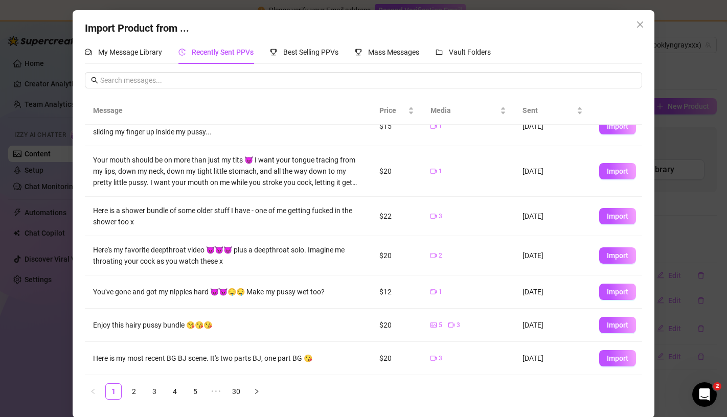
scroll to position [1, 0]
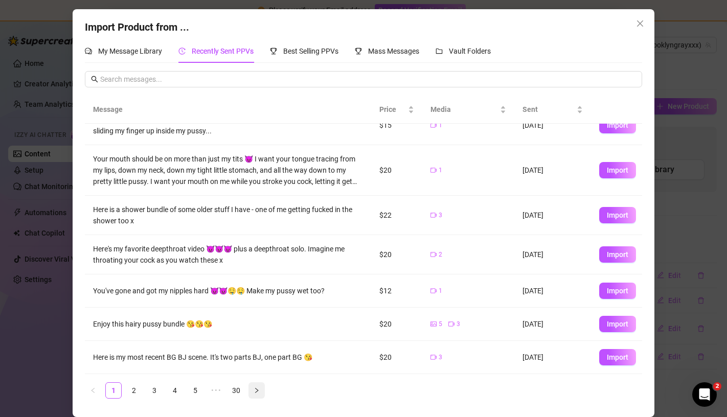
click at [264, 390] on button "button" at bounding box center [256, 390] width 16 height 16
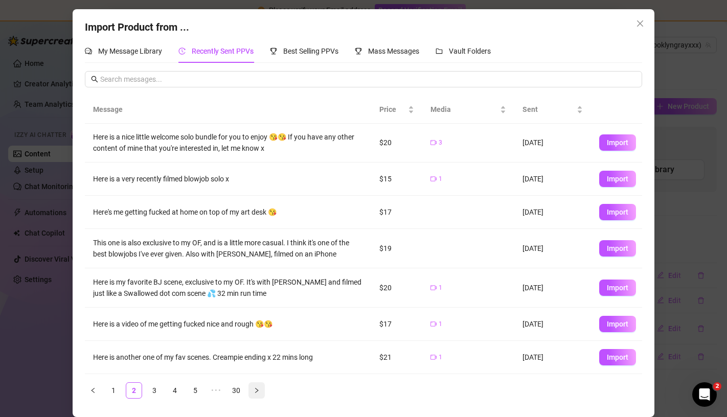
scroll to position [0, 0]
click at [607, 292] on button "Import" at bounding box center [617, 288] width 37 height 16
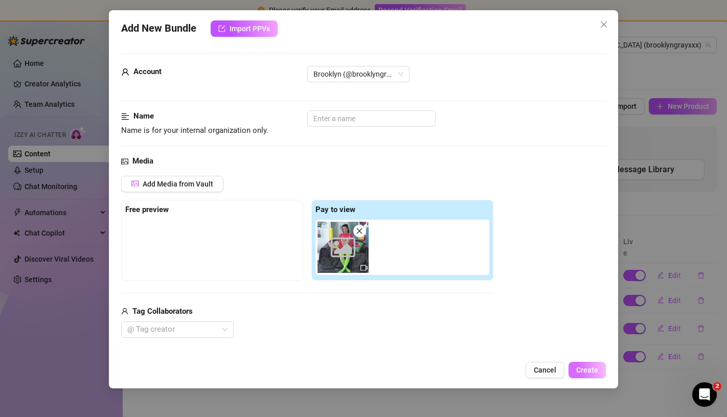
click at [584, 369] on span "Create" at bounding box center [587, 370] width 22 height 8
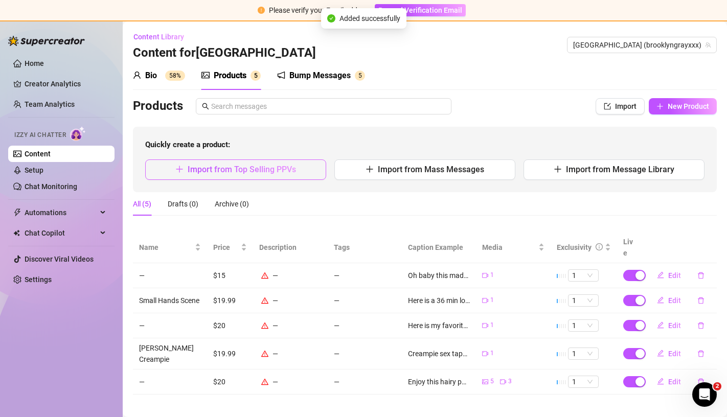
click at [269, 170] on span "Import from Top Selling PPVs" at bounding box center [242, 170] width 108 height 10
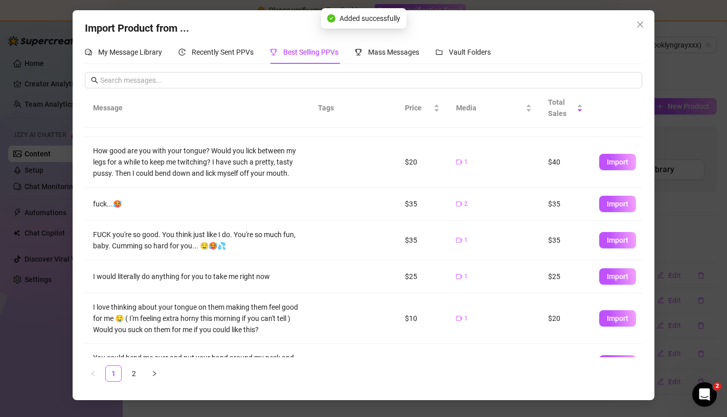
scroll to position [179, 0]
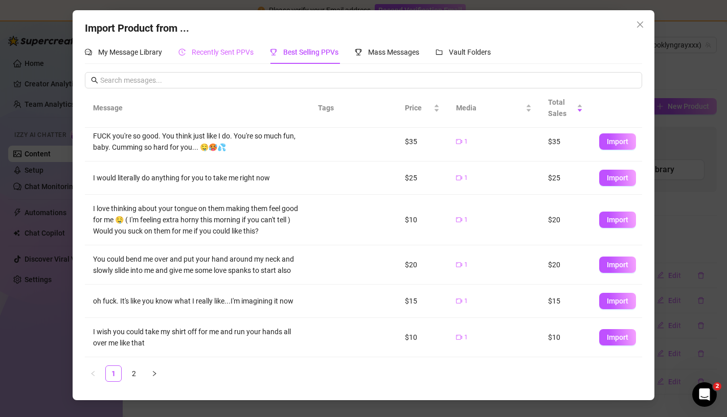
click at [211, 60] on div "Recently Sent PPVs" at bounding box center [215, 52] width 75 height 24
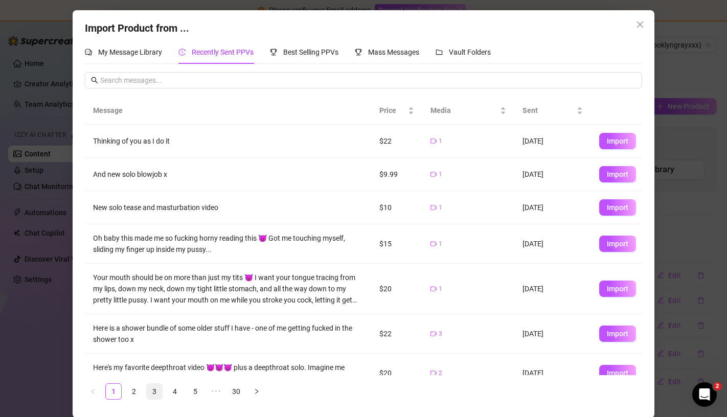
click at [151, 385] on link "3" at bounding box center [154, 391] width 15 height 15
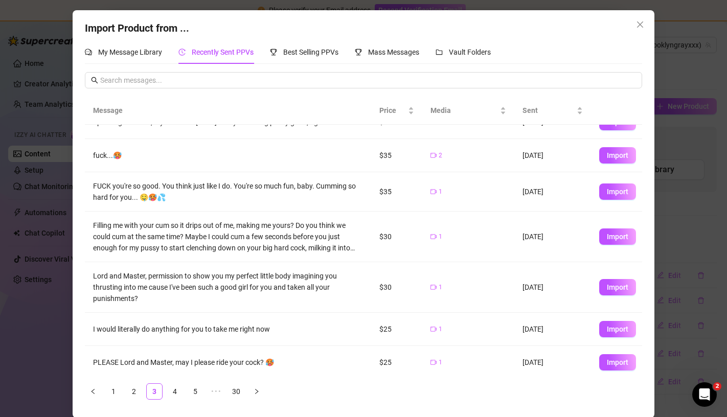
scroll to position [123, 0]
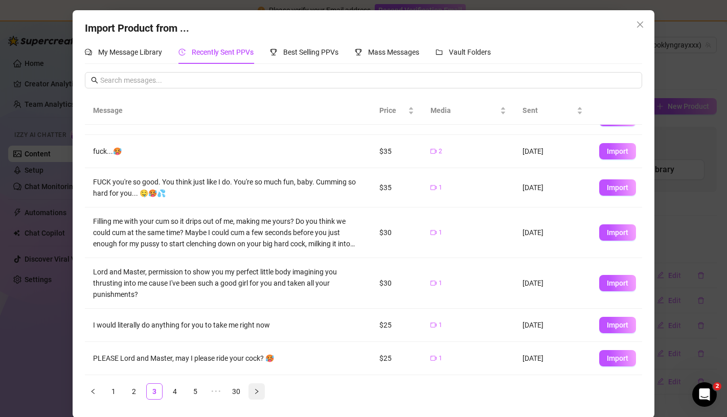
click at [258, 395] on button "button" at bounding box center [256, 391] width 16 height 16
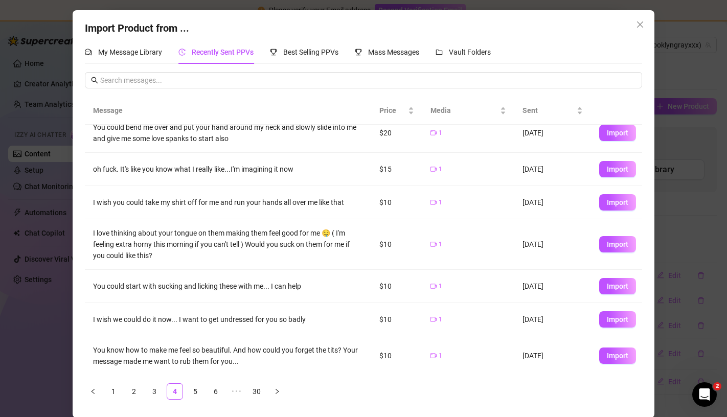
scroll to position [141, 0]
click at [618, 243] on span "Import" at bounding box center [617, 244] width 21 height 8
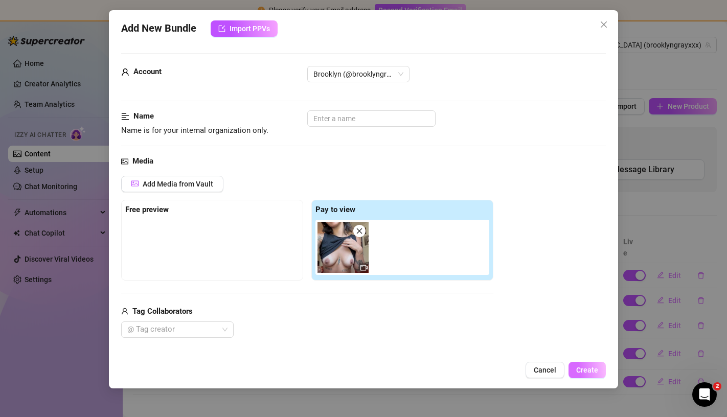
click at [591, 370] on span "Create" at bounding box center [587, 370] width 22 height 8
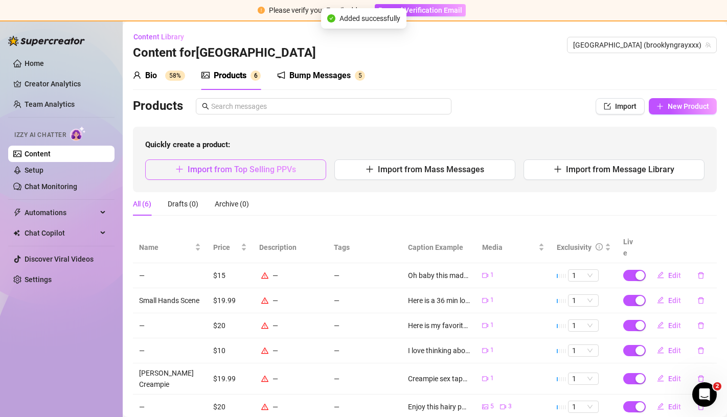
click at [272, 172] on span "Import from Top Selling PPVs" at bounding box center [242, 170] width 108 height 10
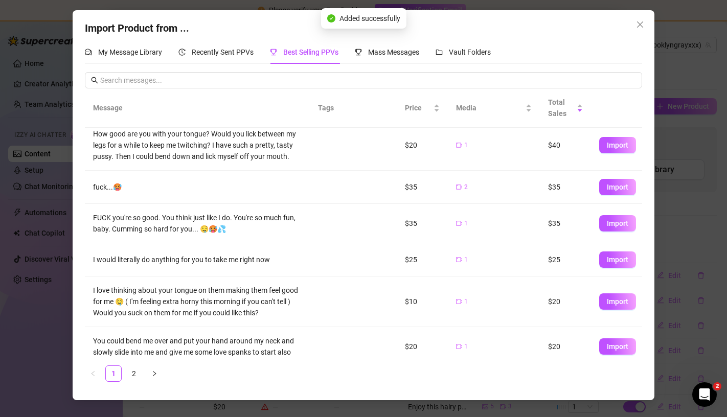
scroll to position [122, 0]
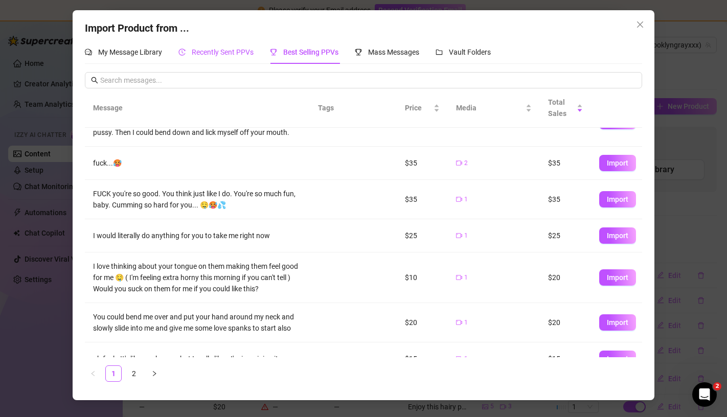
click at [198, 49] on span "Recently Sent PPVs" at bounding box center [223, 52] width 62 height 8
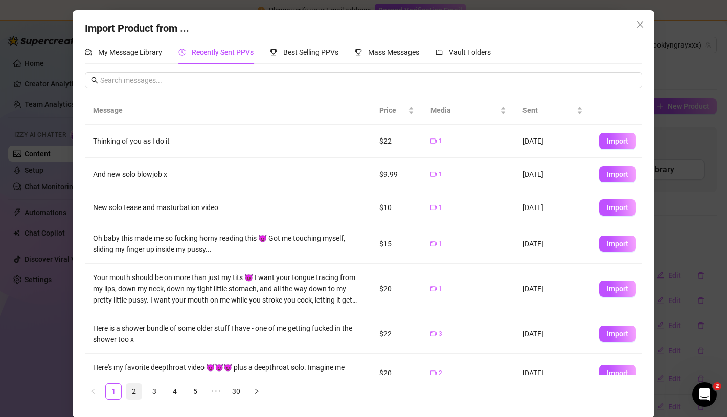
click at [134, 393] on link "2" at bounding box center [133, 391] width 15 height 15
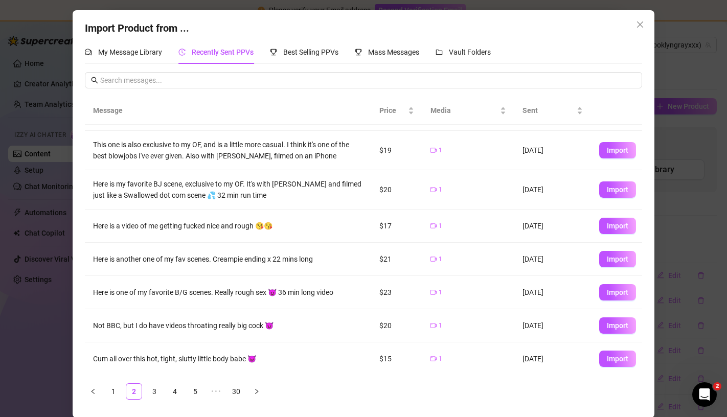
scroll to position [100, 0]
click at [262, 388] on button "button" at bounding box center [256, 391] width 16 height 16
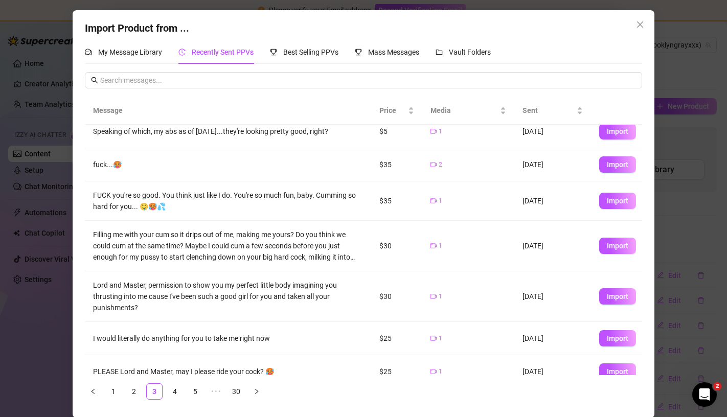
scroll to position [123, 0]
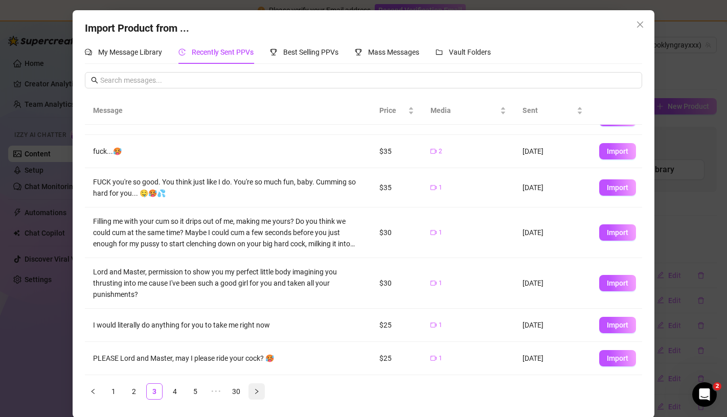
click at [257, 394] on button "button" at bounding box center [256, 391] width 16 height 16
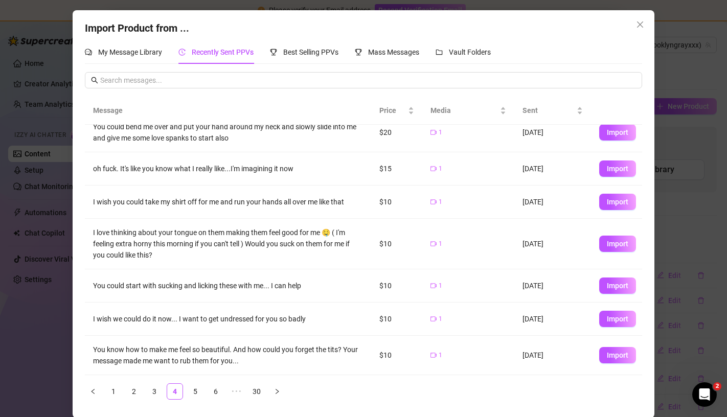
scroll to position [1, 0]
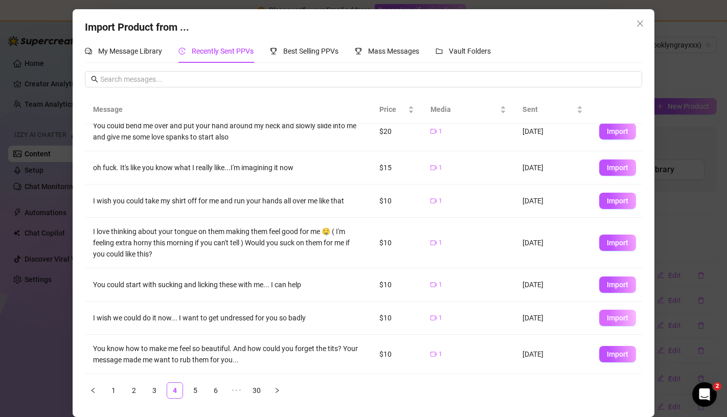
click at [613, 323] on button "Import" at bounding box center [617, 318] width 37 height 16
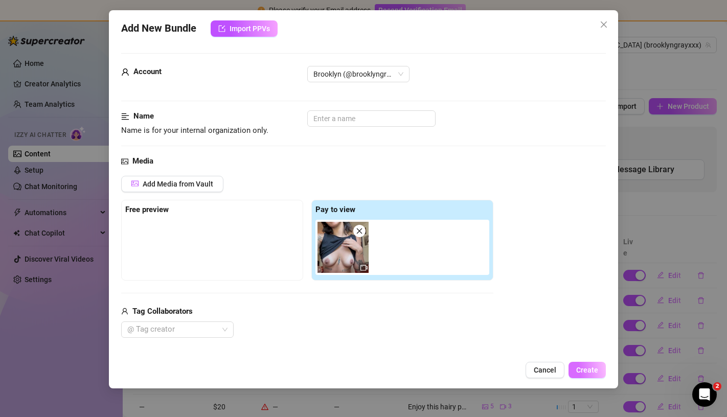
click at [588, 370] on span "Create" at bounding box center [587, 370] width 22 height 8
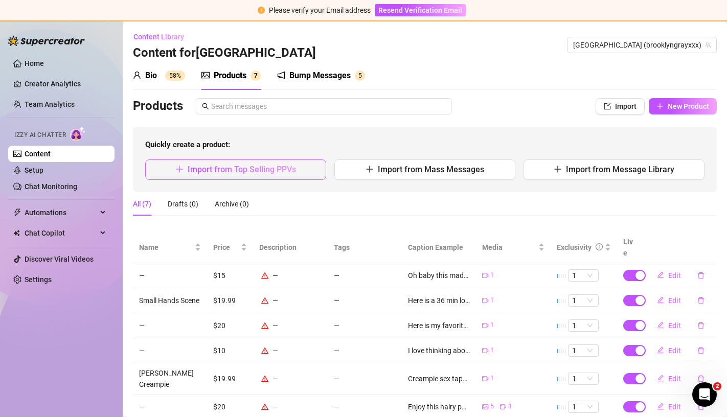
click at [257, 172] on span "Import from Top Selling PPVs" at bounding box center [242, 170] width 108 height 10
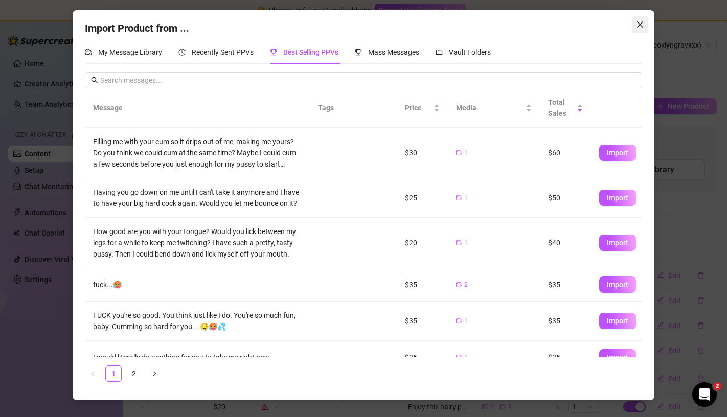
click at [643, 22] on icon "close" at bounding box center [640, 24] width 8 height 8
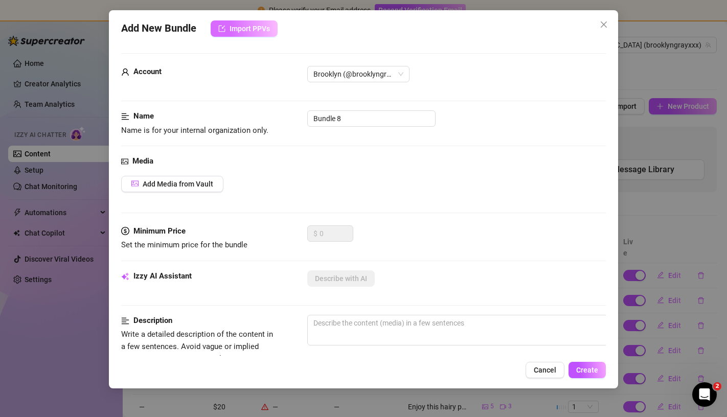
click at [239, 30] on span "Import PPVs" at bounding box center [249, 29] width 40 height 8
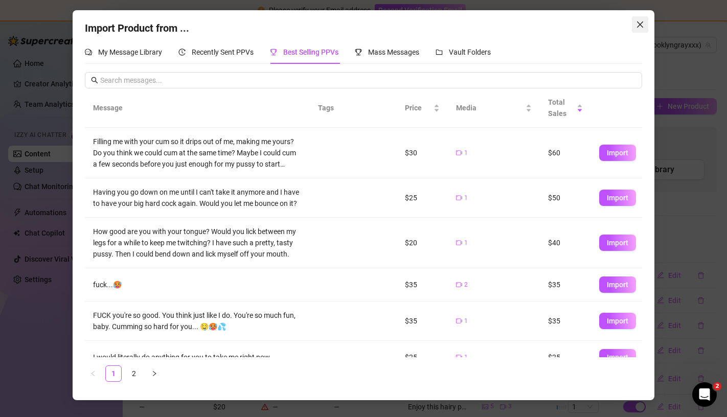
click at [640, 24] on icon "close" at bounding box center [640, 24] width 6 height 6
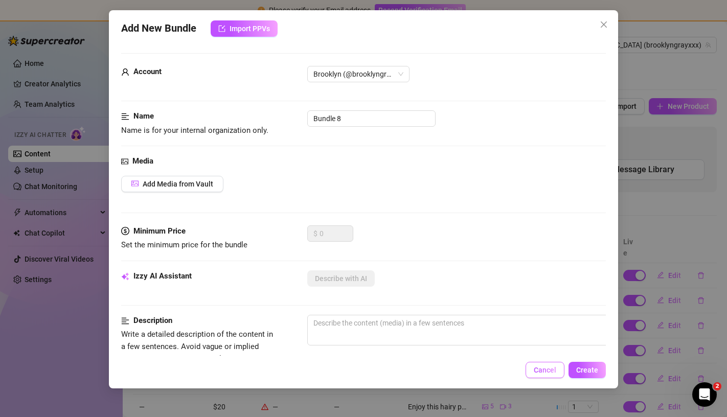
click at [544, 365] on button "Cancel" at bounding box center [544, 370] width 39 height 16
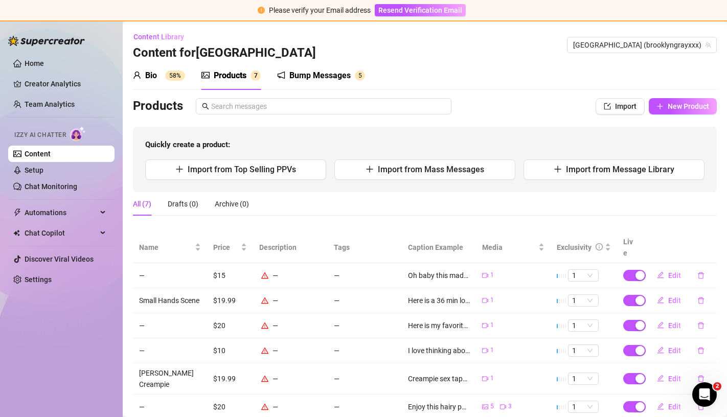
click at [163, 77] on div "Bio 58%" at bounding box center [159, 75] width 52 height 12
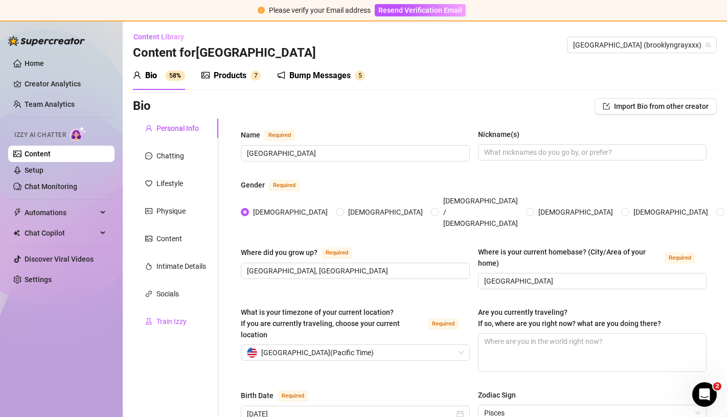
click at [181, 316] on div "Train Izzy" at bounding box center [171, 321] width 30 height 11
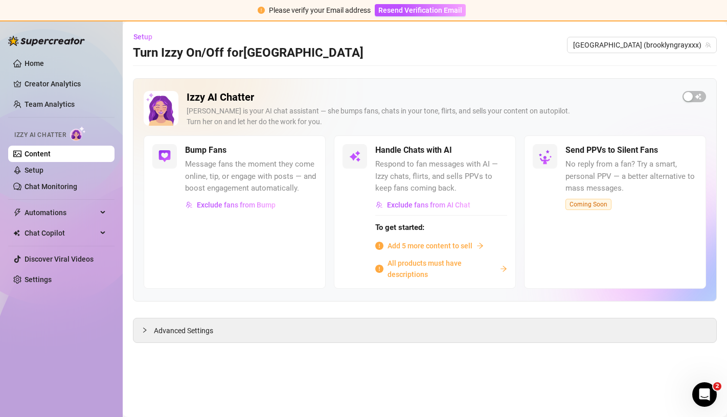
click at [451, 261] on span "All products must have descriptions" at bounding box center [441, 269] width 108 height 22
